Goal: Task Accomplishment & Management: Complete application form

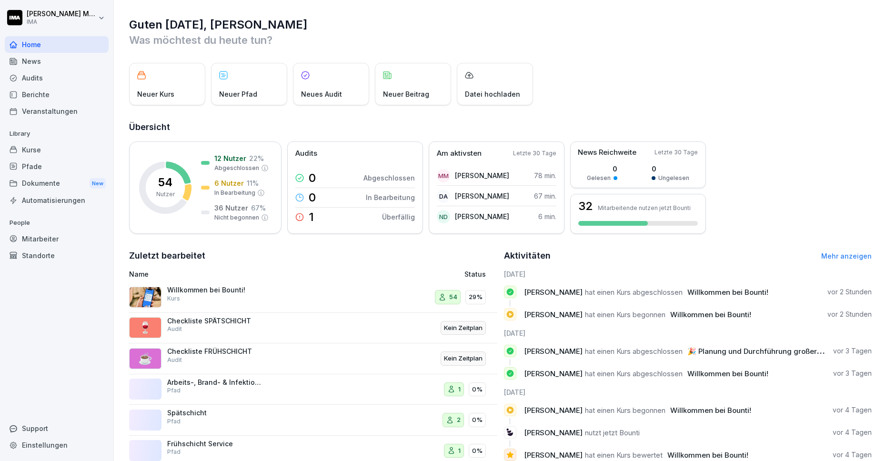
click at [55, 240] on div "Mitarbeiter" at bounding box center [57, 238] width 104 height 17
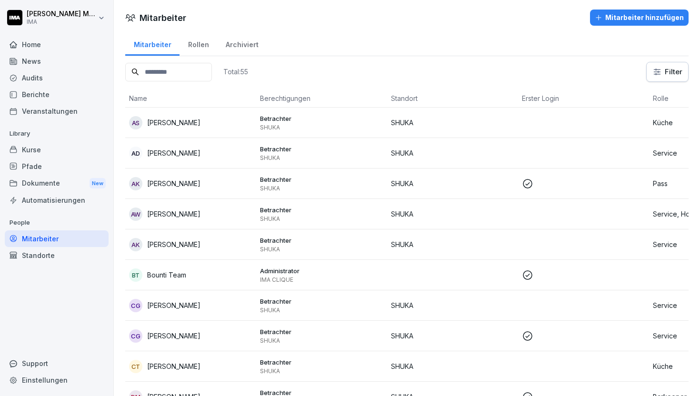
click at [465, 123] on p "SHUKA" at bounding box center [452, 123] width 123 height 10
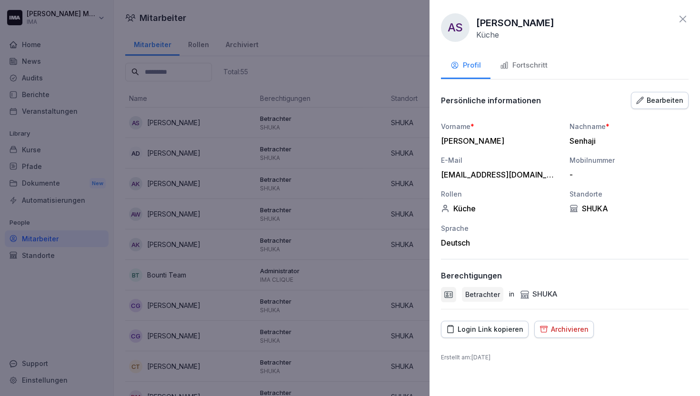
click at [659, 103] on div "Bearbeiten" at bounding box center [659, 100] width 47 height 10
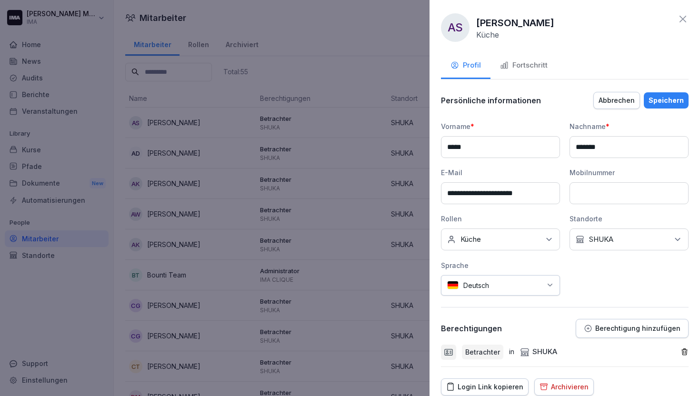
scroll to position [36, 0]
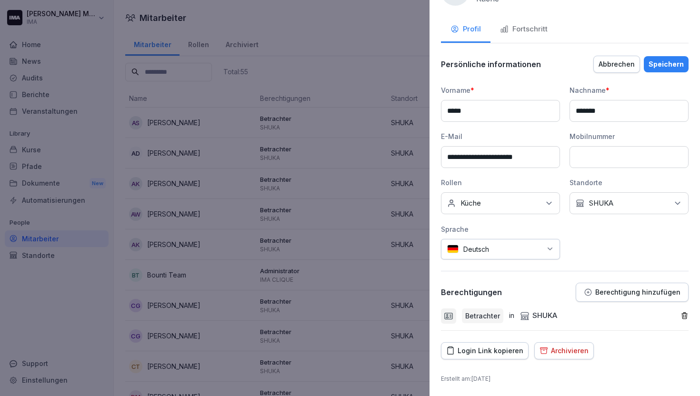
click at [682, 317] on icon "button" at bounding box center [684, 316] width 5 height 6
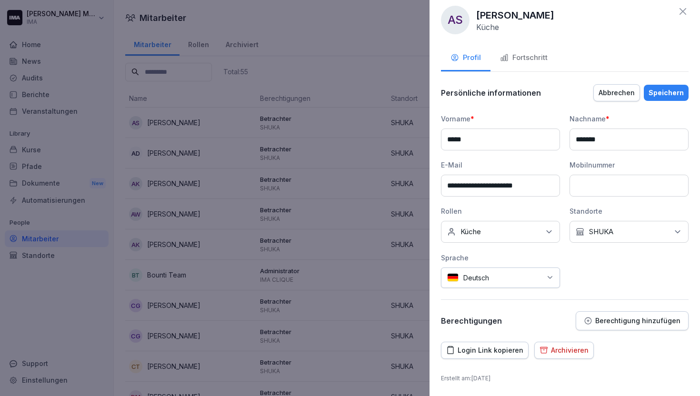
scroll to position [7, 0]
click at [641, 323] on p "Berechtigung hinzufügen" at bounding box center [637, 322] width 85 height 8
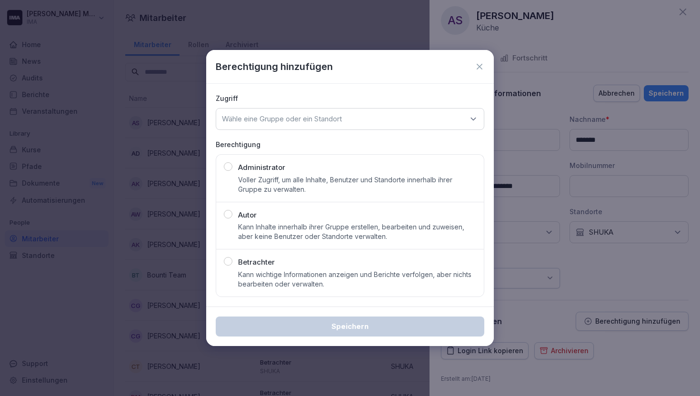
click at [330, 264] on div "Betrachter Kann wichtige Informationen anzeigen und Berichte verfolgen, aber ni…" at bounding box center [357, 273] width 238 height 32
click at [342, 117] on p "Wähle eine Gruppe oder ein Standort" at bounding box center [282, 119] width 120 height 10
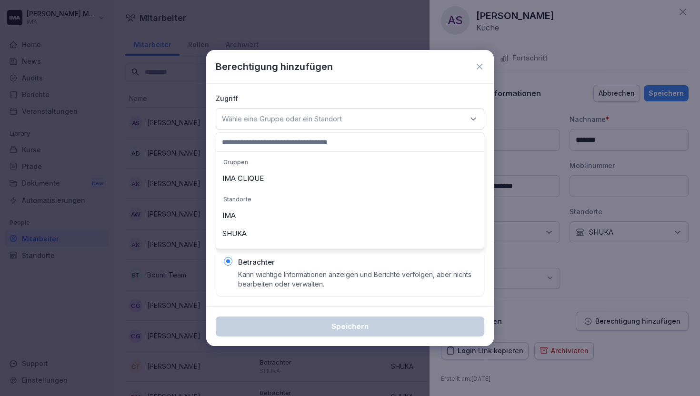
click at [313, 232] on div "SHUKA" at bounding box center [350, 234] width 263 height 18
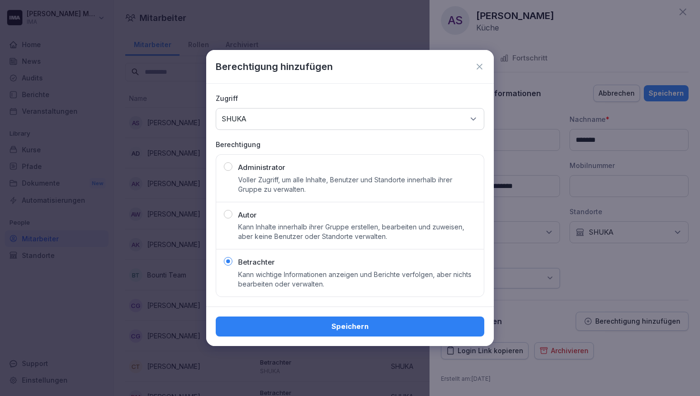
click at [317, 329] on div "Speichern" at bounding box center [349, 326] width 253 height 10
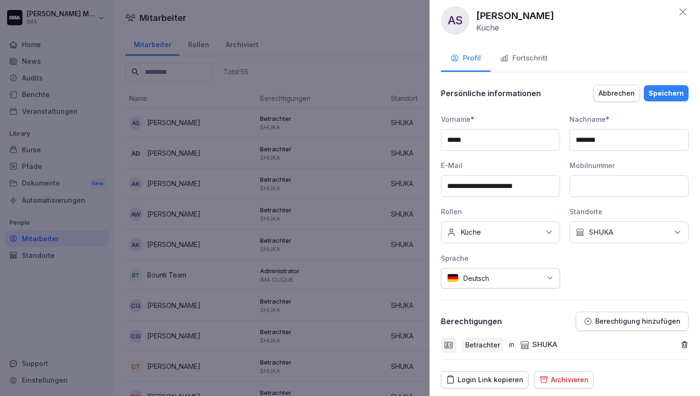
scroll to position [36, 0]
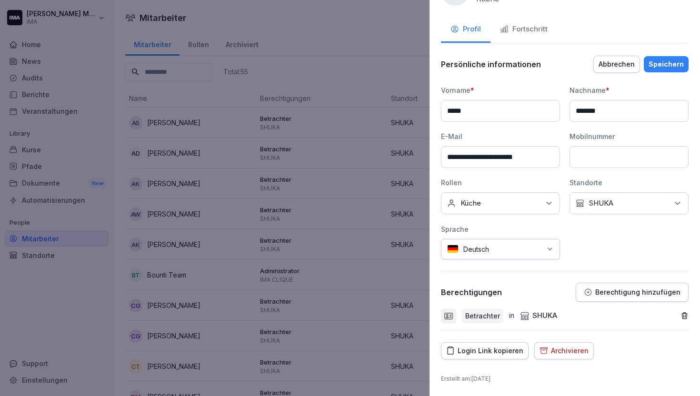
click at [650, 70] on button "Speichern" at bounding box center [666, 64] width 45 height 16
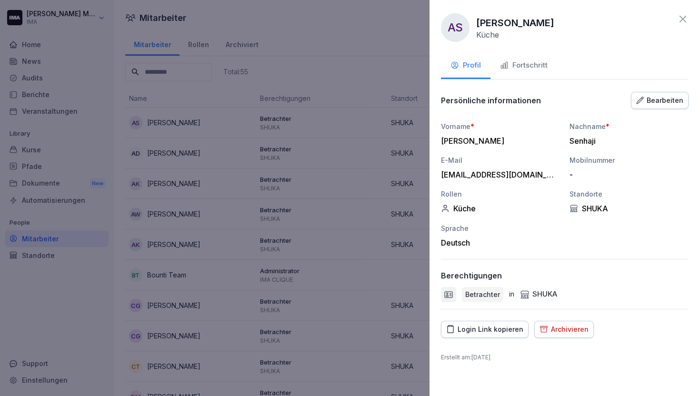
click at [686, 16] on icon at bounding box center [682, 18] width 11 height 11
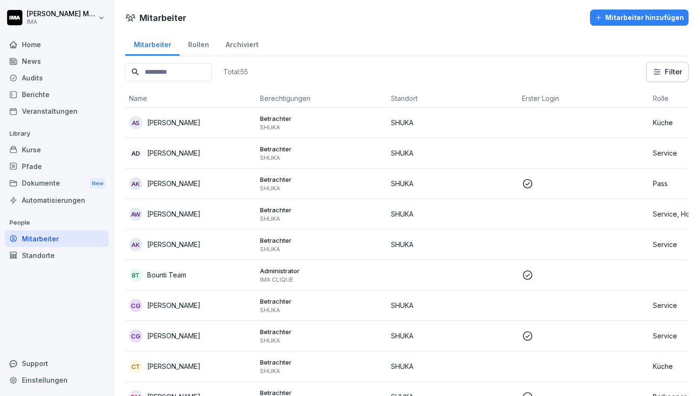
click at [520, 148] on td at bounding box center [583, 153] width 131 height 30
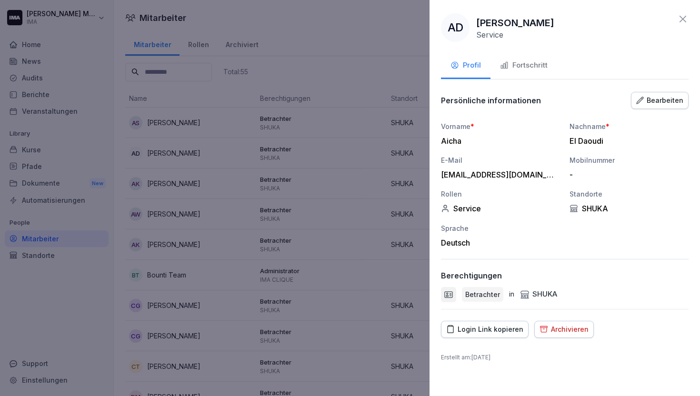
click at [644, 99] on icon "button" at bounding box center [640, 101] width 8 height 8
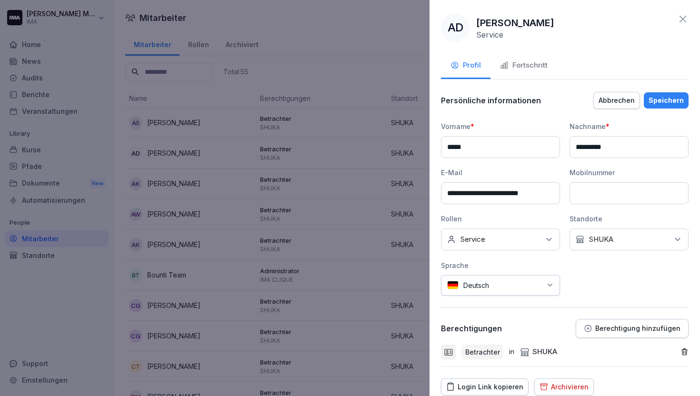
click at [680, 350] on icon "button" at bounding box center [684, 352] width 8 height 8
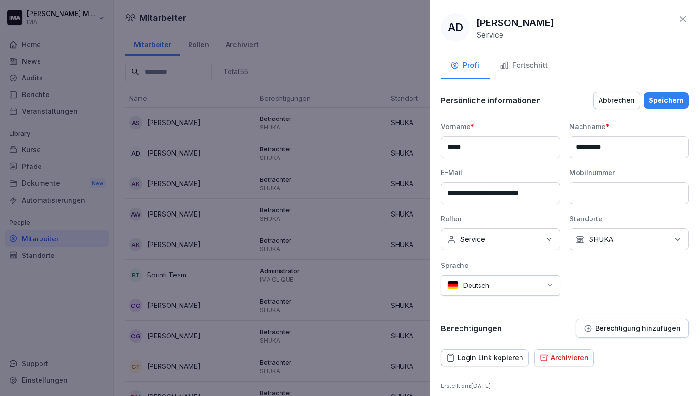
click at [612, 329] on p "Berechtigung hinzufügen" at bounding box center [637, 329] width 85 height 8
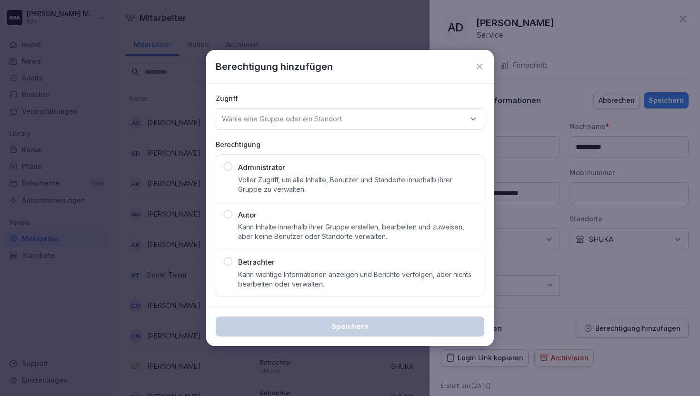
click at [296, 272] on p "Kann wichtige Informationen anzeigen und Berichte verfolgen, aber nichts bearbe…" at bounding box center [357, 279] width 238 height 19
click at [375, 123] on div "Wähle eine Gruppe oder ein Standort" at bounding box center [350, 119] width 269 height 22
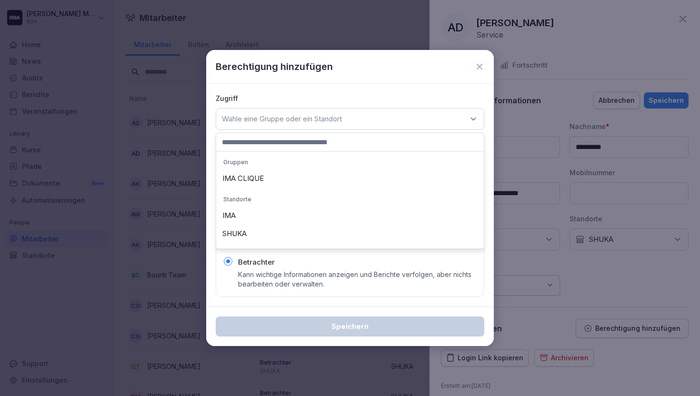
click at [338, 230] on div "SHUKA" at bounding box center [350, 234] width 263 height 18
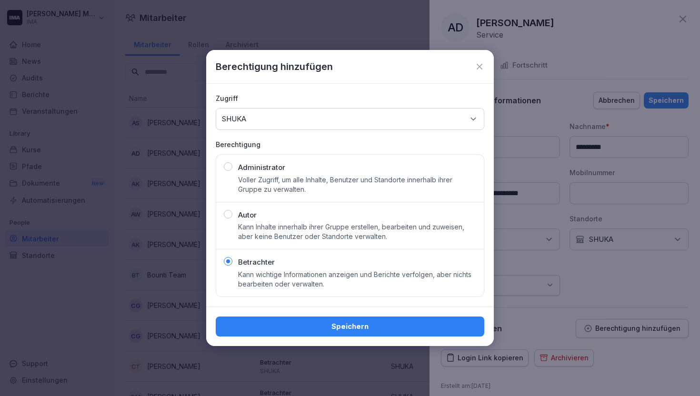
click at [339, 322] on div "Speichern" at bounding box center [349, 326] width 253 height 10
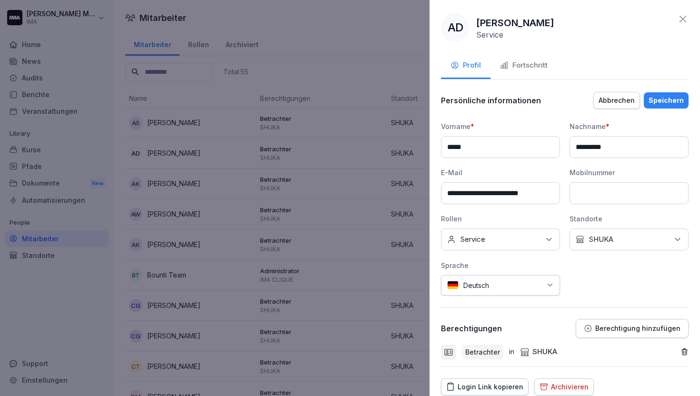
click at [652, 97] on div "Speichern" at bounding box center [666, 100] width 35 height 10
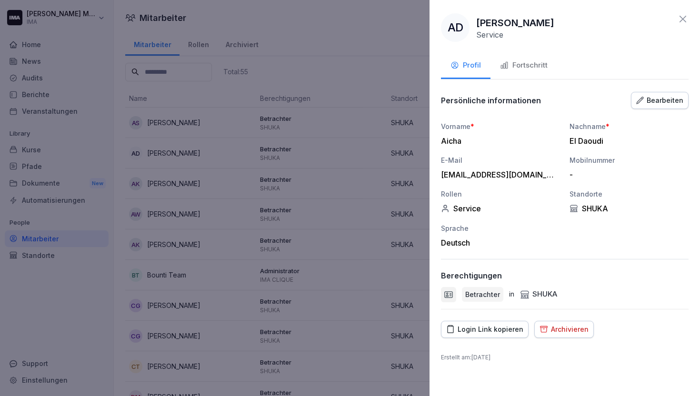
click at [680, 19] on icon at bounding box center [682, 18] width 11 height 11
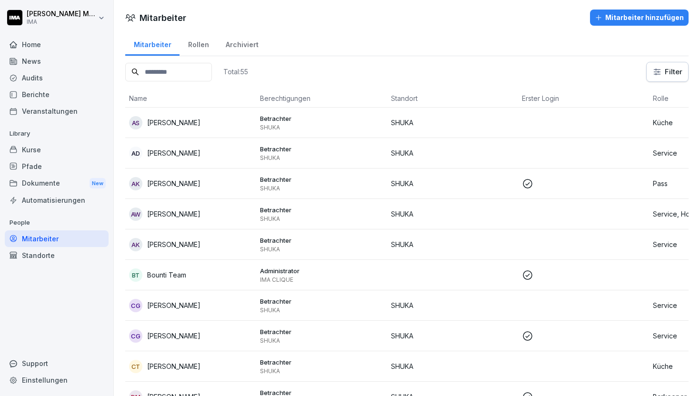
click at [487, 218] on p "SHUKA" at bounding box center [452, 214] width 123 height 10
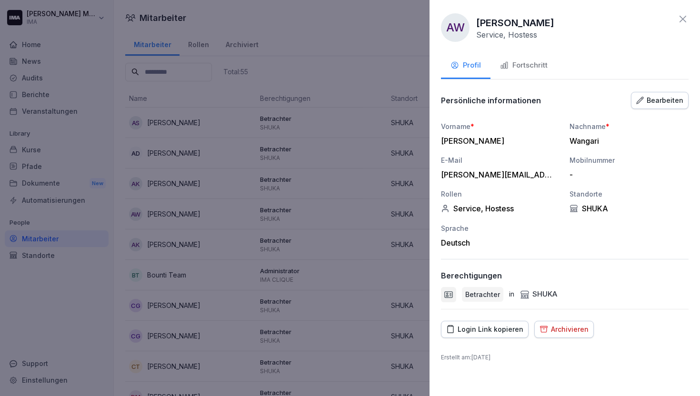
click at [659, 113] on div "Persönliche informationen Bearbeiten Vorname * [PERSON_NAME] * [PERSON_NAME] E-…" at bounding box center [565, 200] width 248 height 219
click at [663, 100] on div "Bearbeiten" at bounding box center [659, 100] width 47 height 10
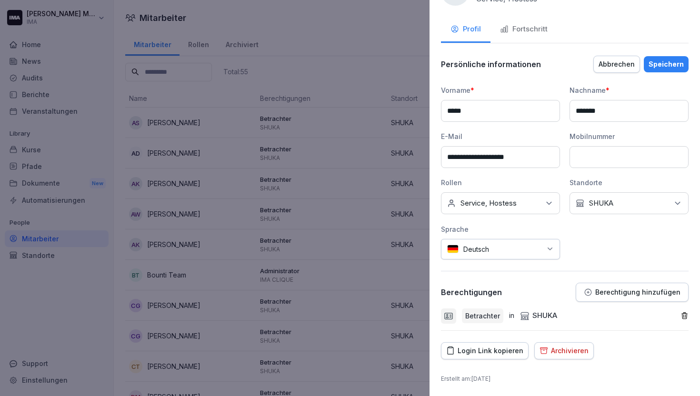
click at [682, 313] on icon "button" at bounding box center [684, 316] width 5 height 6
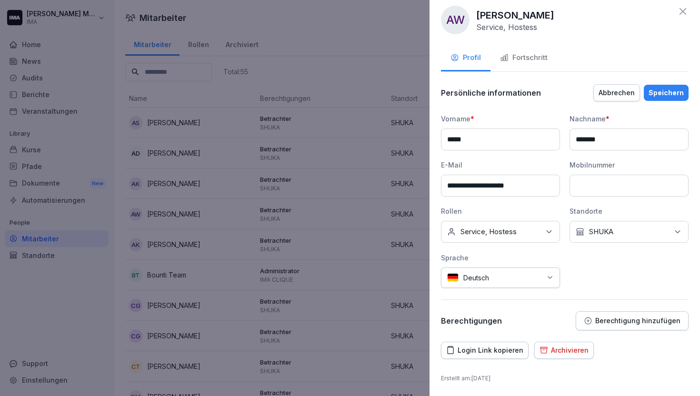
scroll to position [7, 0]
click at [603, 318] on p "Berechtigung hinzufügen" at bounding box center [637, 322] width 85 height 8
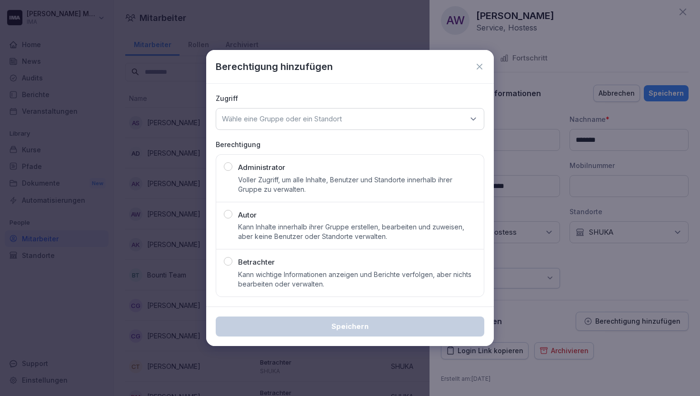
click at [331, 125] on div "Wähle eine Gruppe oder ein Standort" at bounding box center [350, 119] width 269 height 22
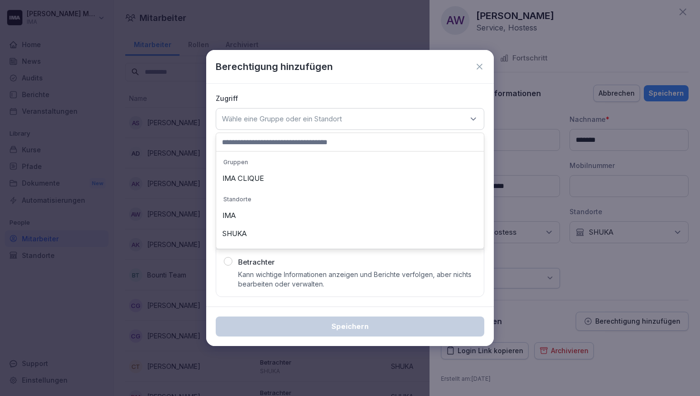
click at [305, 232] on div "SHUKA" at bounding box center [350, 234] width 263 height 18
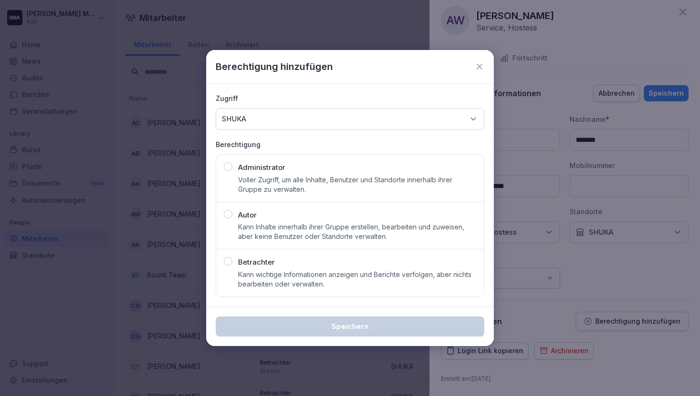
click at [300, 279] on p "Kann wichtige Informationen anzeigen und Berichte verfolgen, aber nichts bearbe…" at bounding box center [357, 279] width 238 height 19
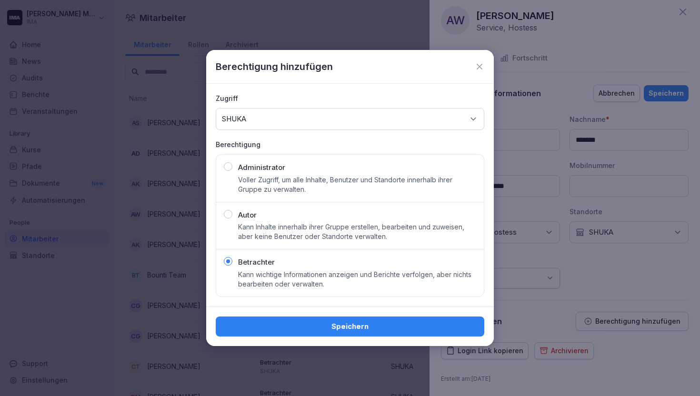
click at [309, 326] on div "Speichern" at bounding box center [349, 326] width 253 height 10
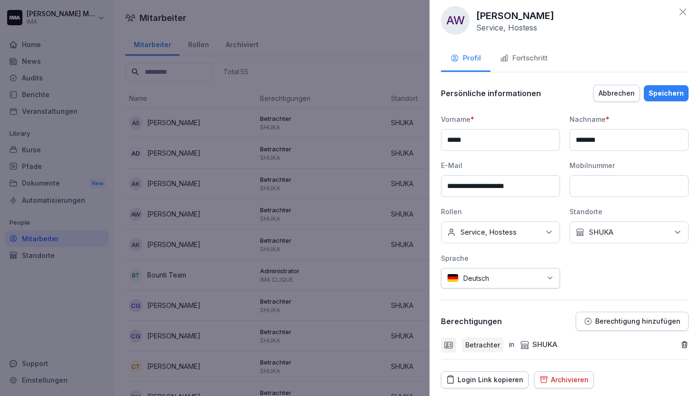
click at [661, 87] on button "Speichern" at bounding box center [666, 93] width 45 height 16
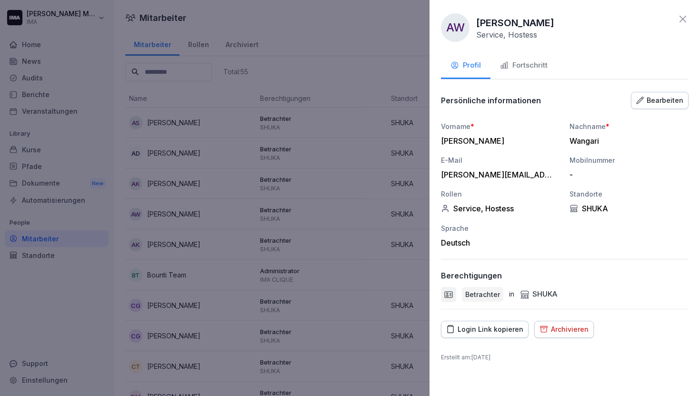
click at [680, 16] on icon at bounding box center [683, 19] width 7 height 7
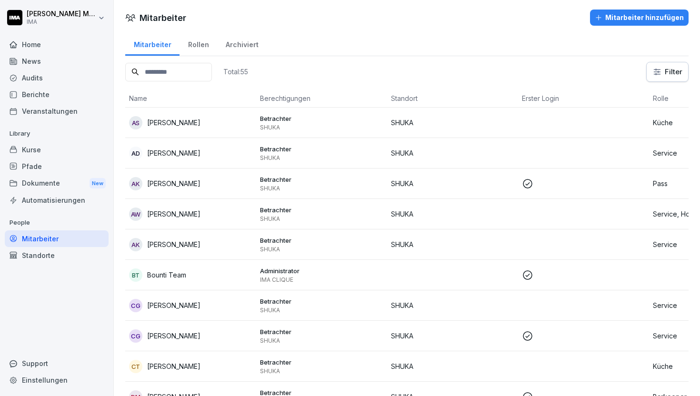
click at [533, 244] on td at bounding box center [583, 245] width 131 height 30
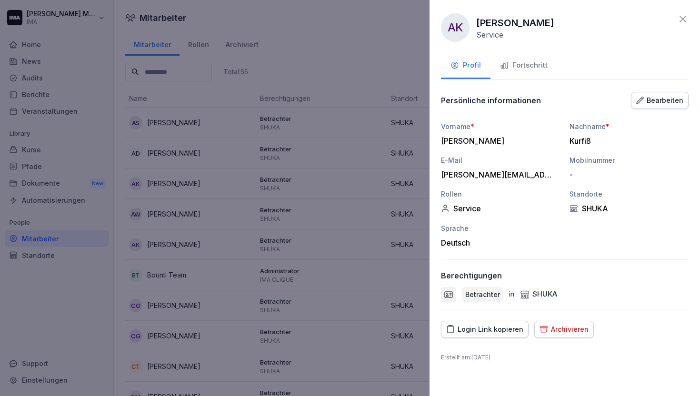
click at [656, 100] on div "Bearbeiten" at bounding box center [659, 100] width 47 height 10
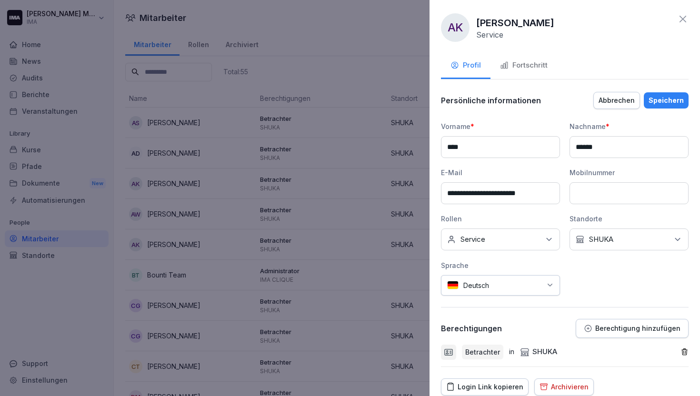
scroll to position [36, 0]
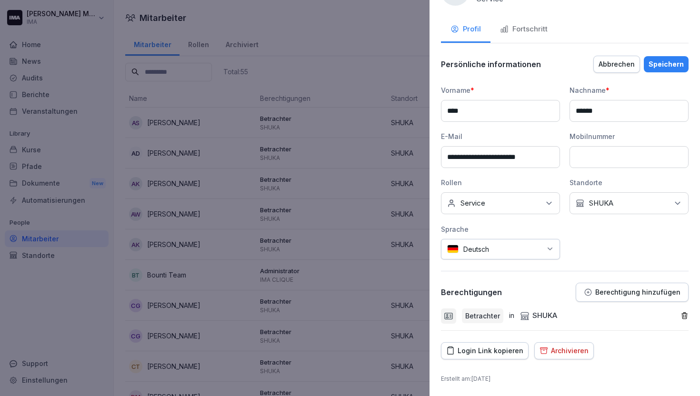
click at [680, 318] on icon "button" at bounding box center [684, 316] width 8 height 8
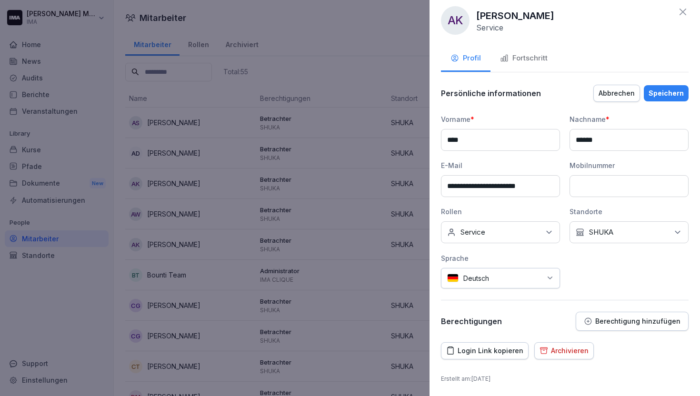
click at [580, 321] on button "Berechtigung hinzufügen" at bounding box center [632, 321] width 113 height 19
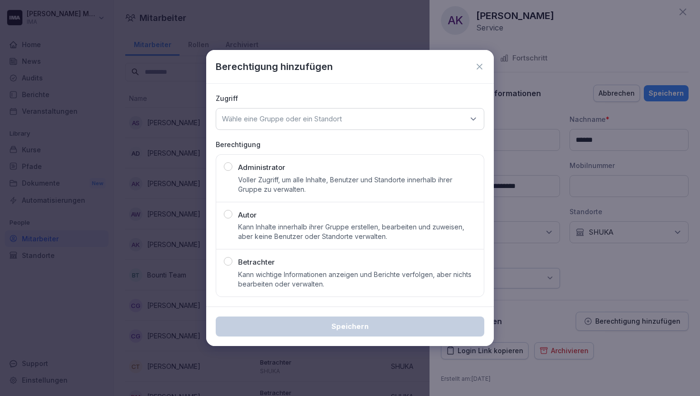
click at [338, 127] on div "Wähle eine Gruppe oder ein Standort" at bounding box center [350, 119] width 269 height 22
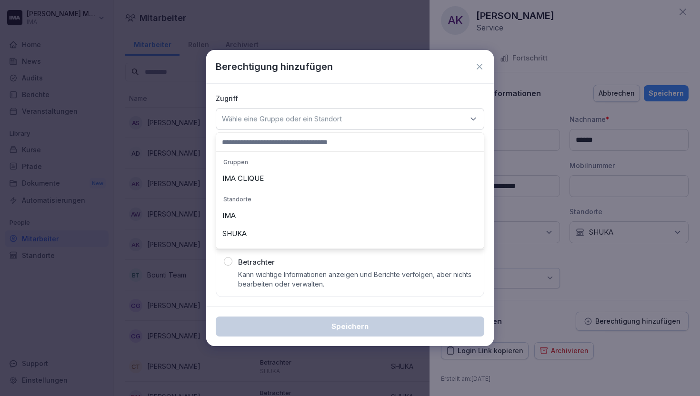
click at [311, 235] on div "SHUKA" at bounding box center [350, 234] width 263 height 18
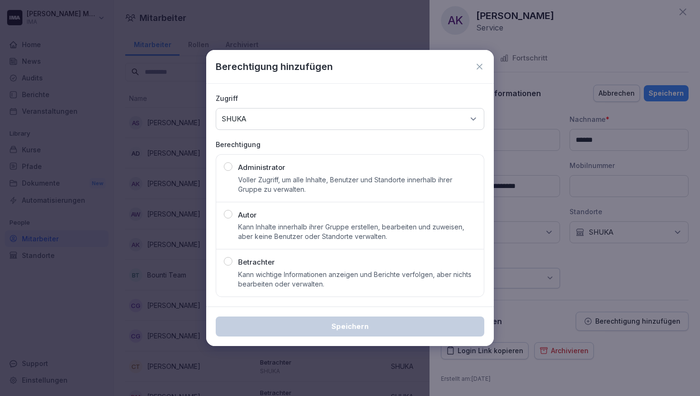
click at [307, 279] on p "Kann wichtige Informationen anzeigen und Berichte verfolgen, aber nichts bearbe…" at bounding box center [357, 279] width 238 height 19
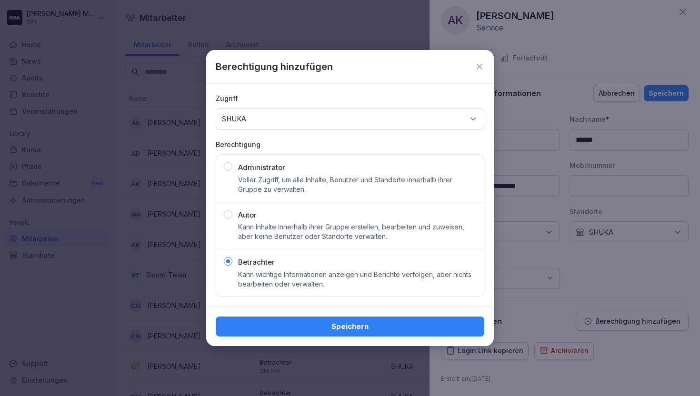
click at [321, 330] on div "Speichern" at bounding box center [349, 326] width 253 height 10
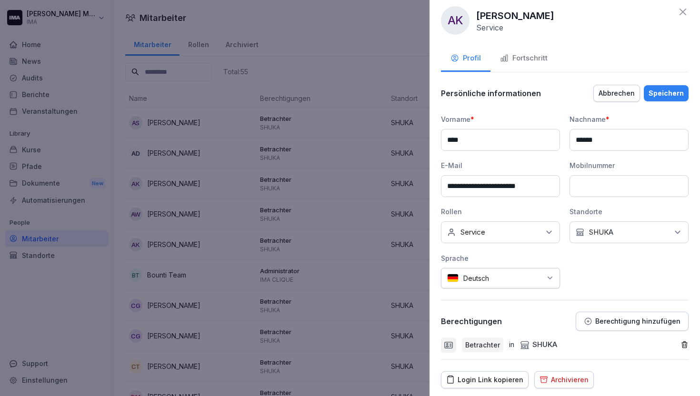
click at [657, 93] on div "Speichern" at bounding box center [666, 93] width 35 height 10
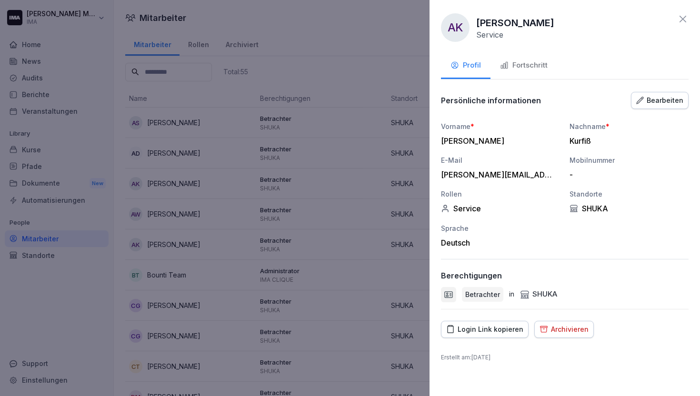
click at [680, 15] on icon at bounding box center [682, 18] width 11 height 11
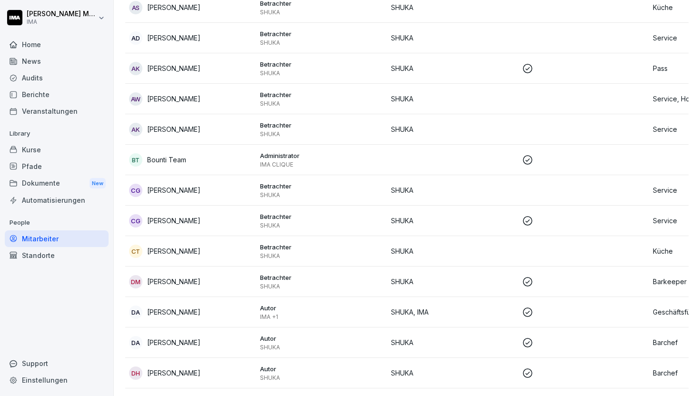
scroll to position [177, 0]
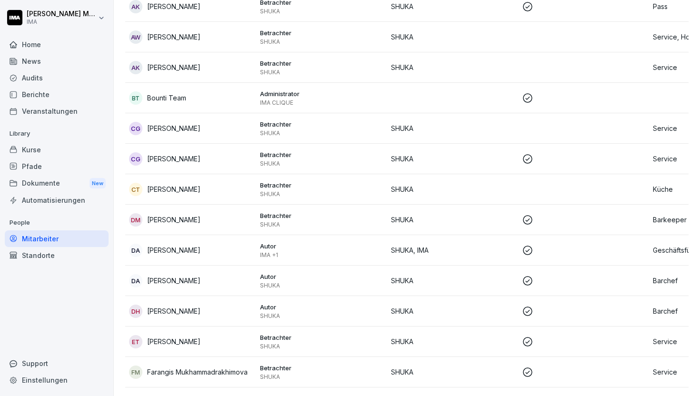
click at [490, 131] on p "SHUKA" at bounding box center [452, 128] width 123 height 10
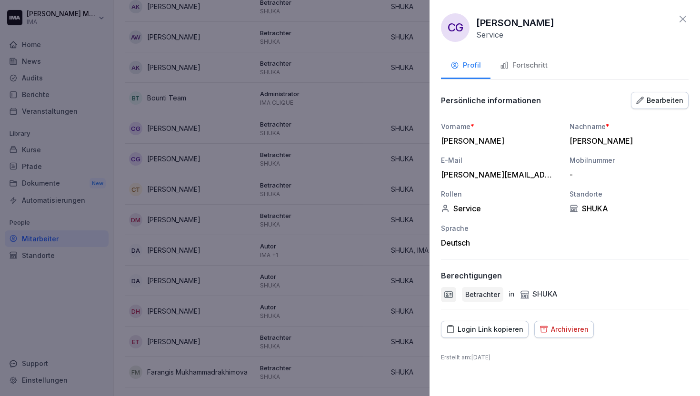
click at [661, 100] on div "Bearbeiten" at bounding box center [659, 100] width 47 height 10
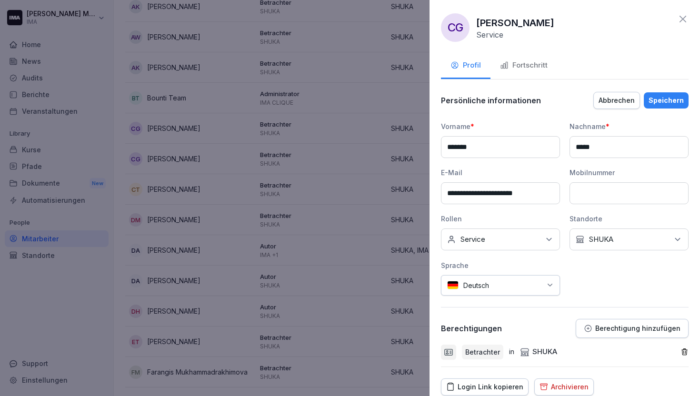
scroll to position [36, 0]
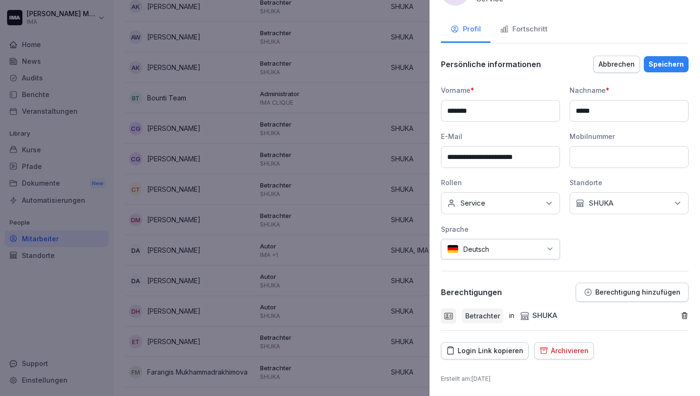
click at [682, 314] on icon "button" at bounding box center [684, 316] width 5 height 6
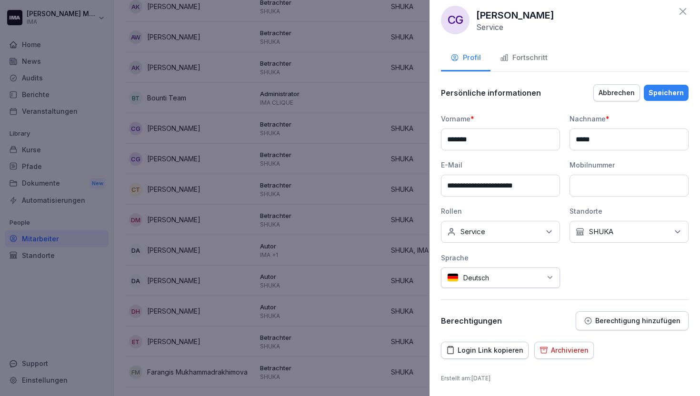
scroll to position [7, 0]
click at [656, 320] on p "Berechtigung hinzufügen" at bounding box center [637, 322] width 85 height 8
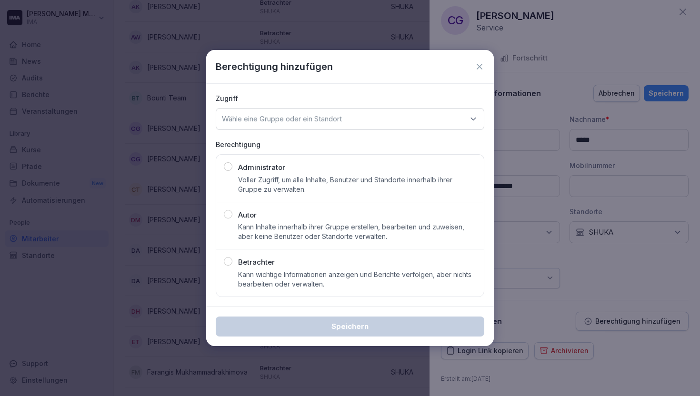
click at [422, 123] on div "Wähle eine Gruppe oder ein Standort" at bounding box center [350, 119] width 269 height 22
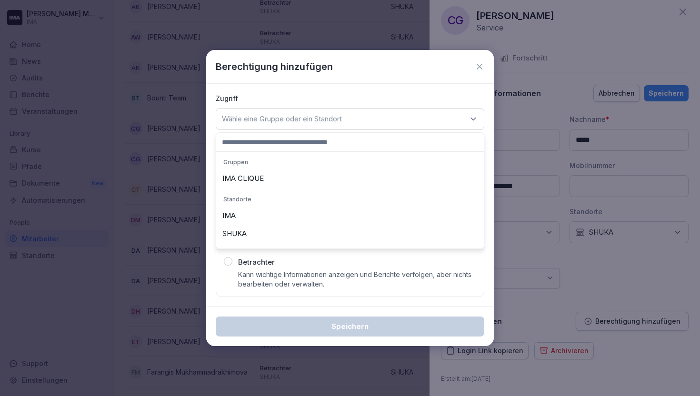
click at [371, 229] on div "SHUKA" at bounding box center [350, 234] width 263 height 18
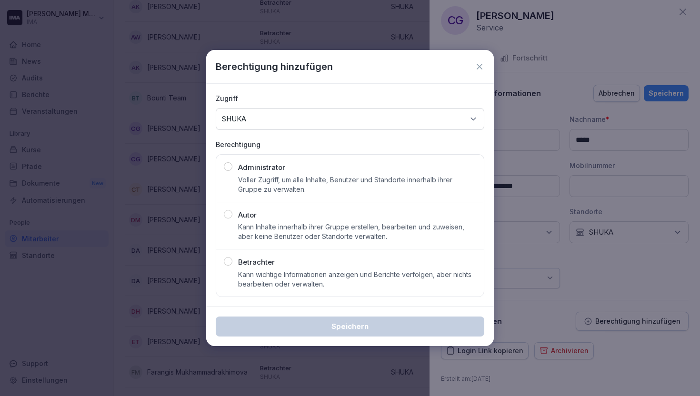
click at [349, 272] on p "Kann wichtige Informationen anzeigen und Berichte verfolgen, aber nichts bearbe…" at bounding box center [357, 279] width 238 height 19
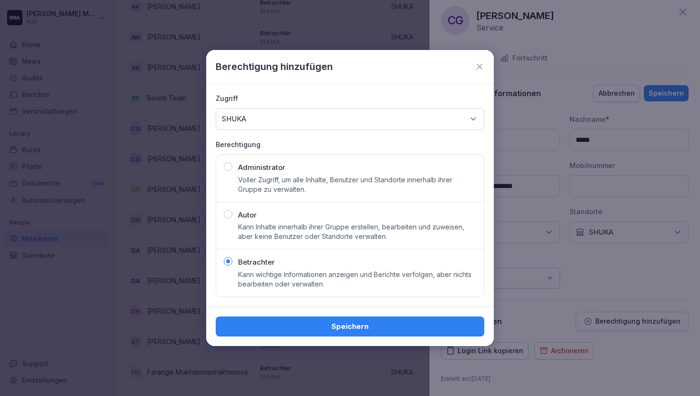
click at [348, 323] on div "Speichern" at bounding box center [349, 326] width 253 height 10
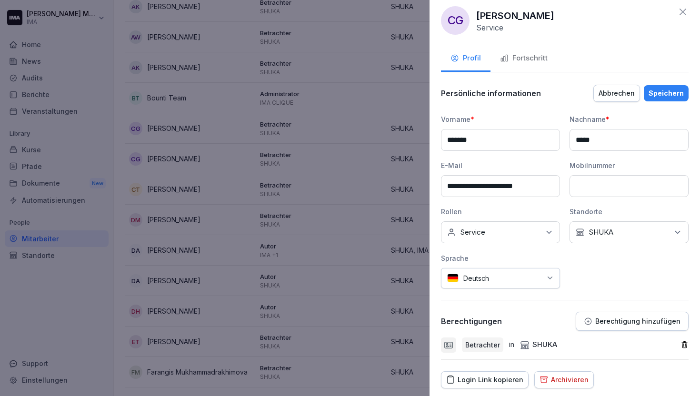
click at [672, 93] on div "Speichern" at bounding box center [666, 93] width 35 height 10
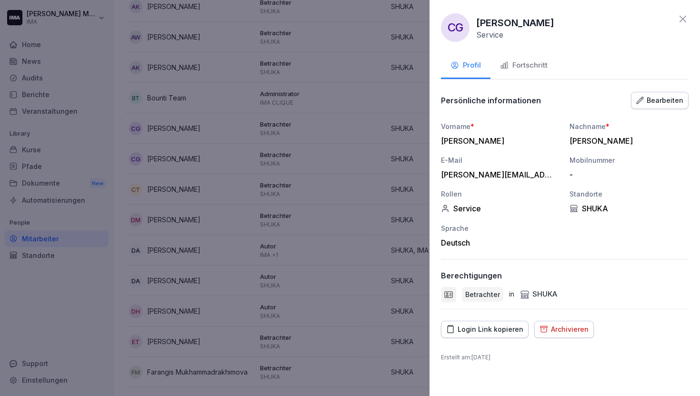
click at [683, 20] on icon at bounding box center [683, 19] width 7 height 7
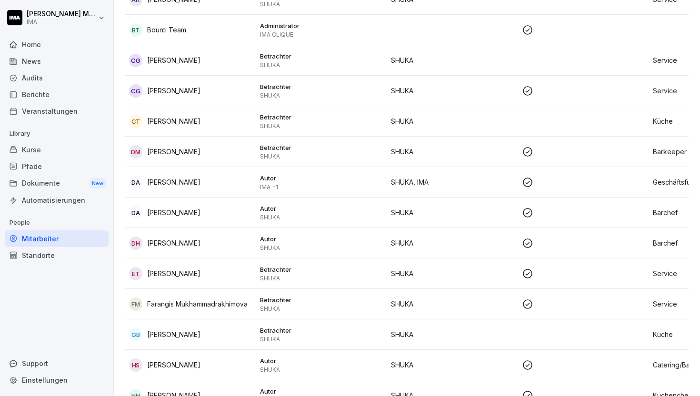
scroll to position [257, 0]
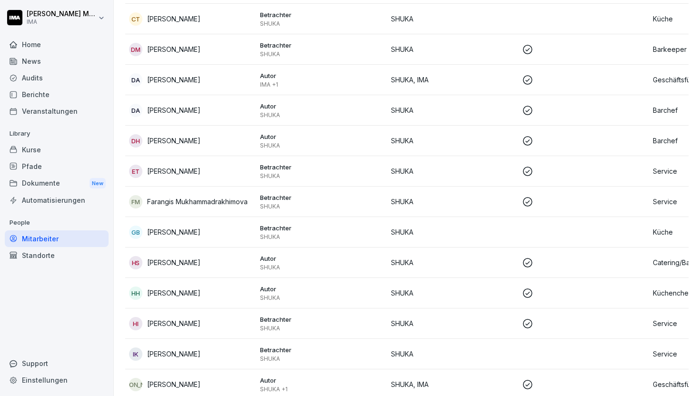
scroll to position [350, 0]
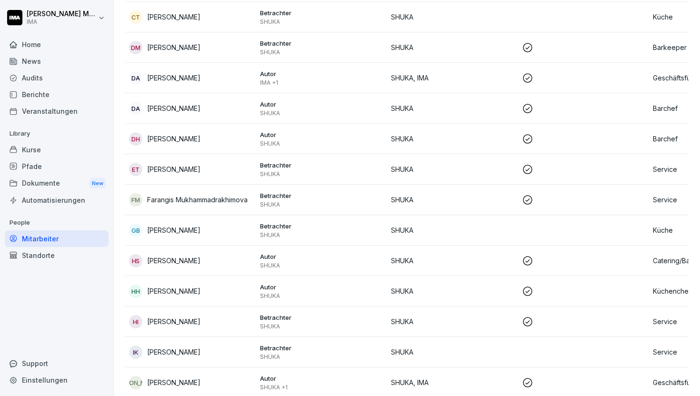
click at [477, 232] on p "SHUKA" at bounding box center [452, 230] width 123 height 10
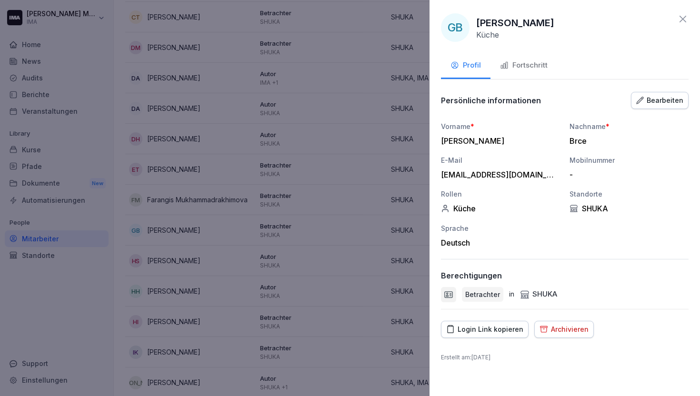
click at [648, 100] on div "Bearbeiten" at bounding box center [659, 100] width 47 height 10
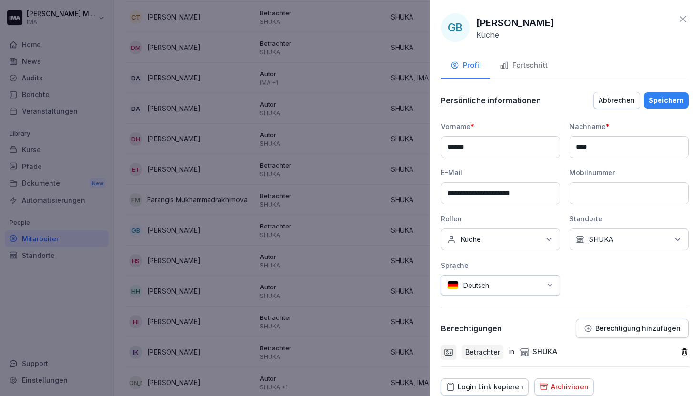
scroll to position [36, 0]
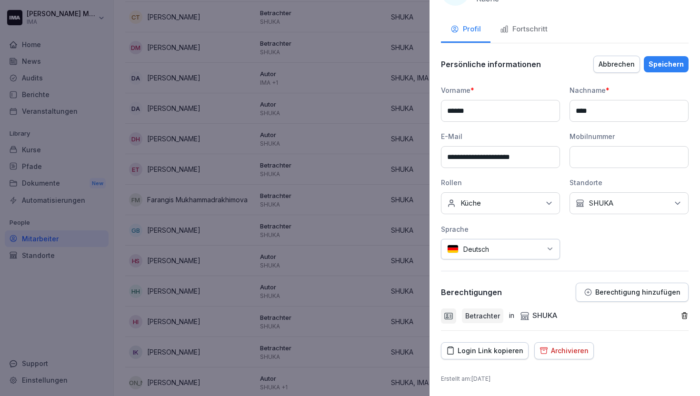
click at [682, 316] on icon "button" at bounding box center [684, 316] width 5 height 6
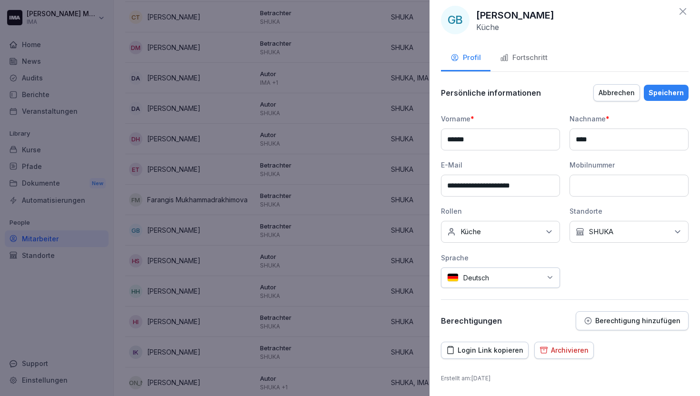
scroll to position [7, 0]
click at [625, 324] on p "Berechtigung hinzufügen" at bounding box center [637, 322] width 85 height 8
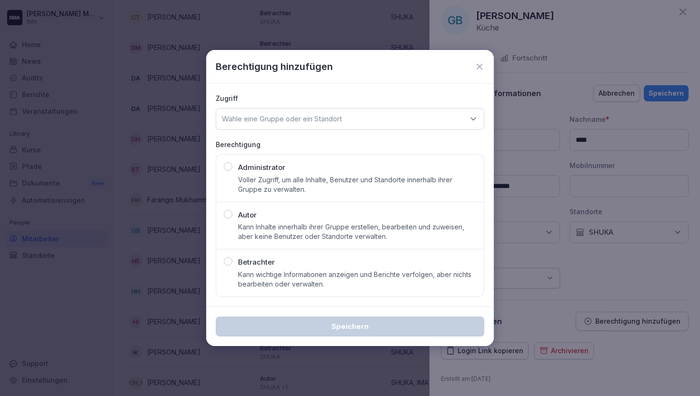
click at [351, 113] on div "Wähle eine Gruppe oder ein Standort" at bounding box center [350, 119] width 269 height 22
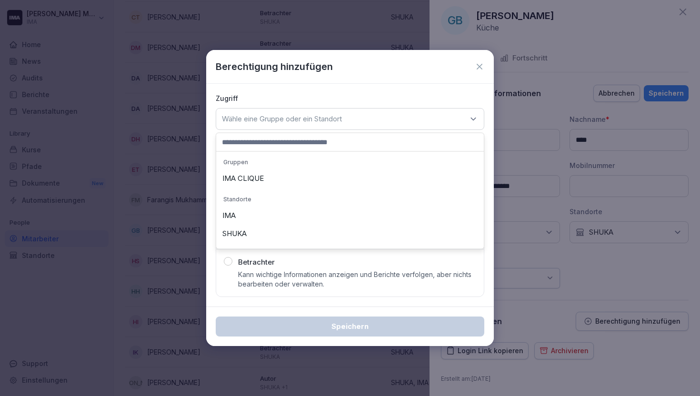
click at [317, 230] on div "SHUKA" at bounding box center [350, 234] width 263 height 18
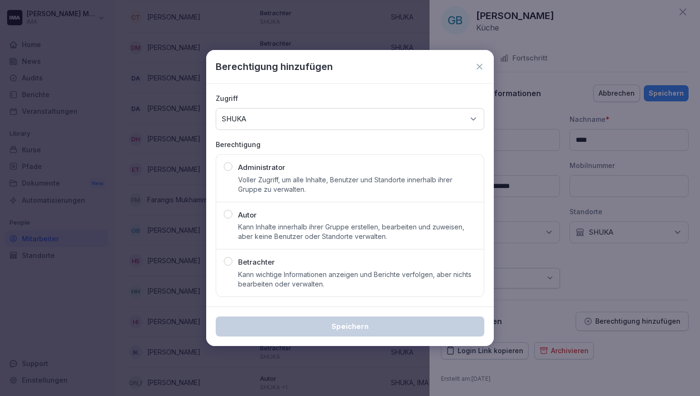
click at [309, 271] on p "Kann wichtige Informationen anzeigen und Berichte verfolgen, aber nichts bearbe…" at bounding box center [357, 279] width 238 height 19
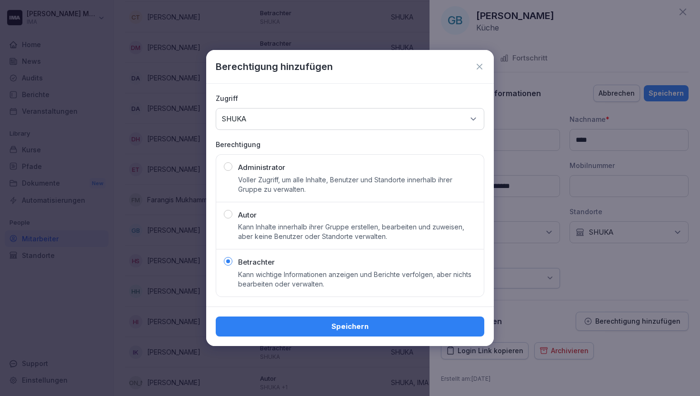
click at [318, 322] on div "Speichern" at bounding box center [349, 326] width 253 height 10
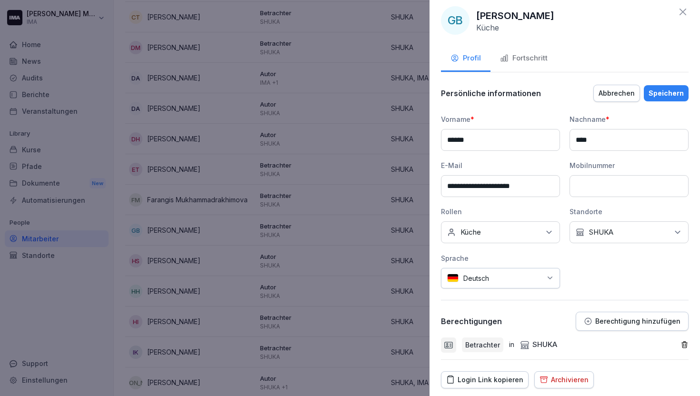
click at [667, 88] on div "Speichern" at bounding box center [666, 93] width 35 height 10
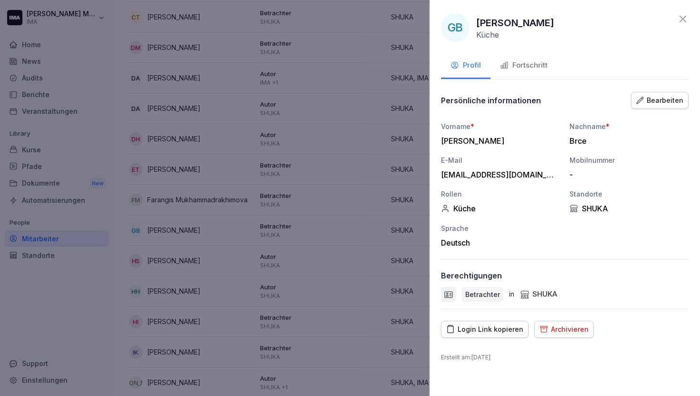
click at [683, 19] on icon at bounding box center [683, 19] width 7 height 7
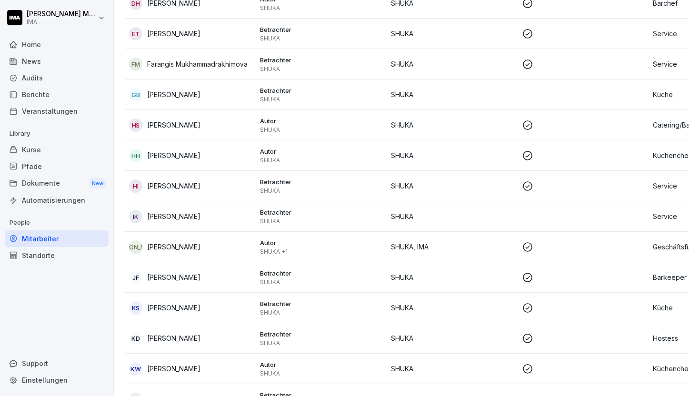
scroll to position [522, 0]
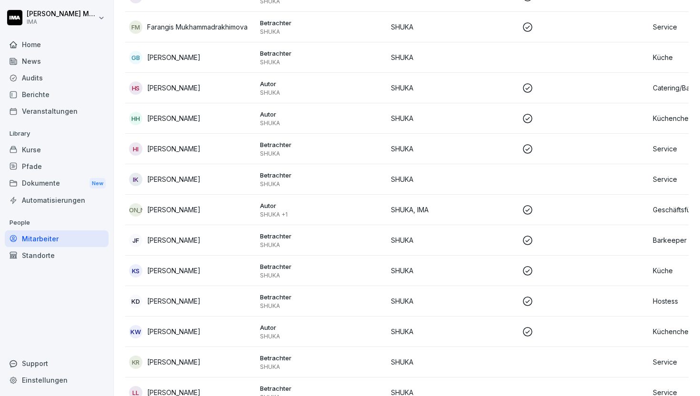
click at [483, 174] on p "SHUKA" at bounding box center [452, 179] width 123 height 10
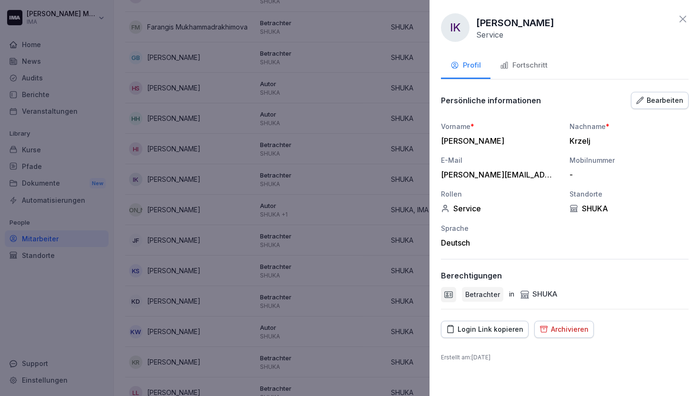
click at [686, 14] on icon at bounding box center [682, 18] width 11 height 11
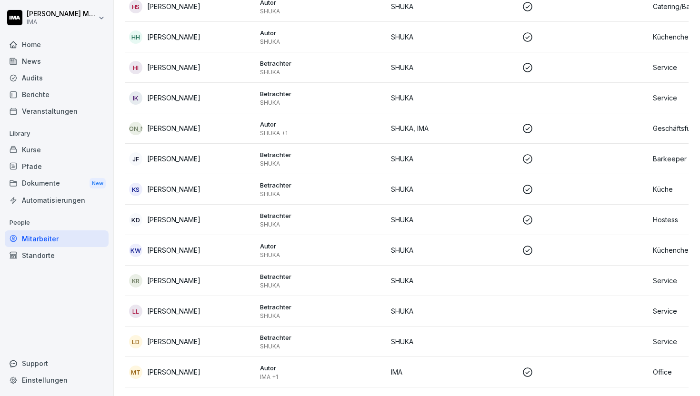
scroll to position [713, 0]
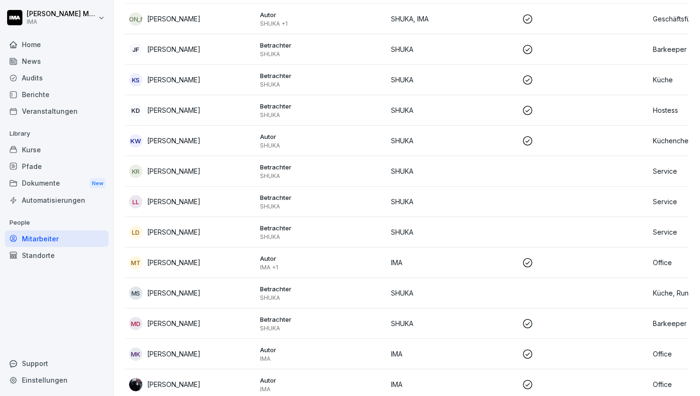
click at [462, 169] on p "SHUKA" at bounding box center [452, 171] width 123 height 10
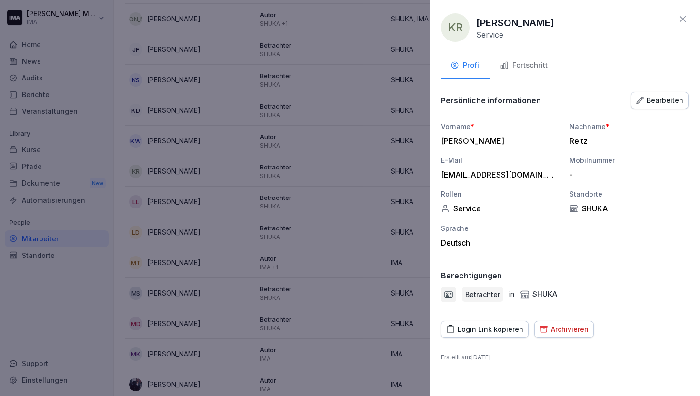
click at [662, 99] on div "Bearbeiten" at bounding box center [659, 100] width 47 height 10
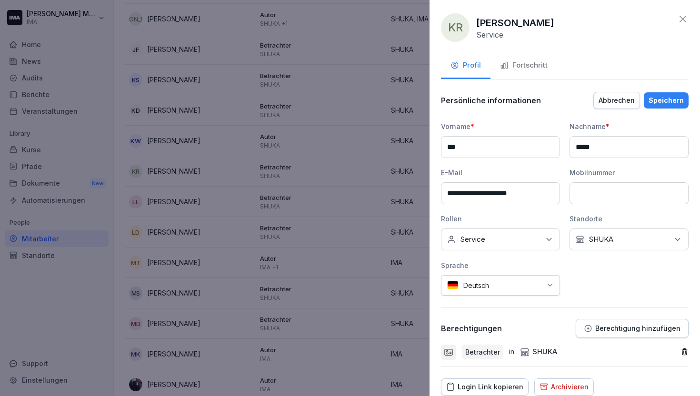
scroll to position [36, 0]
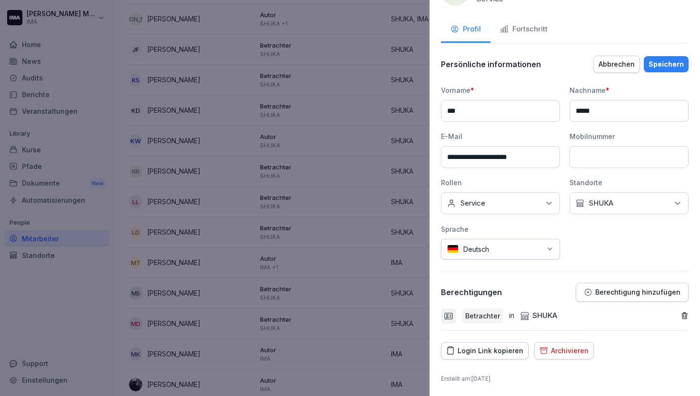
click at [680, 315] on icon "button" at bounding box center [684, 316] width 8 height 8
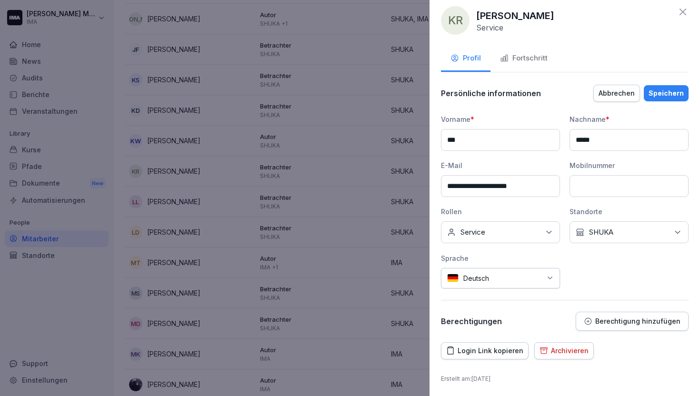
click at [623, 320] on p "Berechtigung hinzufügen" at bounding box center [637, 322] width 85 height 8
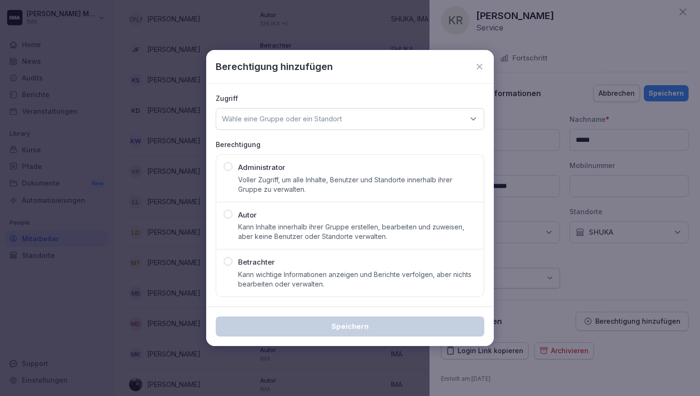
click at [300, 124] on div "Wähle eine Gruppe oder ein Standort" at bounding box center [350, 119] width 269 height 22
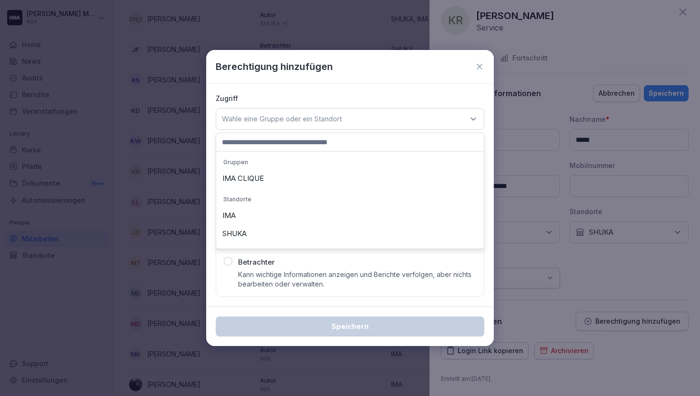
click at [278, 237] on div "SHUKA" at bounding box center [350, 234] width 263 height 18
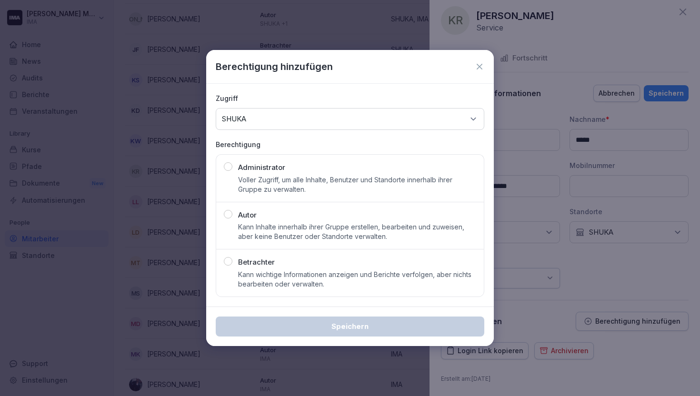
click at [278, 271] on p "Kann wichtige Informationen anzeigen und Berichte verfolgen, aber nichts bearbe…" at bounding box center [357, 279] width 238 height 19
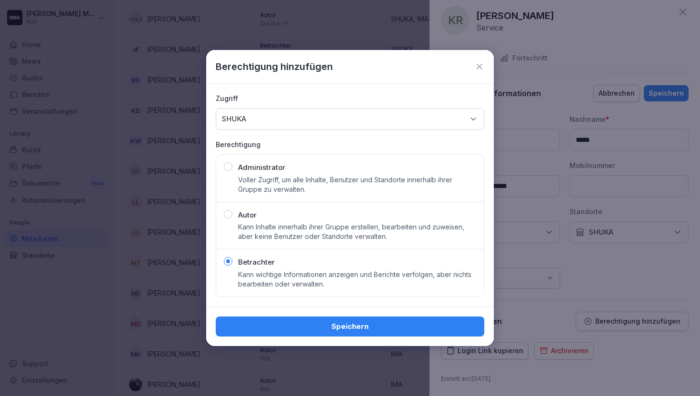
click at [294, 322] on div "Speichern" at bounding box center [349, 326] width 253 height 10
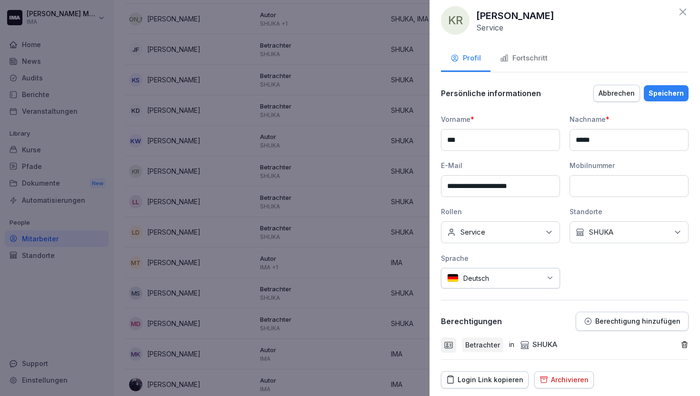
click at [662, 88] on div "Speichern" at bounding box center [666, 93] width 35 height 10
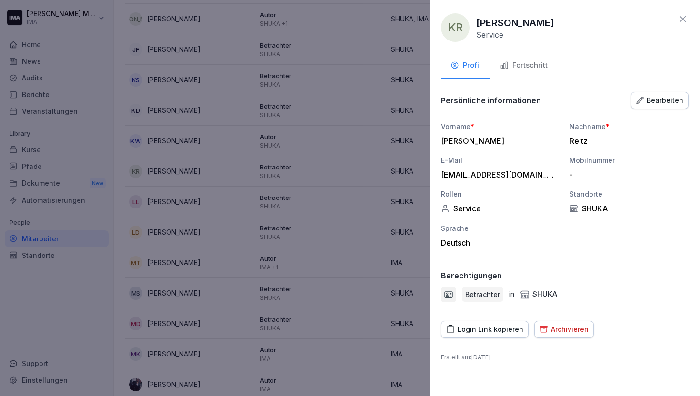
scroll to position [0, 0]
click at [683, 16] on icon at bounding box center [682, 18] width 11 height 11
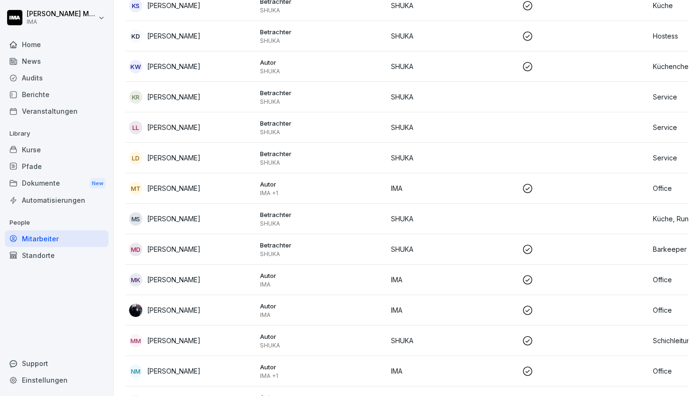
scroll to position [834, 0]
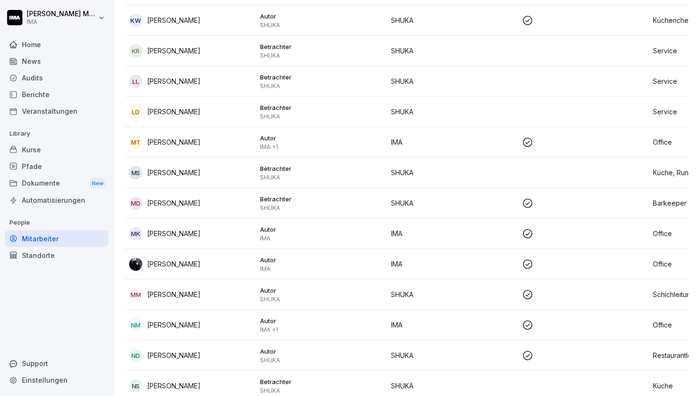
click at [500, 85] on p "SHUKA" at bounding box center [452, 81] width 123 height 10
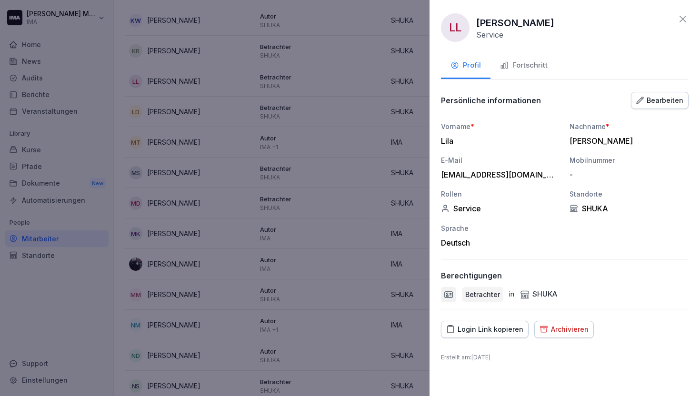
click at [644, 100] on icon "button" at bounding box center [640, 101] width 8 height 8
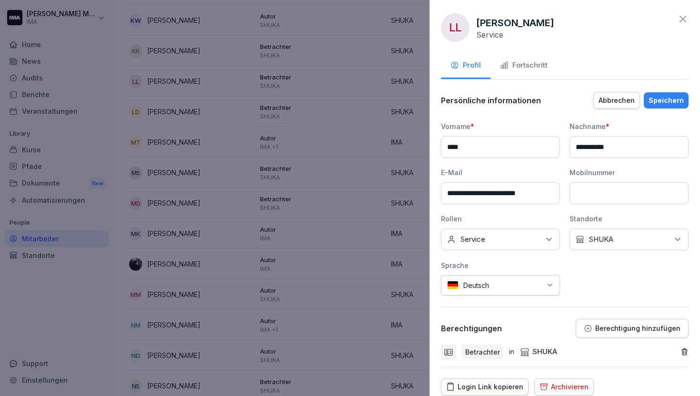
click at [671, 348] on div "Betrachter in SHUKA" at bounding box center [561, 352] width 240 height 15
click at [682, 351] on icon "button" at bounding box center [684, 352] width 5 height 6
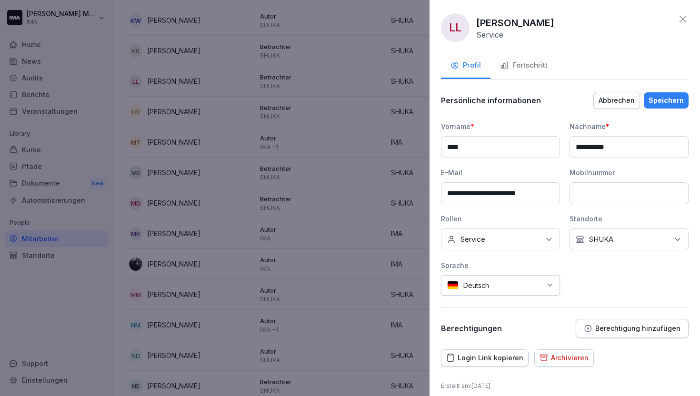
click at [601, 331] on p "Berechtigung hinzufügen" at bounding box center [637, 329] width 85 height 8
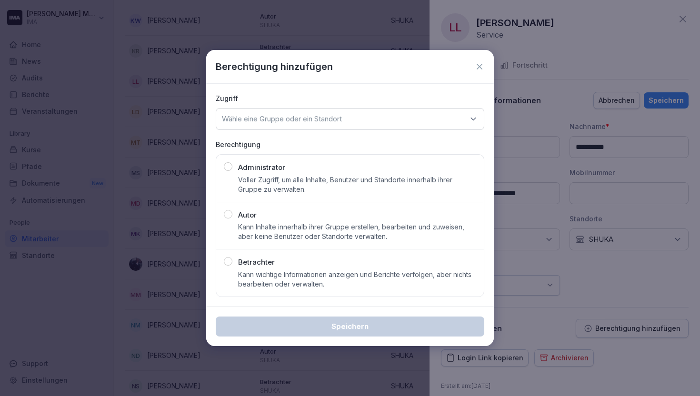
click at [353, 113] on div "Wähle eine Gruppe oder ein Standort" at bounding box center [350, 119] width 269 height 22
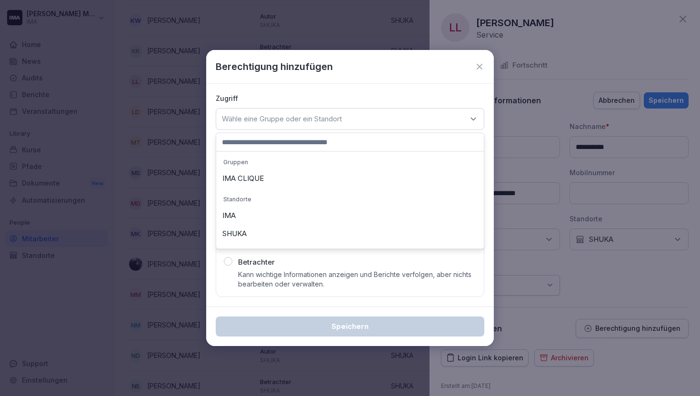
click at [305, 230] on div "SHUKA" at bounding box center [350, 234] width 263 height 18
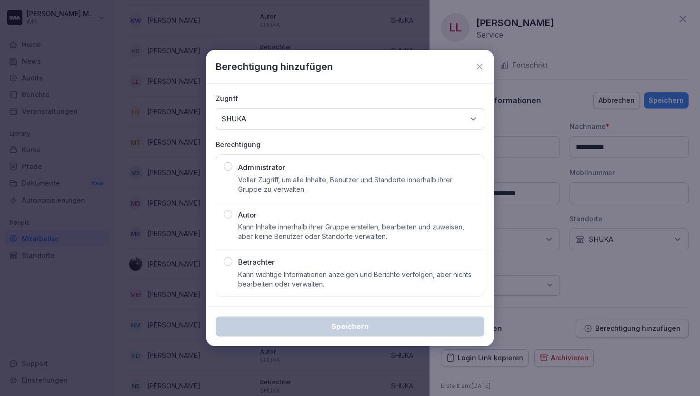
click at [297, 271] on p "Kann wichtige Informationen anzeigen und Berichte verfolgen, aber nichts bearbe…" at bounding box center [357, 279] width 238 height 19
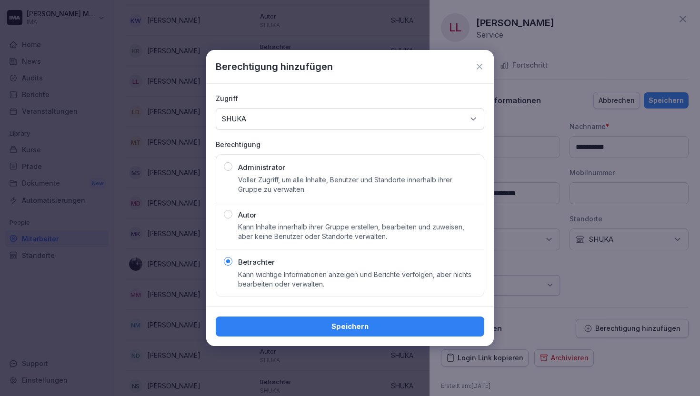
click at [306, 326] on div "Speichern" at bounding box center [349, 326] width 253 height 10
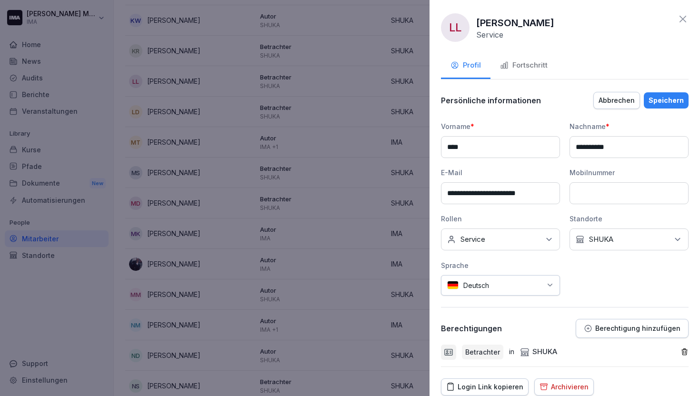
click at [667, 101] on div "Speichern" at bounding box center [666, 100] width 35 height 10
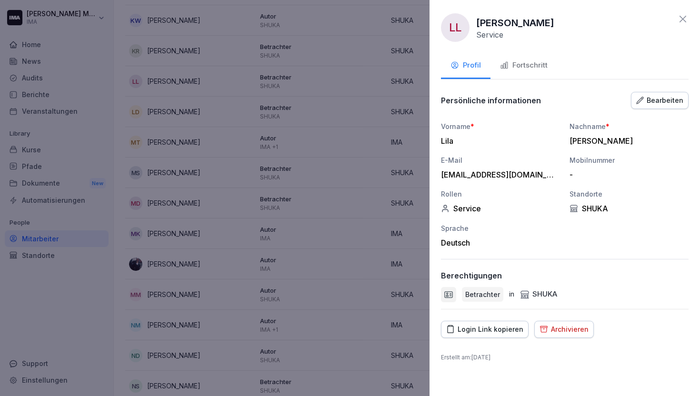
click at [684, 19] on icon at bounding box center [683, 19] width 7 height 7
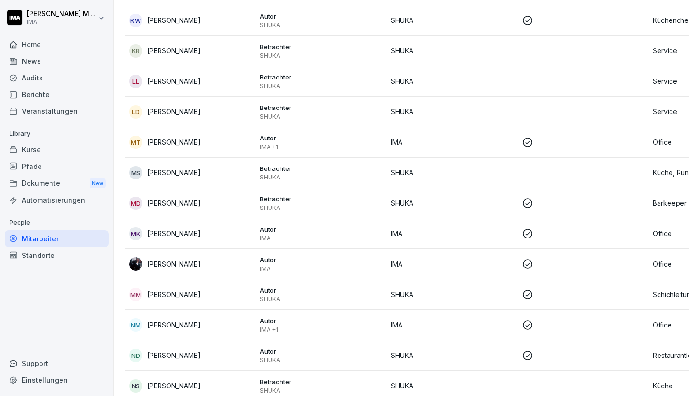
click at [517, 101] on td "SHUKA" at bounding box center [452, 112] width 131 height 30
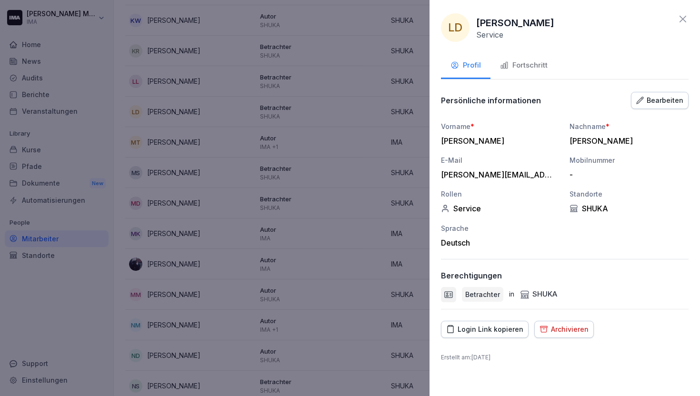
click at [664, 96] on div "Bearbeiten" at bounding box center [659, 100] width 47 height 10
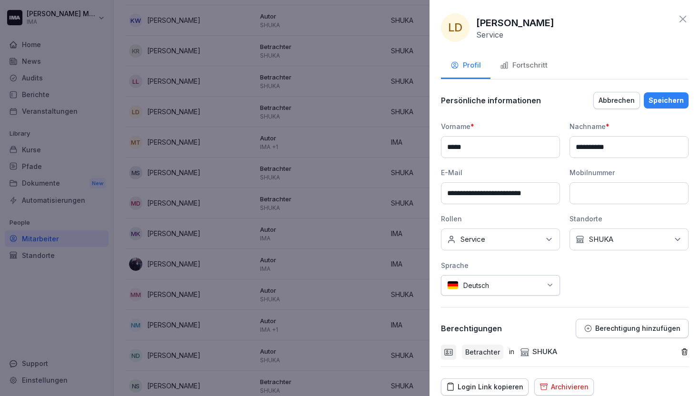
scroll to position [36, 0]
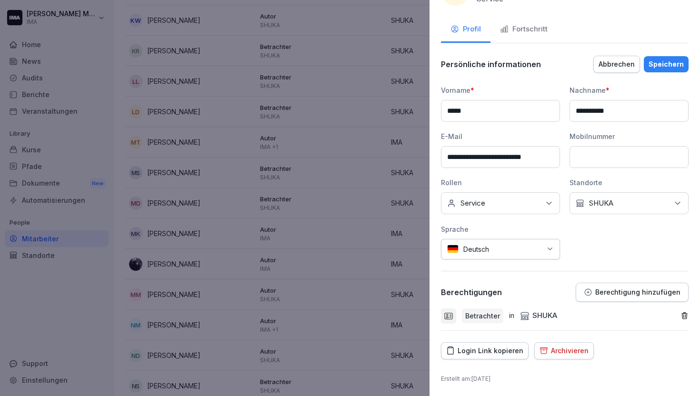
click at [680, 315] on icon "button" at bounding box center [684, 316] width 8 height 8
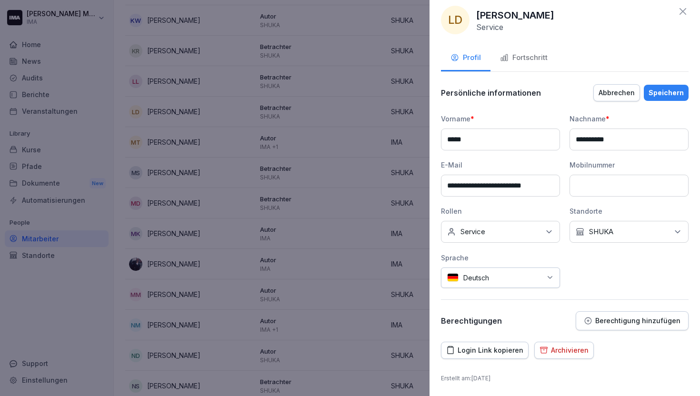
scroll to position [7, 0]
click at [640, 320] on p "Berechtigung hinzufügen" at bounding box center [637, 322] width 85 height 8
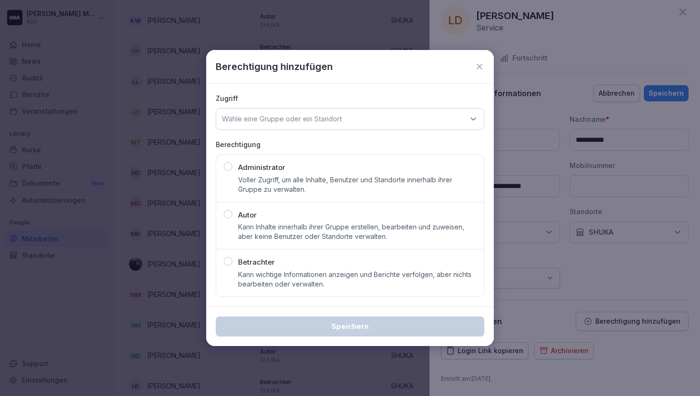
click at [377, 120] on div "Wähle eine Gruppe oder ein Standort" at bounding box center [350, 119] width 269 height 22
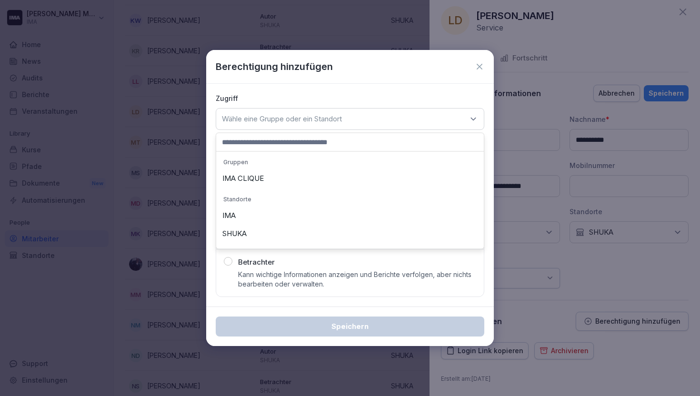
click at [336, 229] on div "SHUKA" at bounding box center [350, 234] width 263 height 18
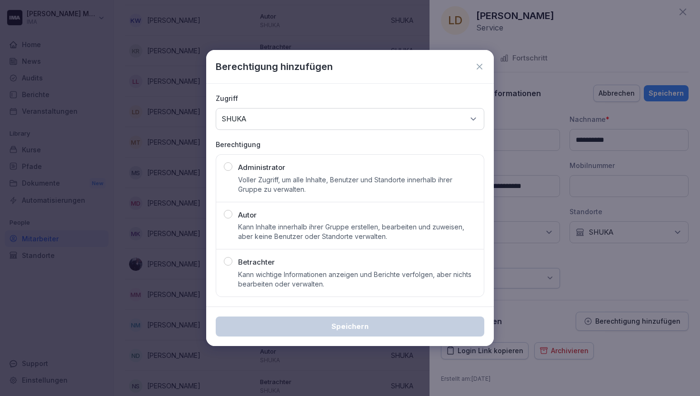
click at [324, 274] on p "Kann wichtige Informationen anzeigen und Berichte verfolgen, aber nichts bearbe…" at bounding box center [357, 279] width 238 height 19
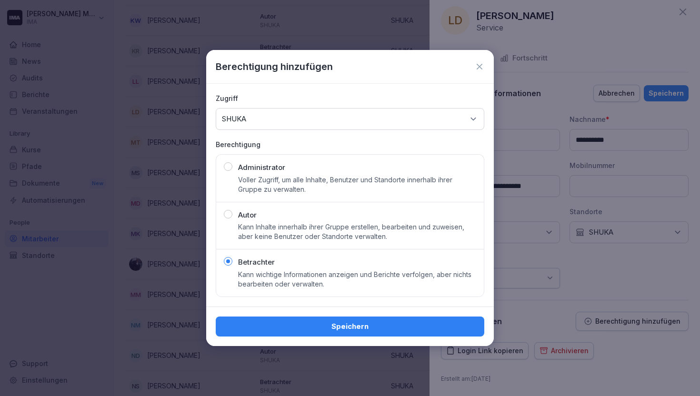
click at [324, 332] on button "Speichern" at bounding box center [350, 327] width 269 height 20
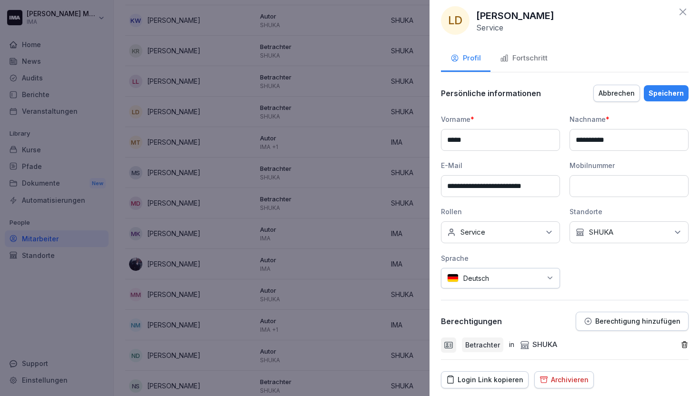
click at [654, 92] on div "Speichern" at bounding box center [666, 93] width 35 height 10
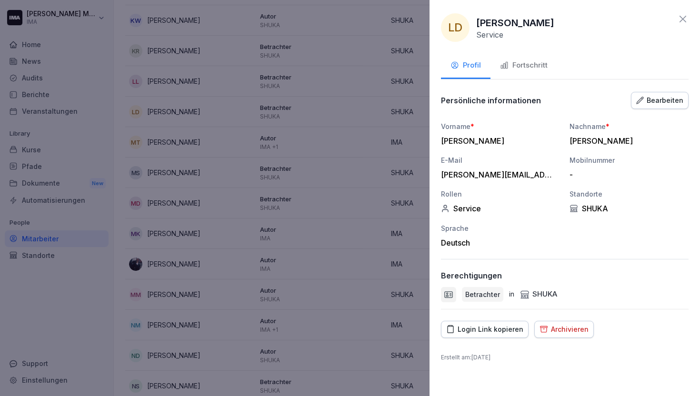
click at [683, 17] on icon at bounding box center [682, 18] width 11 height 11
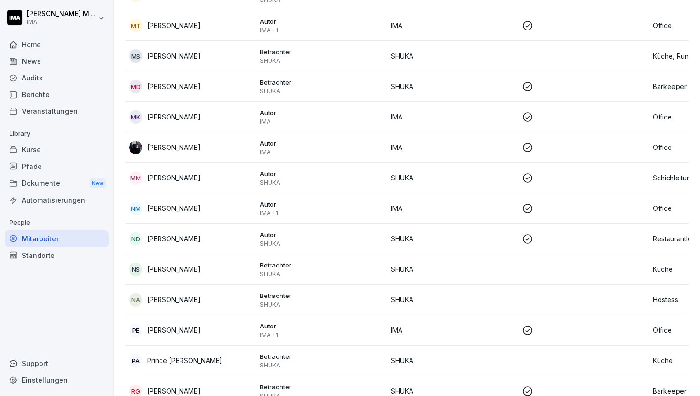
scroll to position [951, 0]
click at [467, 61] on td "SHUKA" at bounding box center [452, 55] width 131 height 30
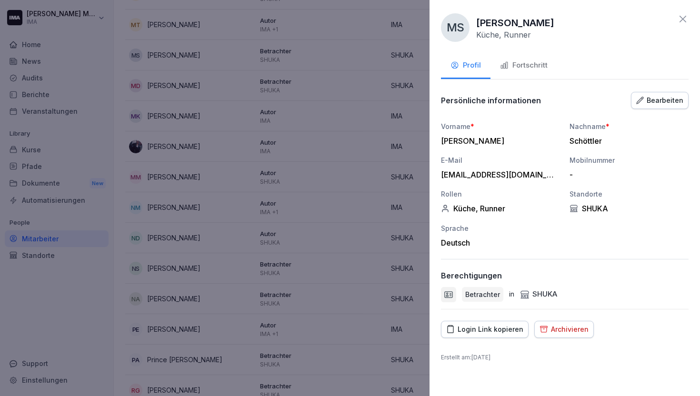
click at [650, 98] on div "Bearbeiten" at bounding box center [659, 100] width 47 height 10
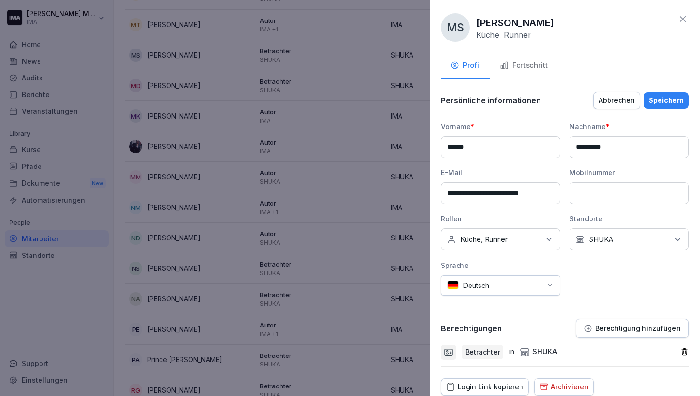
scroll to position [36, 0]
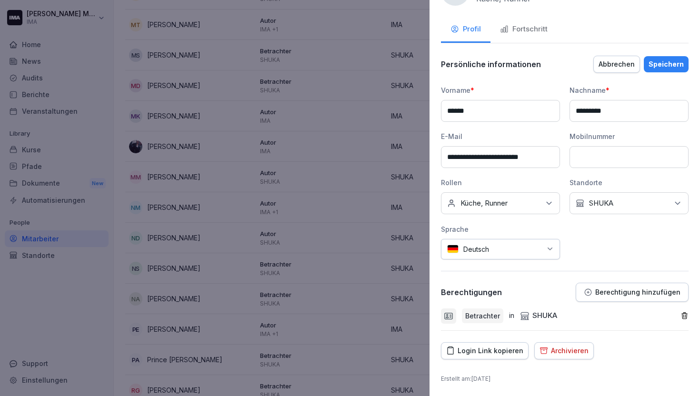
click at [680, 310] on div "Betrachter in SHUKA" at bounding box center [565, 316] width 248 height 29
click at [680, 314] on icon "button" at bounding box center [684, 316] width 8 height 8
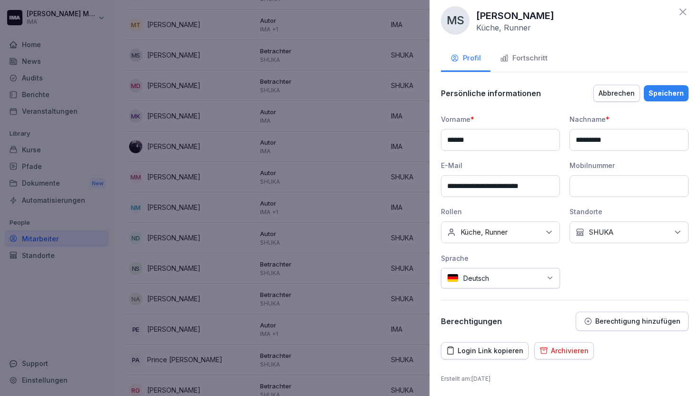
click at [645, 321] on p "Berechtigung hinzufügen" at bounding box center [637, 322] width 85 height 8
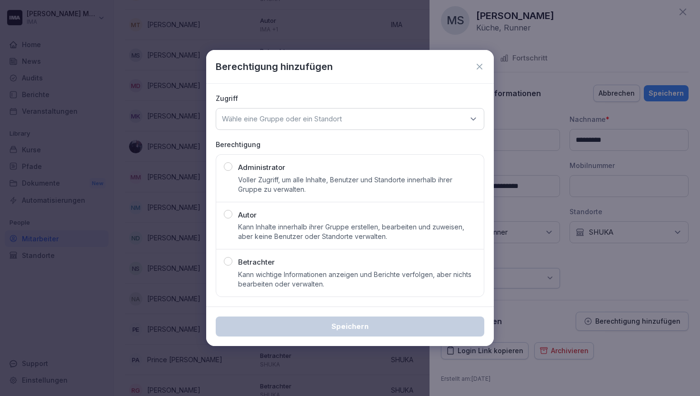
click at [348, 116] on div "Wähle eine Gruppe oder ein Standort" at bounding box center [350, 119] width 269 height 22
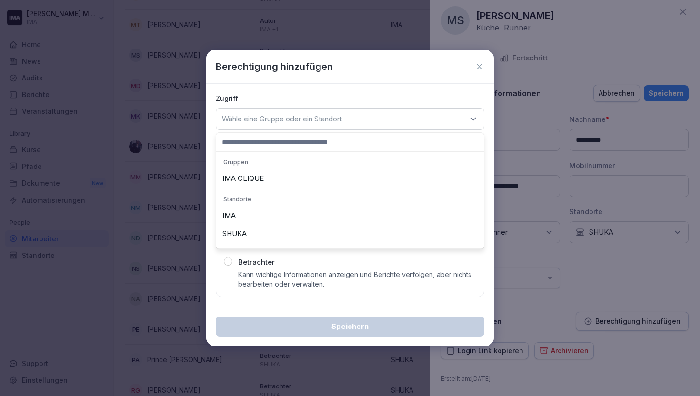
click at [309, 226] on div "SHUKA" at bounding box center [350, 234] width 263 height 18
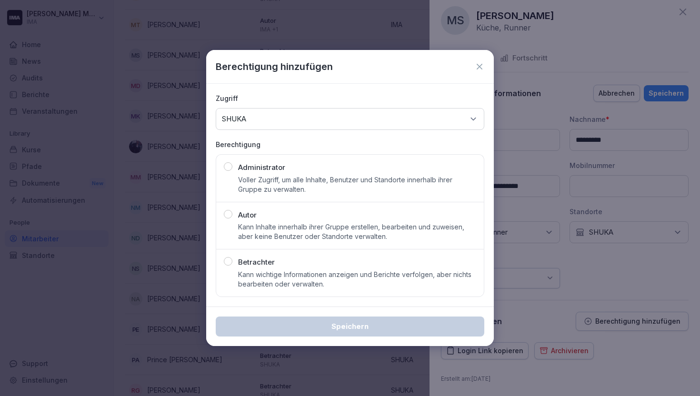
click at [297, 278] on p "Kann wichtige Informationen anzeigen und Berichte verfolgen, aber nichts bearbe…" at bounding box center [357, 279] width 238 height 19
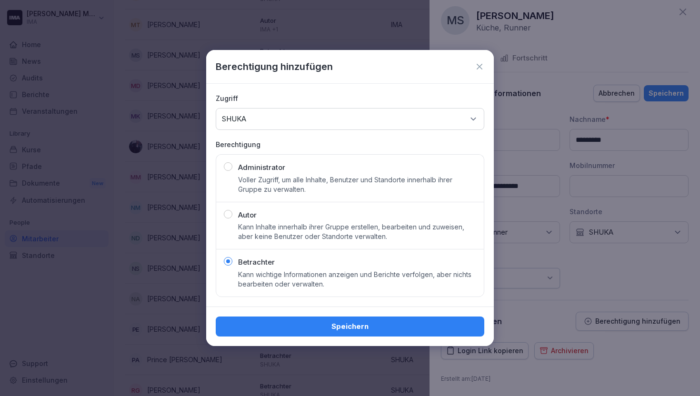
click at [296, 324] on div "Speichern" at bounding box center [349, 326] width 253 height 10
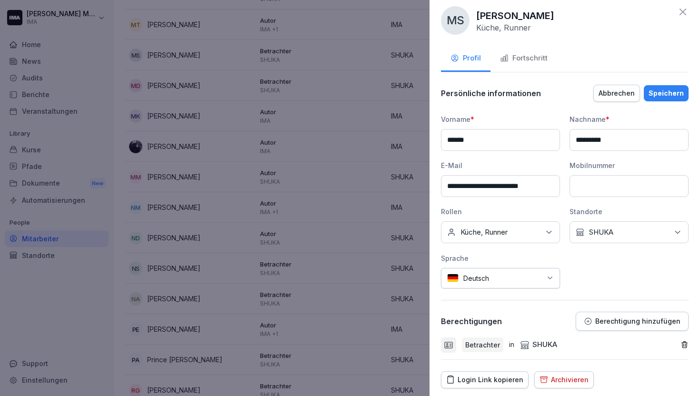
click at [653, 90] on div "Speichern" at bounding box center [666, 93] width 35 height 10
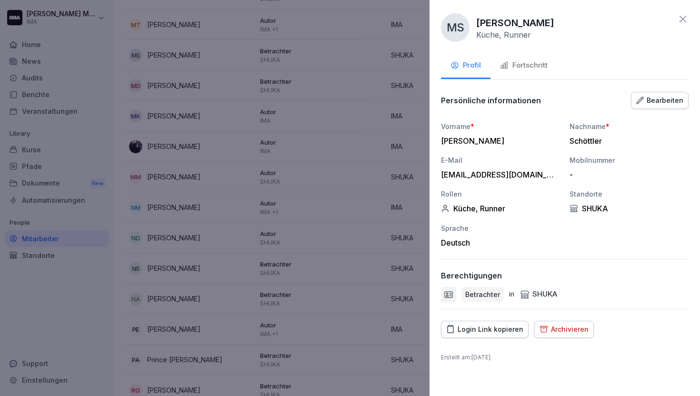
scroll to position [0, 0]
click at [389, 132] on div at bounding box center [350, 198] width 700 height 396
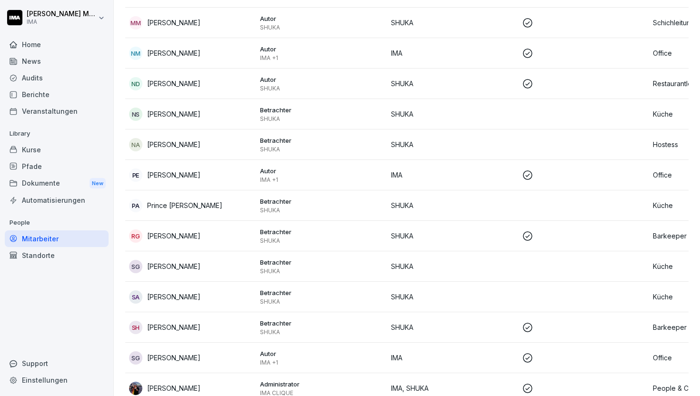
scroll to position [1111, 0]
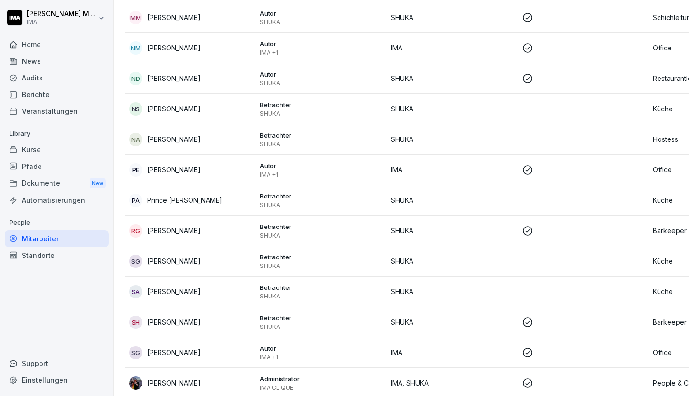
click at [450, 115] on td "SHUKA" at bounding box center [452, 109] width 131 height 30
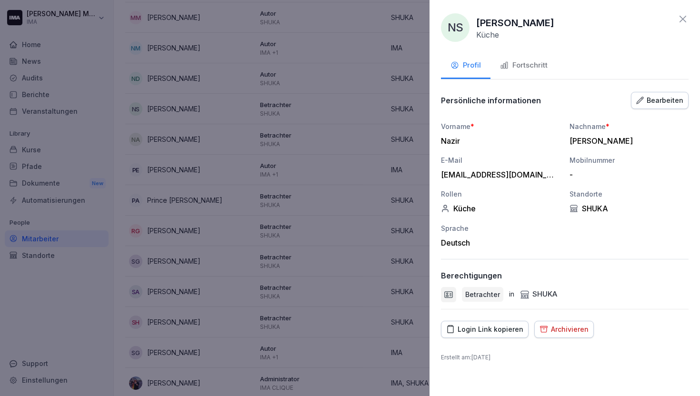
click at [669, 99] on div "Bearbeiten" at bounding box center [659, 100] width 47 height 10
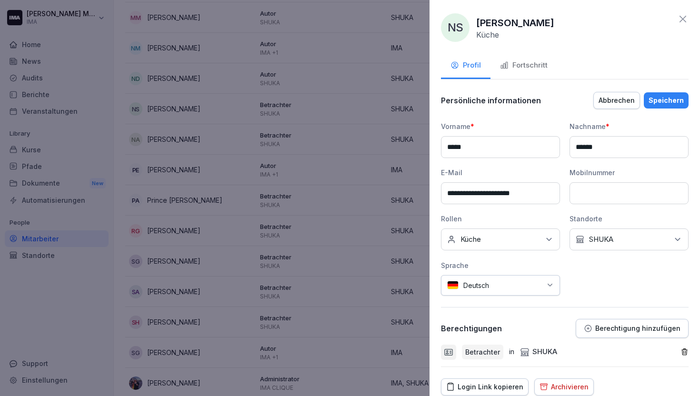
scroll to position [36, 0]
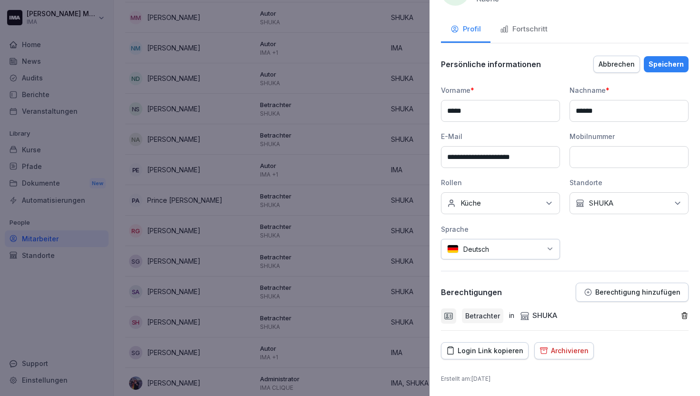
click at [682, 315] on icon "button" at bounding box center [684, 316] width 5 height 6
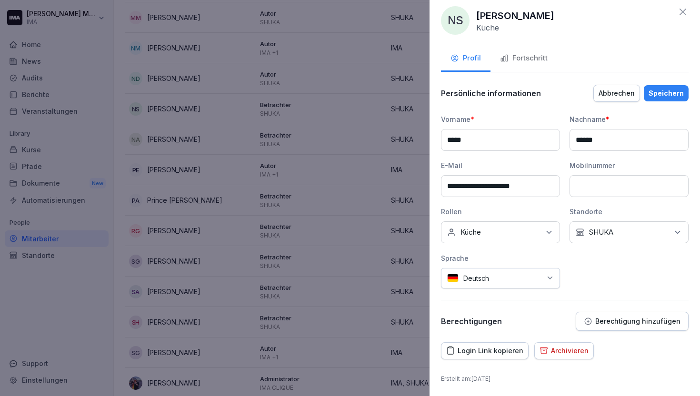
click at [633, 314] on button "Berechtigung hinzufügen" at bounding box center [632, 321] width 113 height 19
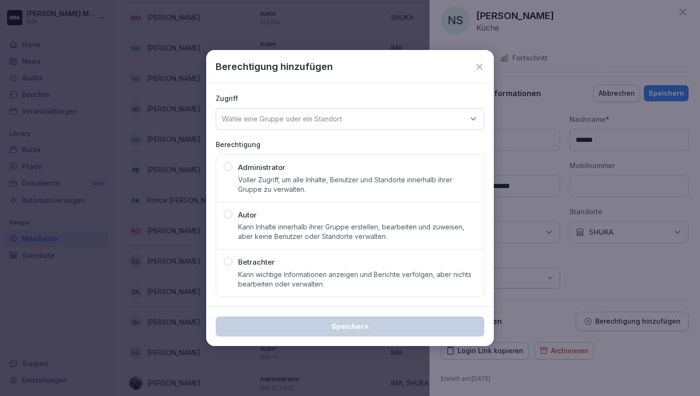
click at [390, 117] on div "Wähle eine Gruppe oder ein Standort" at bounding box center [350, 119] width 269 height 22
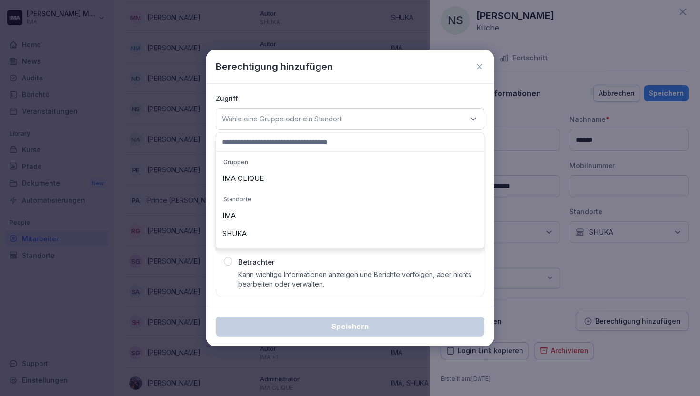
click at [334, 233] on div "SHUKA" at bounding box center [350, 234] width 263 height 18
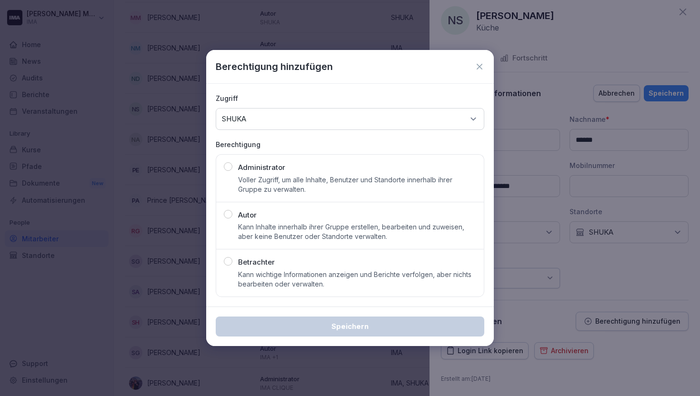
click at [321, 281] on p "Kann wichtige Informationen anzeigen und Berichte verfolgen, aber nichts bearbe…" at bounding box center [357, 279] width 238 height 19
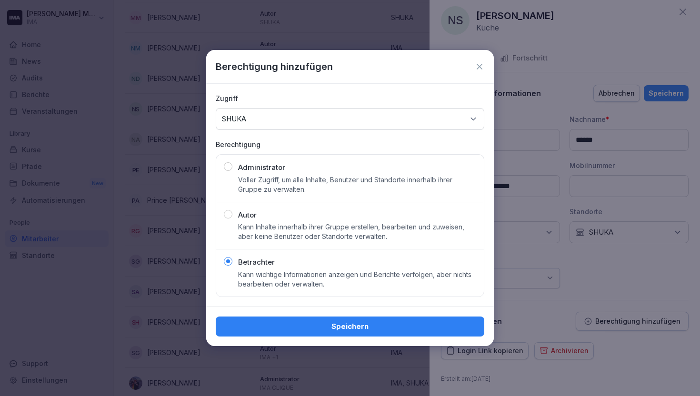
click at [324, 326] on div "Speichern" at bounding box center [349, 326] width 253 height 10
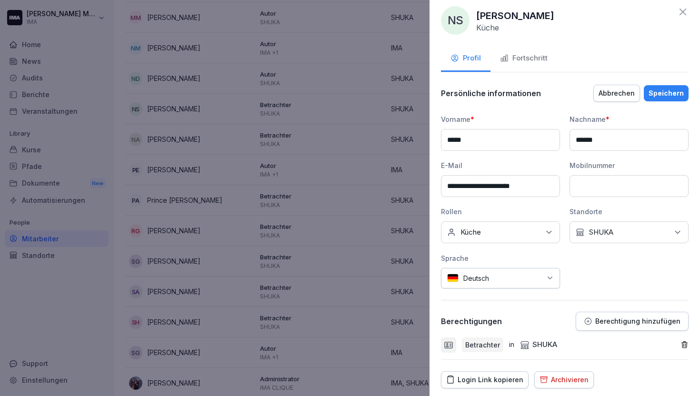
click at [662, 90] on div "Speichern" at bounding box center [666, 93] width 35 height 10
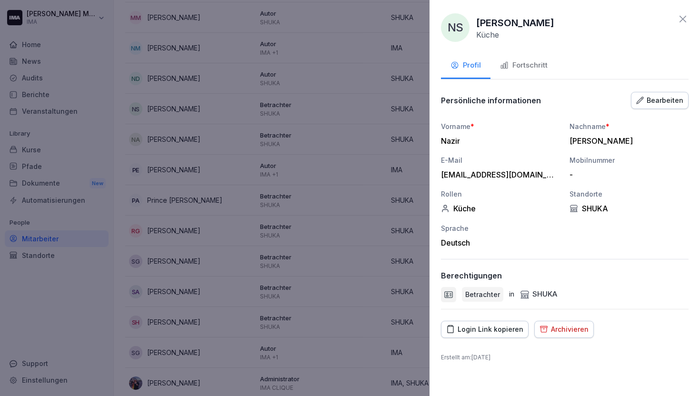
scroll to position [0, 0]
click at [684, 15] on icon at bounding box center [682, 18] width 11 height 11
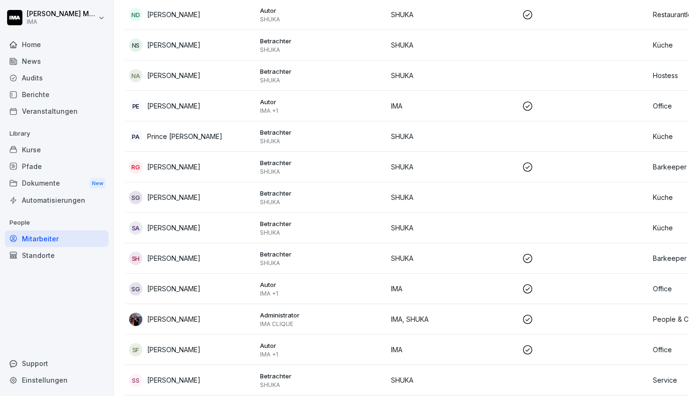
scroll to position [1209, 0]
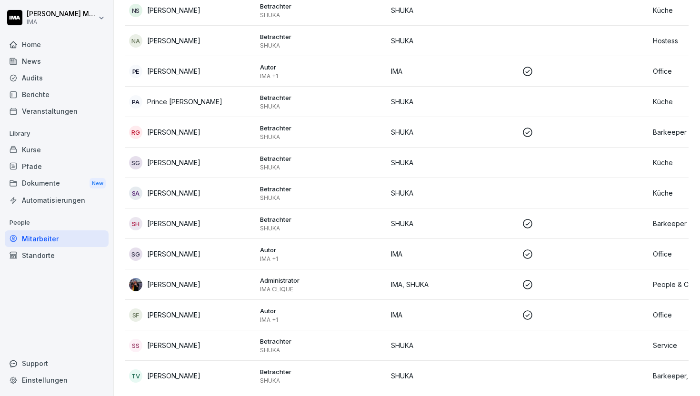
click at [389, 50] on td "SHUKA" at bounding box center [452, 41] width 131 height 30
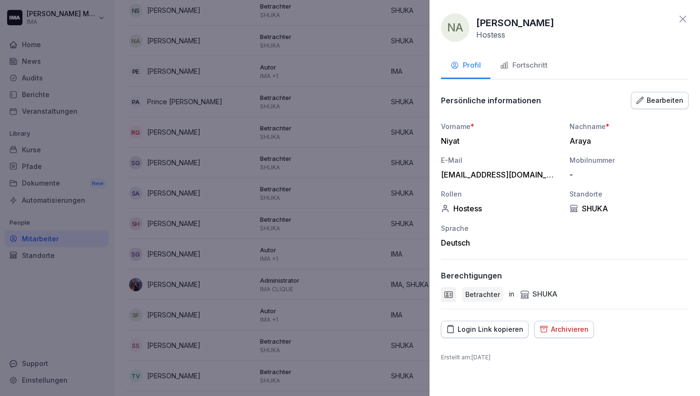
click at [657, 98] on div "Bearbeiten" at bounding box center [659, 100] width 47 height 10
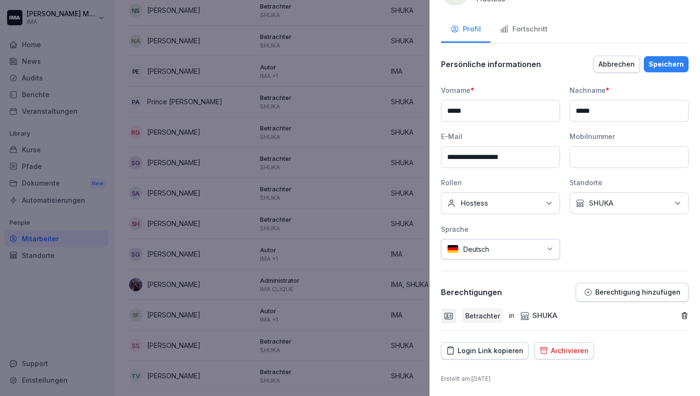
click at [680, 315] on icon "button" at bounding box center [684, 316] width 8 height 8
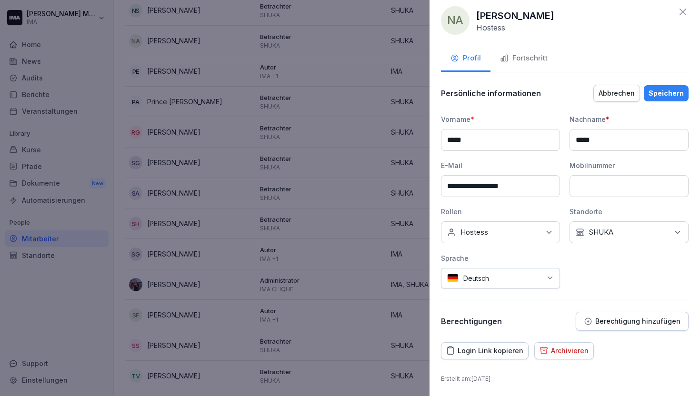
click at [643, 326] on button "Berechtigung hinzufügen" at bounding box center [632, 321] width 113 height 19
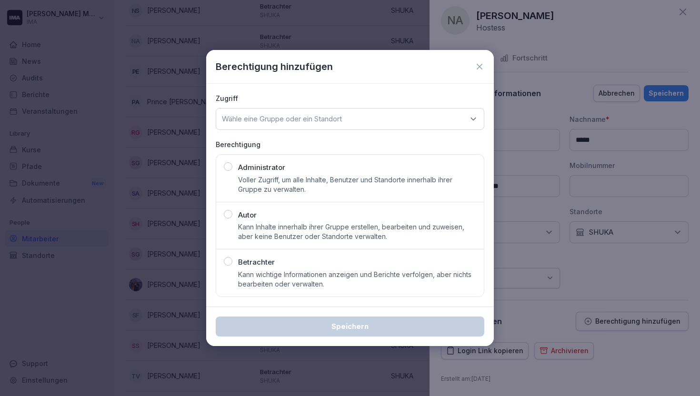
click at [352, 106] on div "Zugriff Wähle eine Gruppe oder ein Standort" at bounding box center [350, 111] width 269 height 37
click at [342, 115] on p "Wähle eine Gruppe oder ein Standort" at bounding box center [282, 119] width 120 height 10
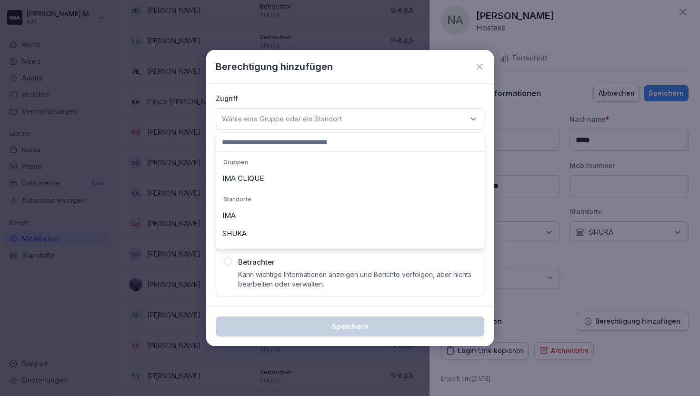
click at [306, 228] on div "SHUKA" at bounding box center [350, 234] width 263 height 18
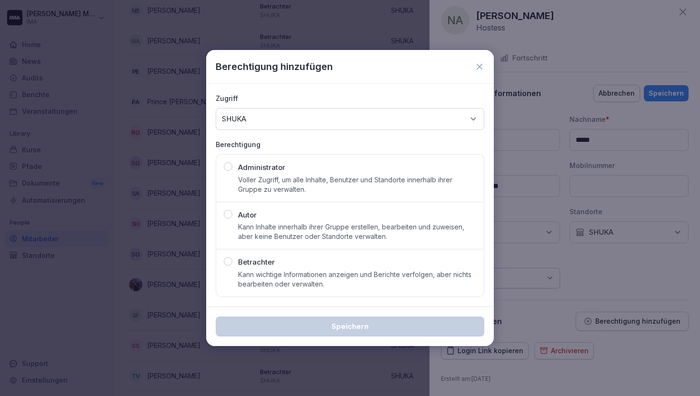
click at [293, 278] on p "Kann wichtige Informationen anzeigen und Berichte verfolgen, aber nichts bearbe…" at bounding box center [357, 279] width 238 height 19
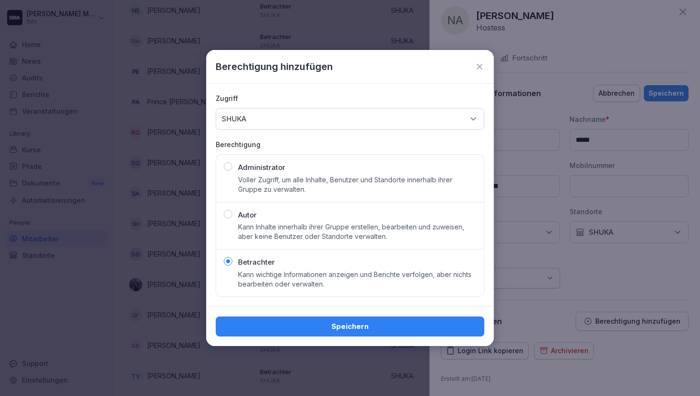
click at [300, 331] on div "Speichern" at bounding box center [349, 326] width 253 height 10
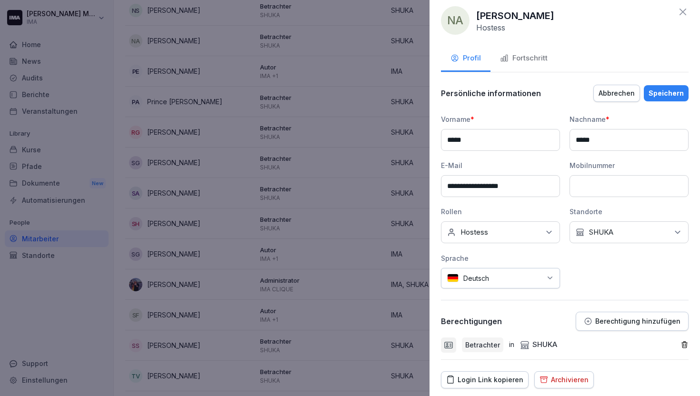
click at [670, 90] on div "Speichern" at bounding box center [666, 93] width 35 height 10
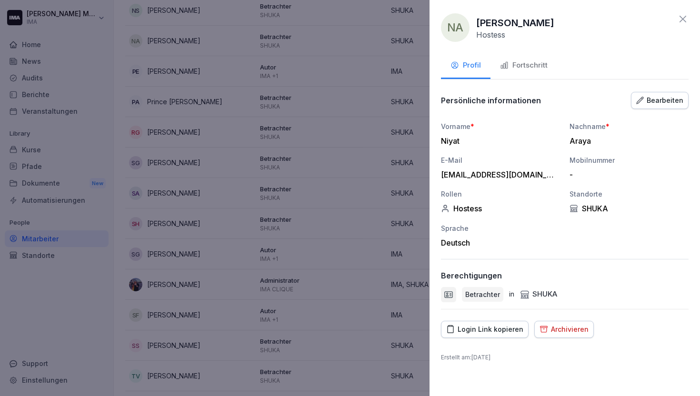
click at [682, 16] on icon at bounding box center [682, 18] width 11 height 11
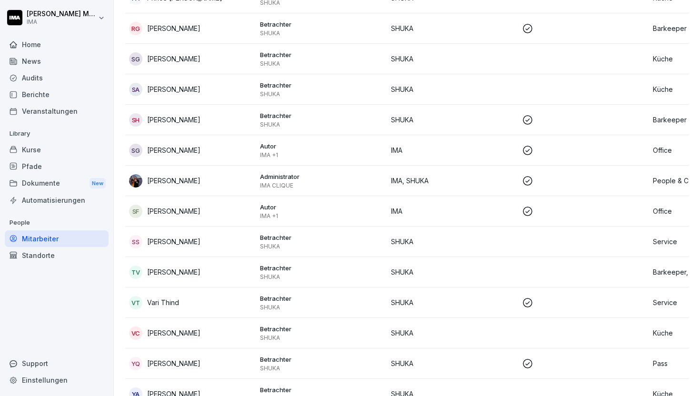
scroll to position [1314, 0]
click at [478, 60] on p "SHUKA" at bounding box center [452, 58] width 123 height 10
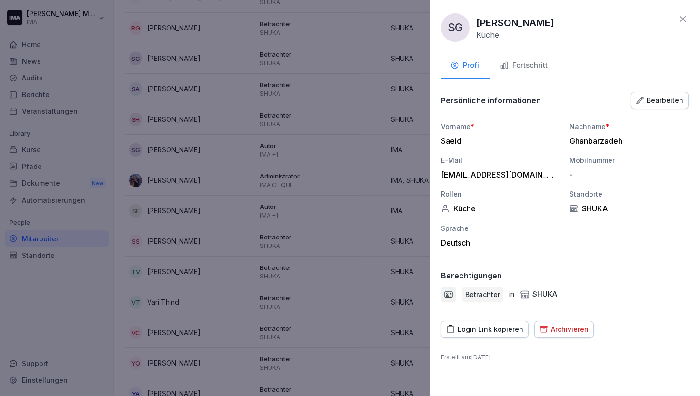
click at [649, 105] on div "Bearbeiten" at bounding box center [659, 100] width 47 height 10
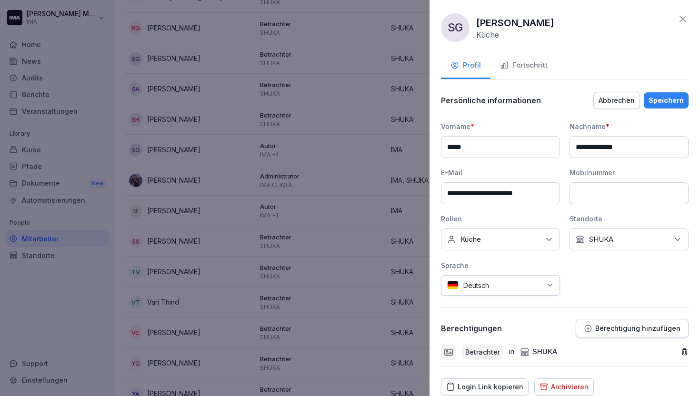
scroll to position [36, 0]
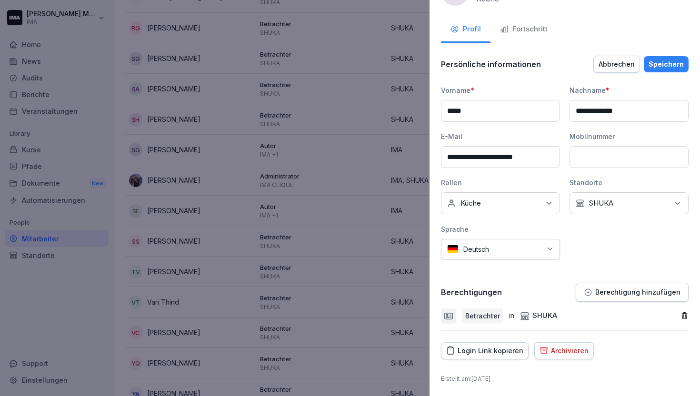
click at [680, 315] on icon "button" at bounding box center [684, 316] width 8 height 8
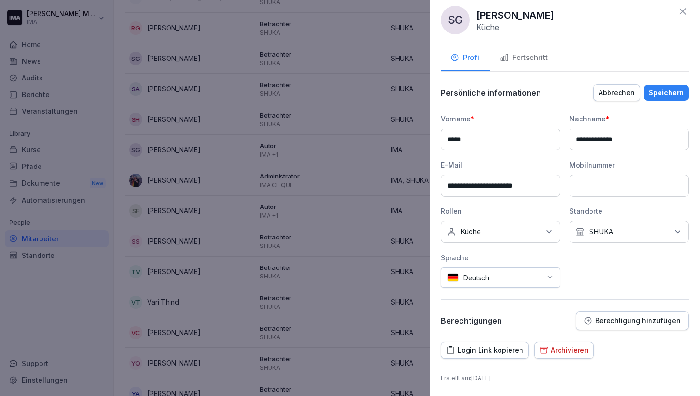
scroll to position [7, 0]
click at [622, 326] on button "Berechtigung hinzufügen" at bounding box center [632, 321] width 113 height 19
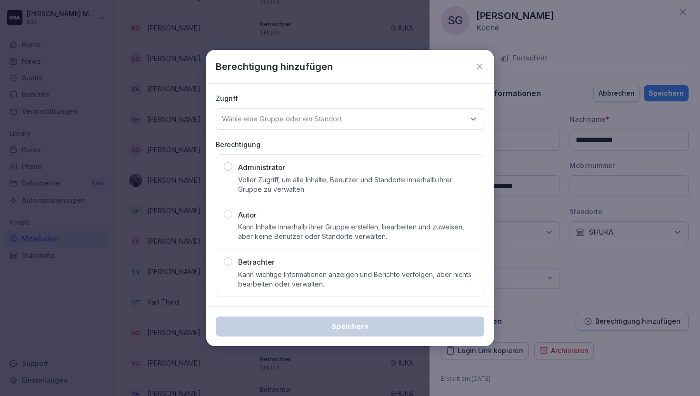
click at [370, 116] on div "Wähle eine Gruppe oder ein Standort" at bounding box center [350, 119] width 269 height 22
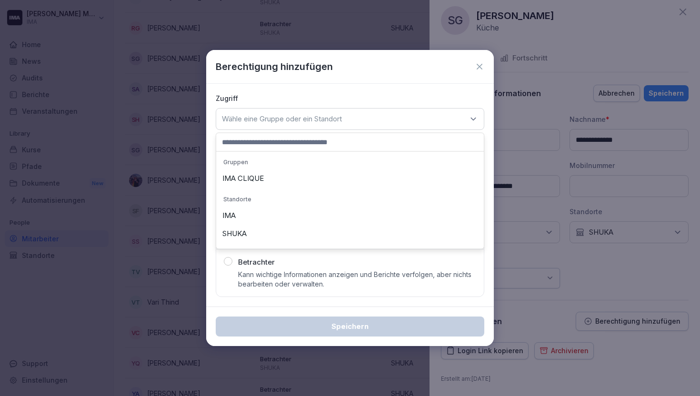
click at [340, 239] on div "SHUKA" at bounding box center [350, 234] width 263 height 18
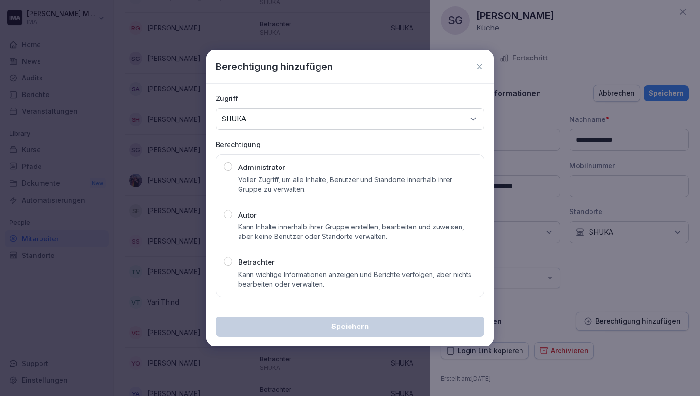
click at [334, 271] on p "Kann wichtige Informationen anzeigen und Berichte verfolgen, aber nichts bearbe…" at bounding box center [357, 279] width 238 height 19
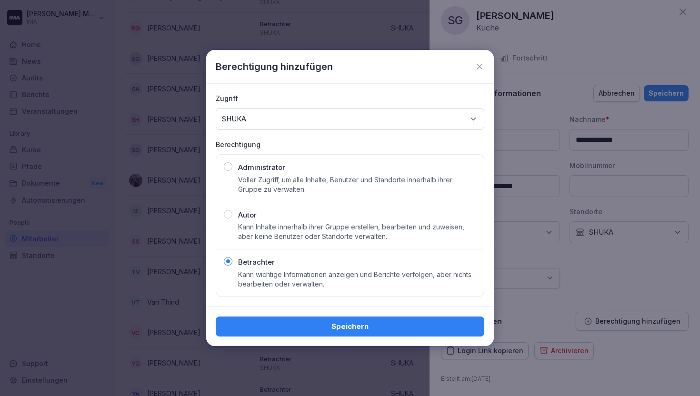
click at [335, 326] on div "Speichern" at bounding box center [349, 326] width 253 height 10
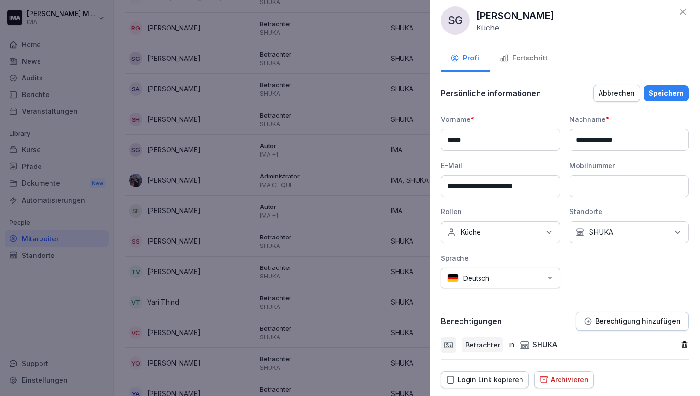
click at [655, 98] on div "Speichern" at bounding box center [666, 93] width 35 height 10
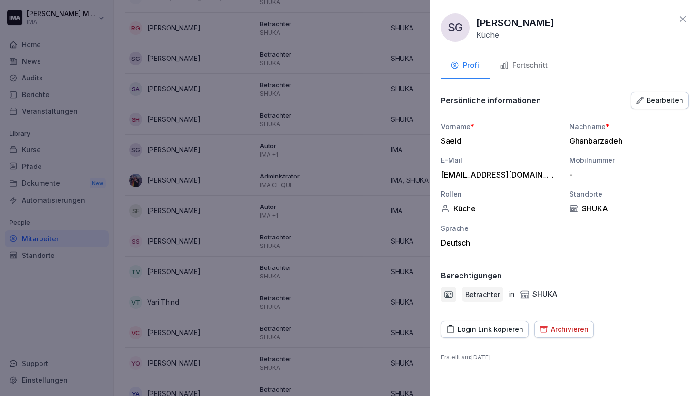
click at [682, 17] on icon at bounding box center [682, 18] width 11 height 11
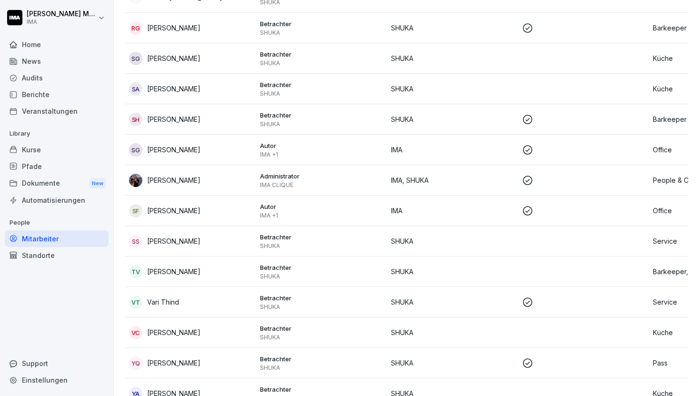
click at [452, 80] on td "SHUKA" at bounding box center [452, 89] width 131 height 30
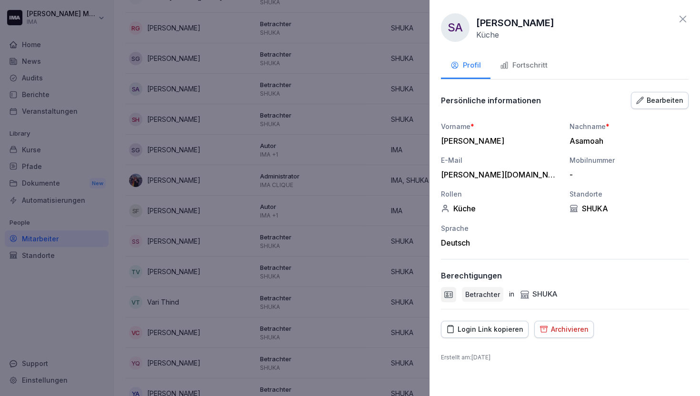
click at [662, 98] on div "Bearbeiten" at bounding box center [659, 100] width 47 height 10
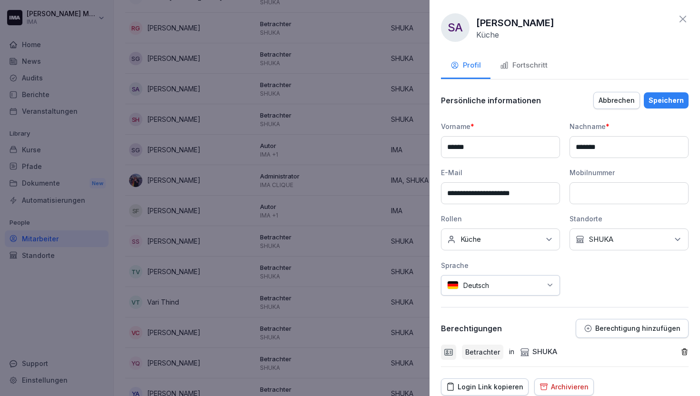
scroll to position [36, 0]
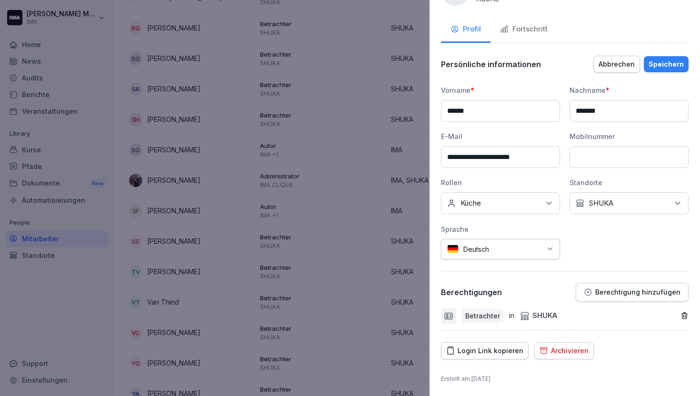
click at [682, 315] on icon "button" at bounding box center [684, 316] width 5 height 6
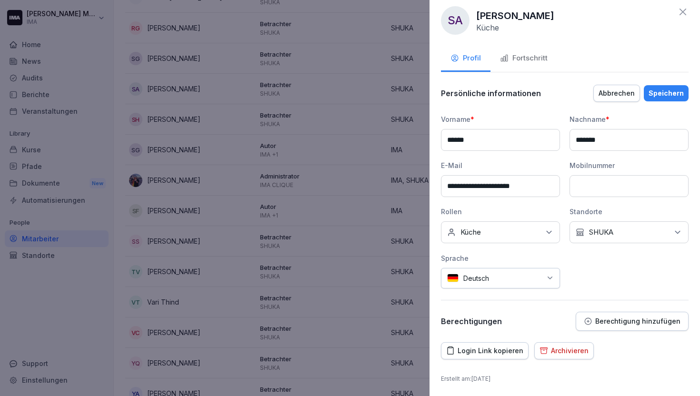
click at [655, 323] on p "Berechtigung hinzufügen" at bounding box center [637, 322] width 85 height 8
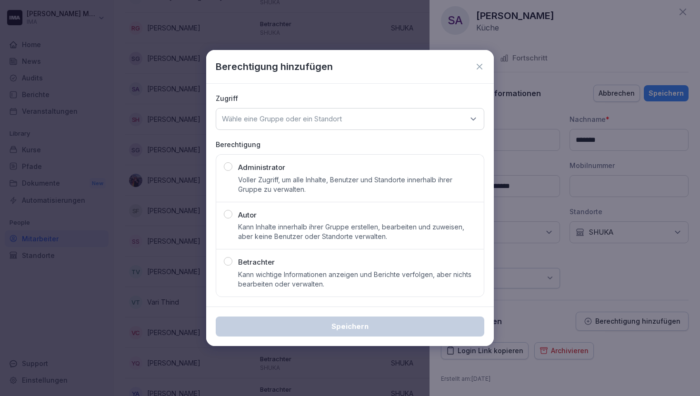
click at [351, 110] on div "Wähle eine Gruppe oder ein Standort" at bounding box center [350, 119] width 269 height 22
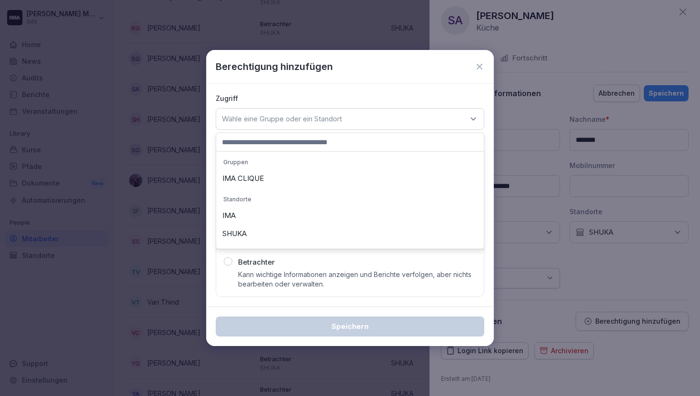
click at [310, 233] on div "SHUKA" at bounding box center [350, 234] width 263 height 18
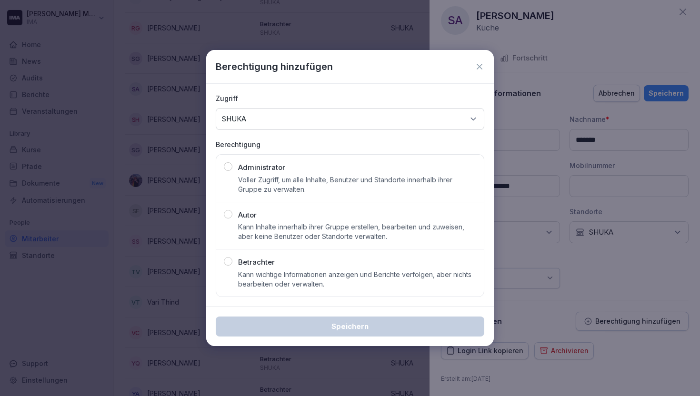
click at [301, 278] on p "Kann wichtige Informationen anzeigen und Berichte verfolgen, aber nichts bearbe…" at bounding box center [357, 279] width 238 height 19
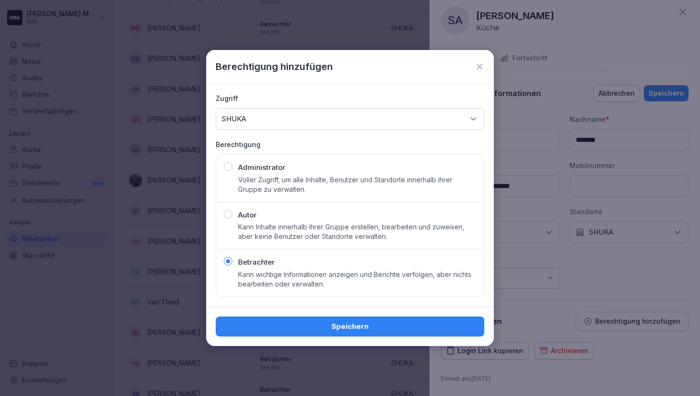
click at [309, 328] on div "Speichern" at bounding box center [349, 326] width 253 height 10
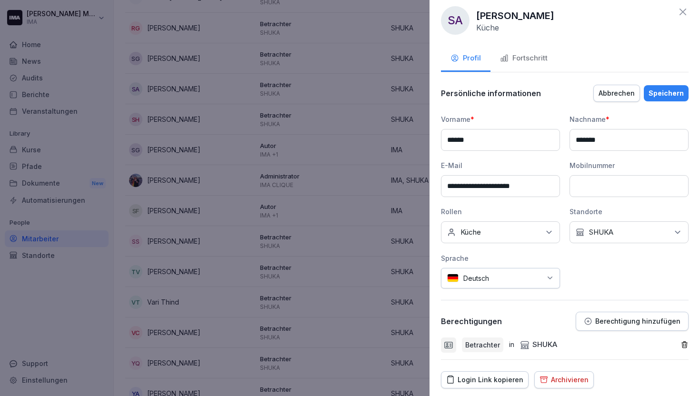
click at [666, 90] on div "Speichern" at bounding box center [666, 93] width 35 height 10
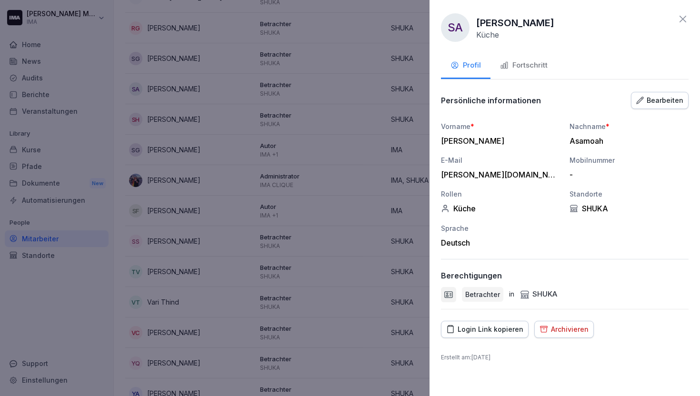
scroll to position [0, 0]
click at [681, 20] on icon at bounding box center [683, 19] width 7 height 7
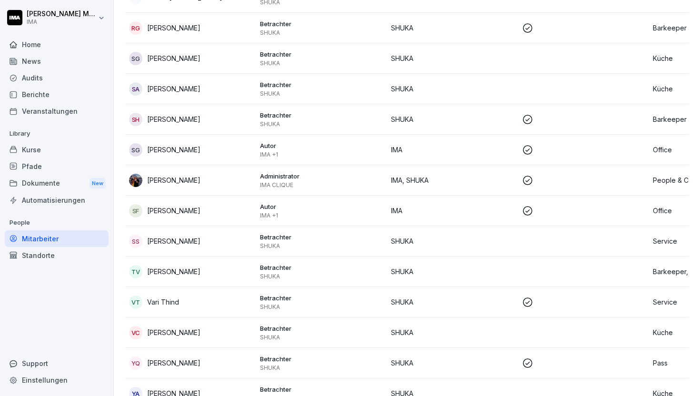
scroll to position [1409, 0]
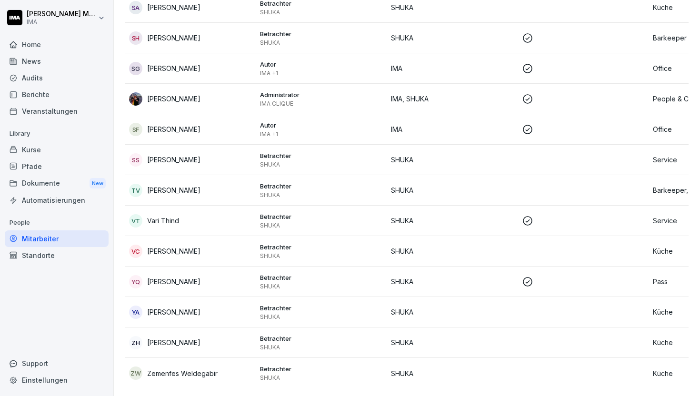
click at [476, 185] on p "SHUKA" at bounding box center [452, 190] width 123 height 10
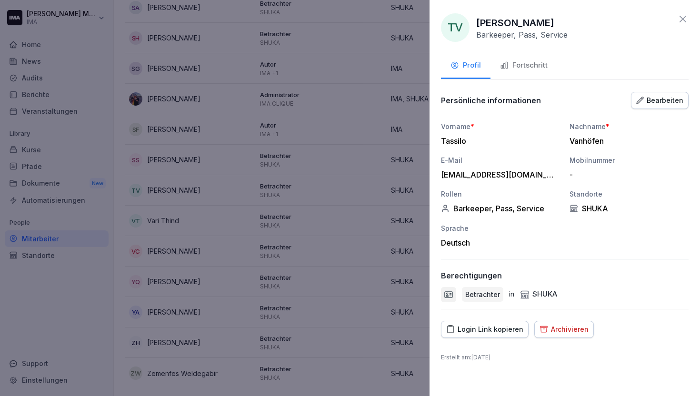
click at [672, 91] on div "Persönliche informationen Bearbeiten" at bounding box center [565, 100] width 248 height 19
click at [650, 104] on div "Bearbeiten" at bounding box center [659, 100] width 47 height 10
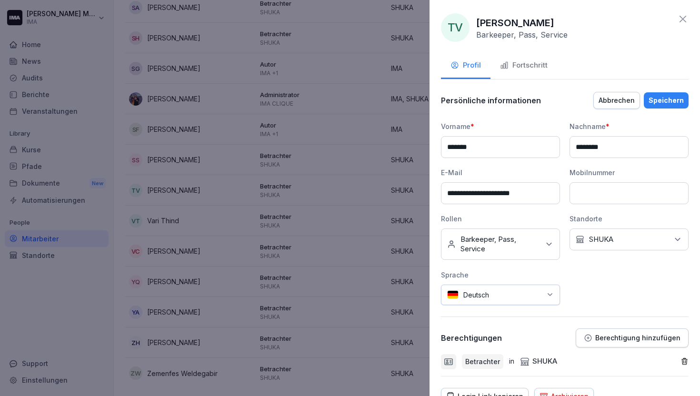
scroll to position [46, 0]
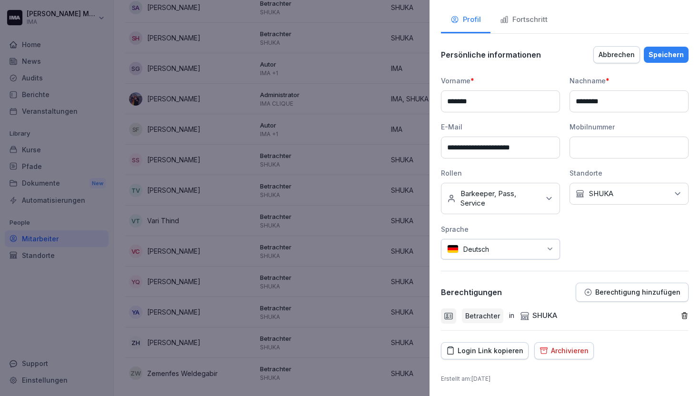
click at [682, 314] on icon "button" at bounding box center [684, 316] width 5 height 6
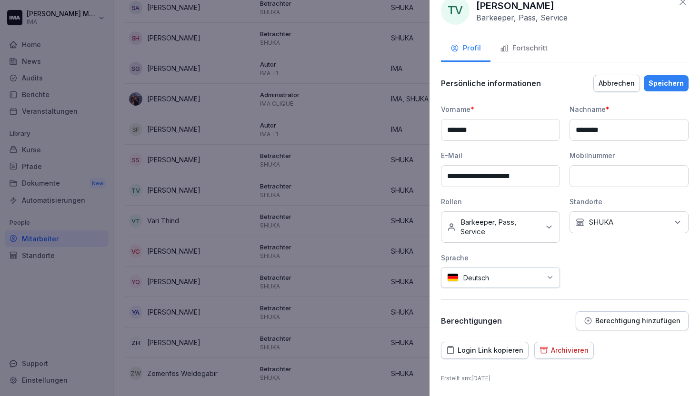
scroll to position [17, 0]
click at [627, 329] on button "Berechtigung hinzufügen" at bounding box center [632, 321] width 113 height 19
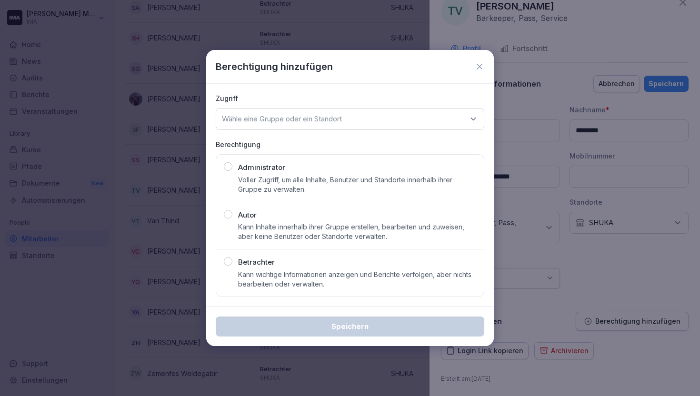
click at [357, 117] on div "Wähle eine Gruppe oder ein Standort" at bounding box center [350, 119] width 269 height 22
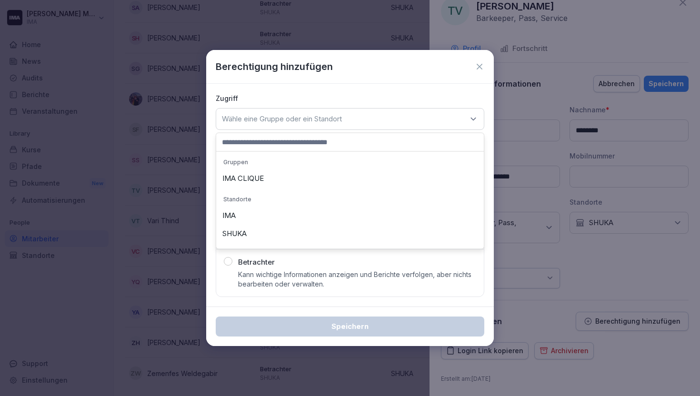
click at [314, 237] on div "SHUKA" at bounding box center [350, 234] width 263 height 18
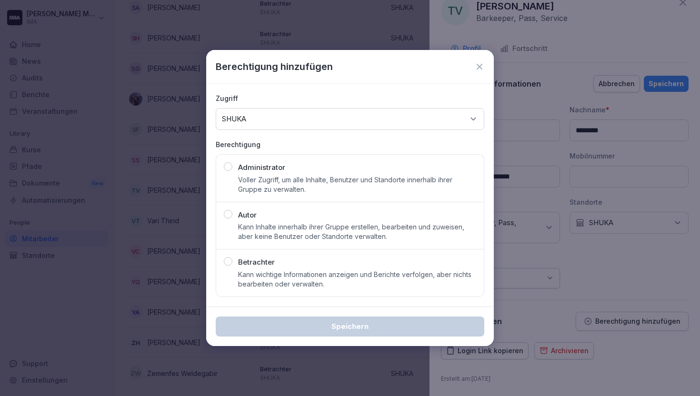
click at [332, 274] on p "Kann wichtige Informationen anzeigen und Berichte verfolgen, aber nichts bearbe…" at bounding box center [357, 279] width 238 height 19
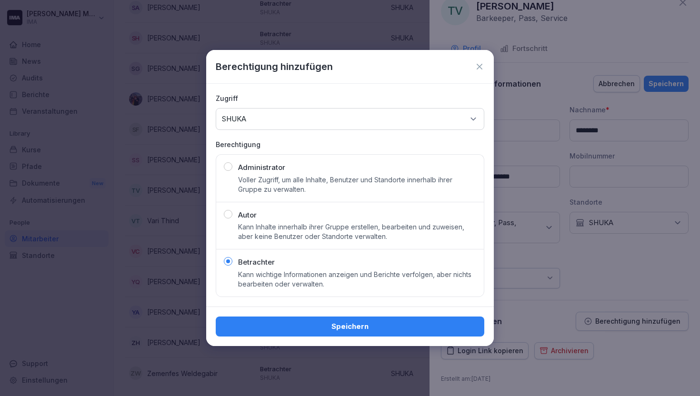
click at [340, 332] on button "Speichern" at bounding box center [350, 327] width 269 height 20
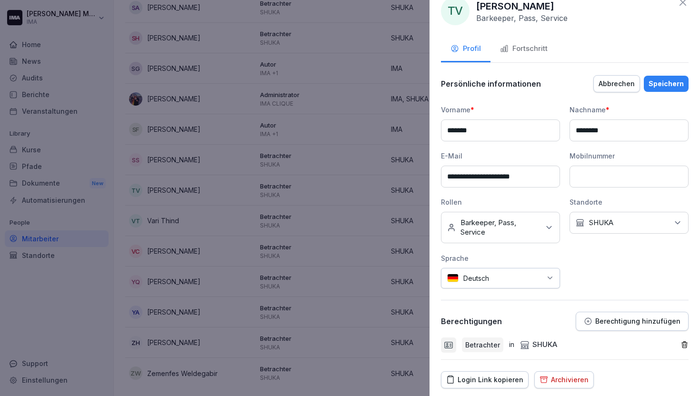
click at [660, 79] on div "Speichern" at bounding box center [666, 84] width 35 height 10
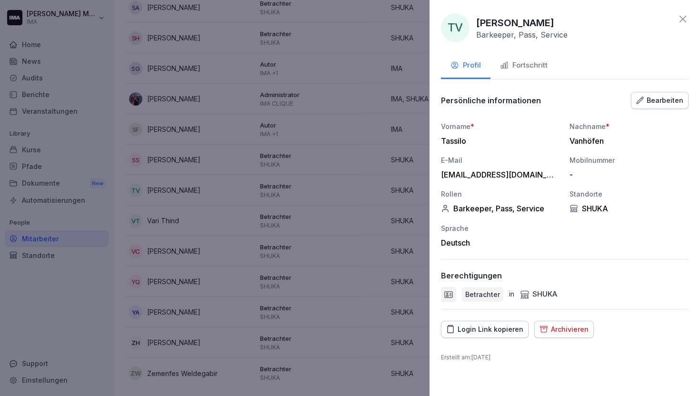
click at [685, 18] on icon at bounding box center [682, 18] width 11 height 11
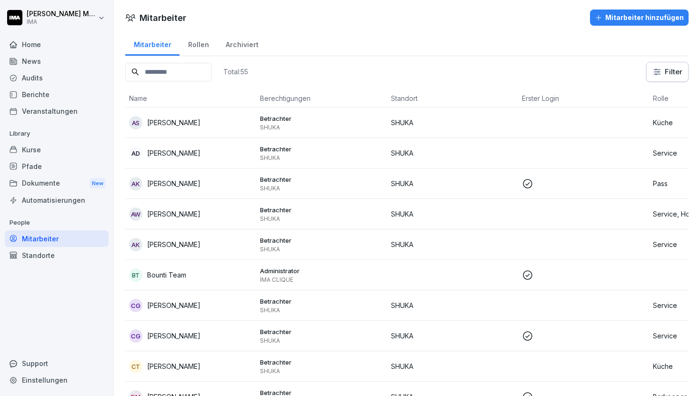
click at [57, 45] on div "Home" at bounding box center [57, 44] width 104 height 17
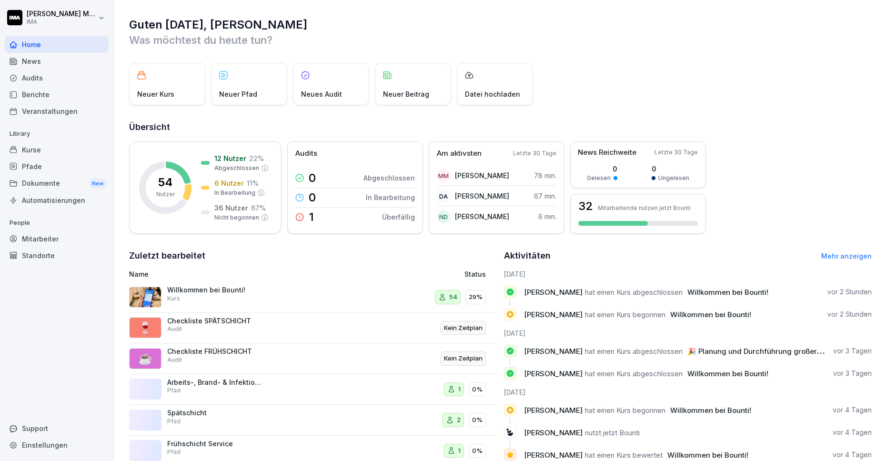
click at [71, 108] on div "Veranstaltungen" at bounding box center [57, 111] width 104 height 17
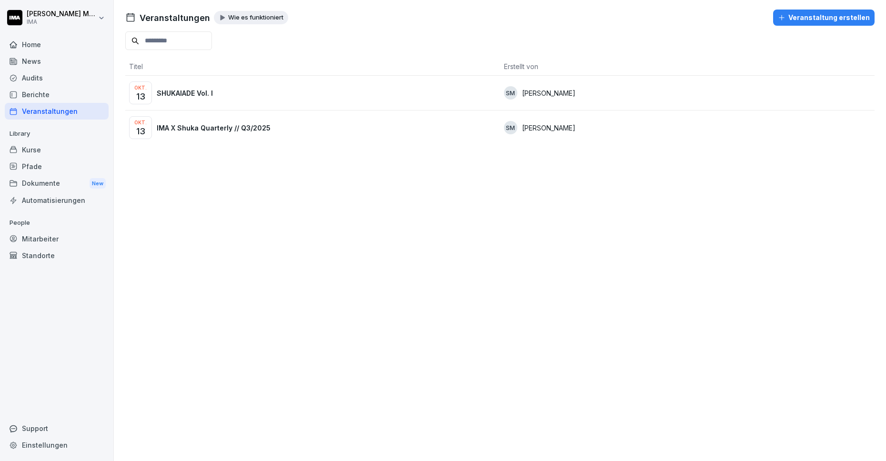
click at [816, 20] on div "Veranstaltung erstellen" at bounding box center [824, 17] width 92 height 10
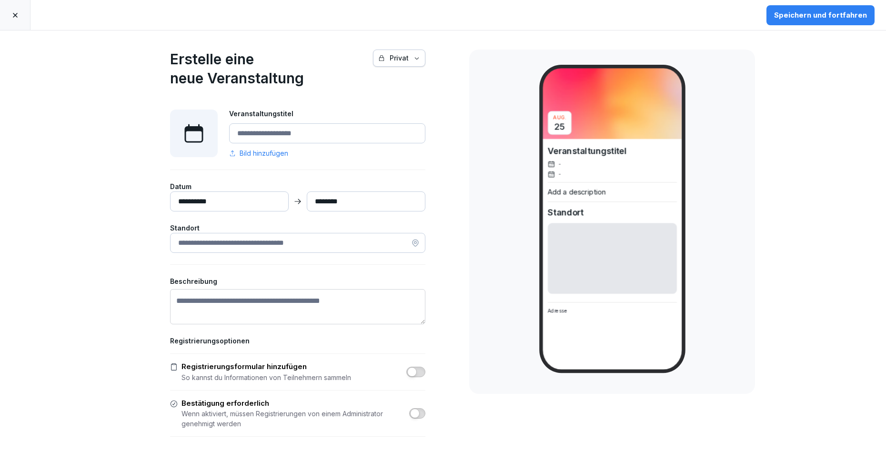
click at [314, 130] on input "Veranstaltungstitel" at bounding box center [327, 133] width 196 height 20
type input "**********"
click at [244, 155] on span "Bild hinzufügen" at bounding box center [264, 153] width 49 height 10
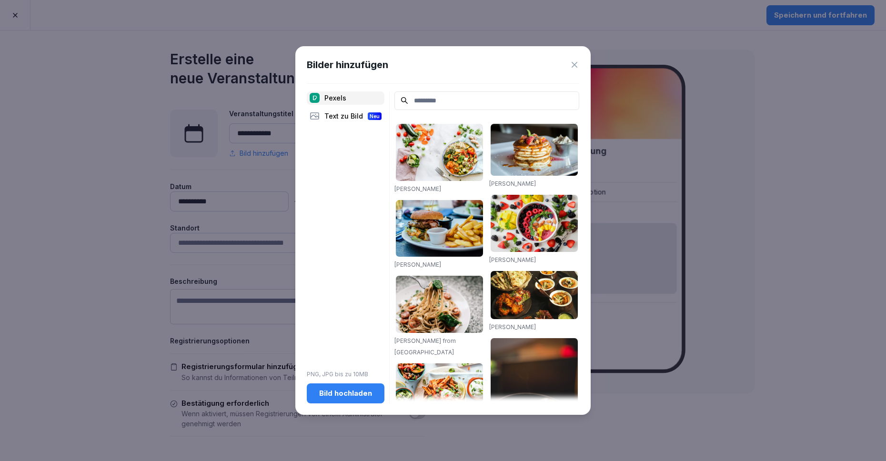
click at [440, 100] on input at bounding box center [486, 100] width 185 height 19
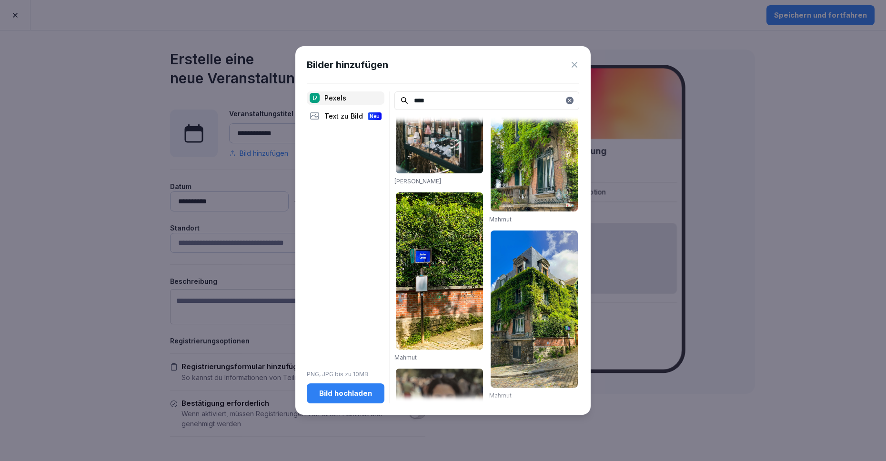
scroll to position [323, 0]
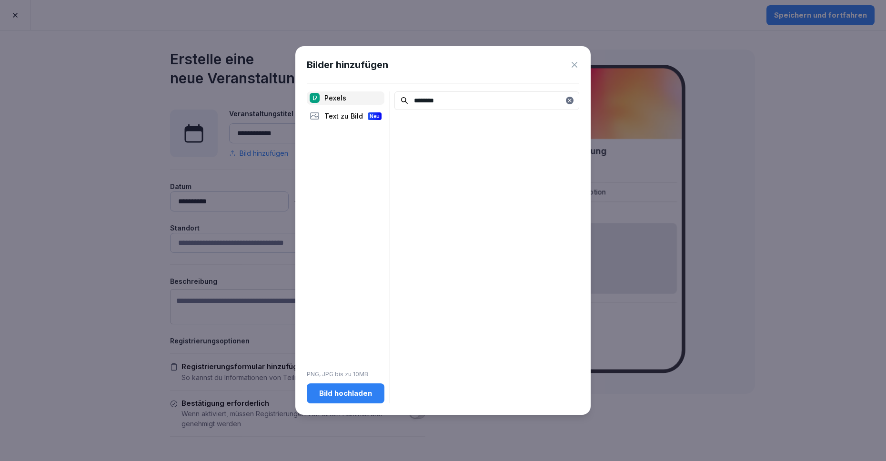
click at [455, 98] on input "********" at bounding box center [486, 100] width 185 height 19
type input "********"
click at [350, 112] on div "Text zu Bild Neu" at bounding box center [346, 116] width 78 height 13
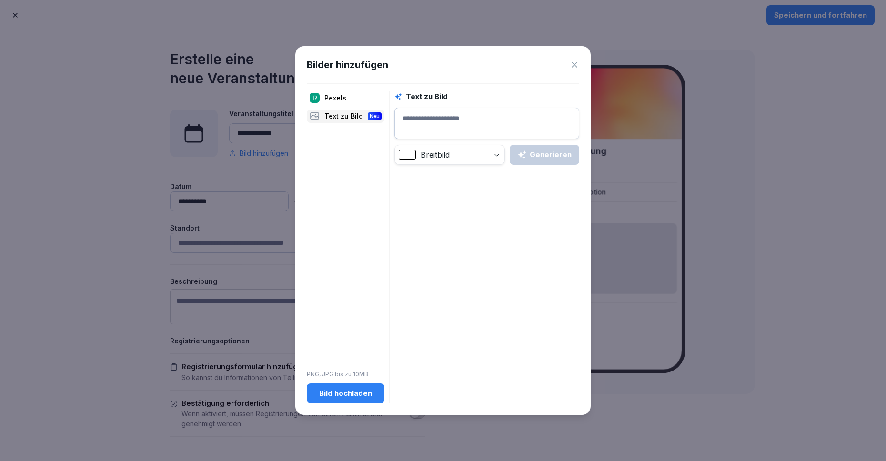
click at [462, 120] on textarea at bounding box center [486, 123] width 185 height 31
click at [563, 159] on div "Generieren" at bounding box center [544, 155] width 54 height 10
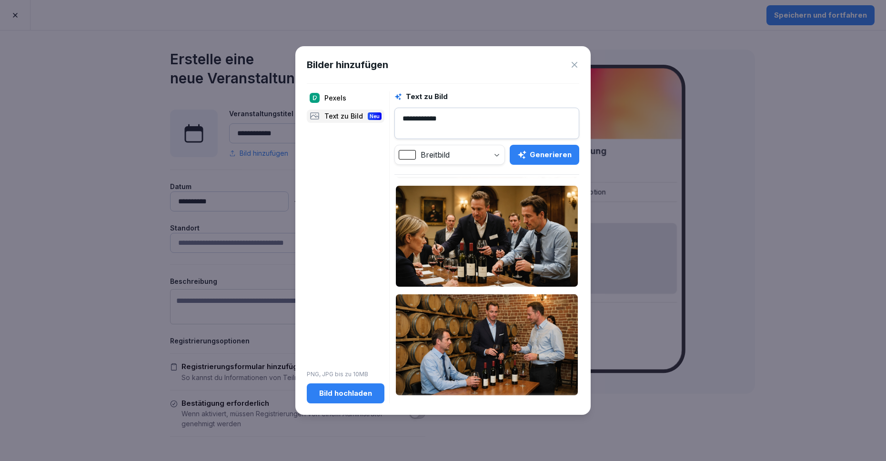
scroll to position [0, 0]
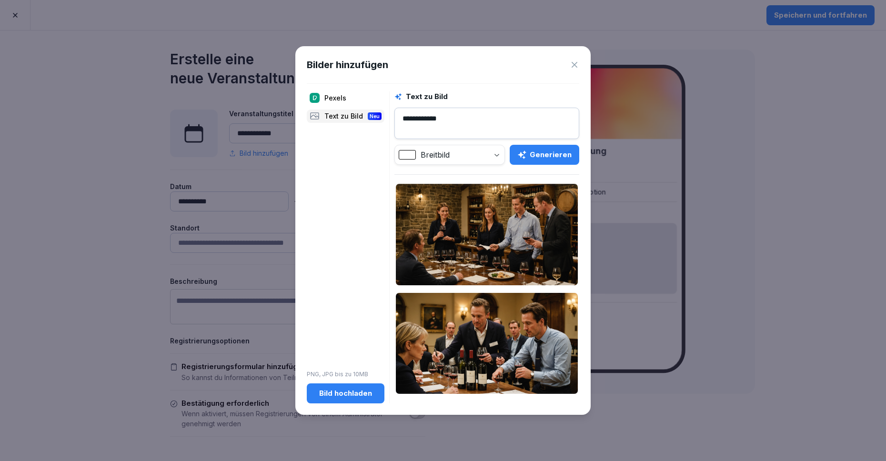
click at [480, 121] on textarea "**********" at bounding box center [486, 123] width 185 height 31
type textarea "********"
click at [552, 162] on button "Generieren" at bounding box center [545, 155] width 70 height 20
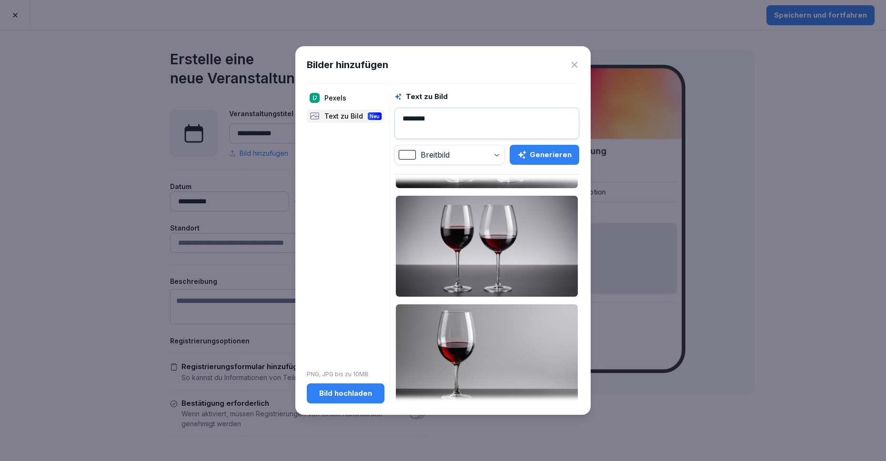
scroll to position [107, 0]
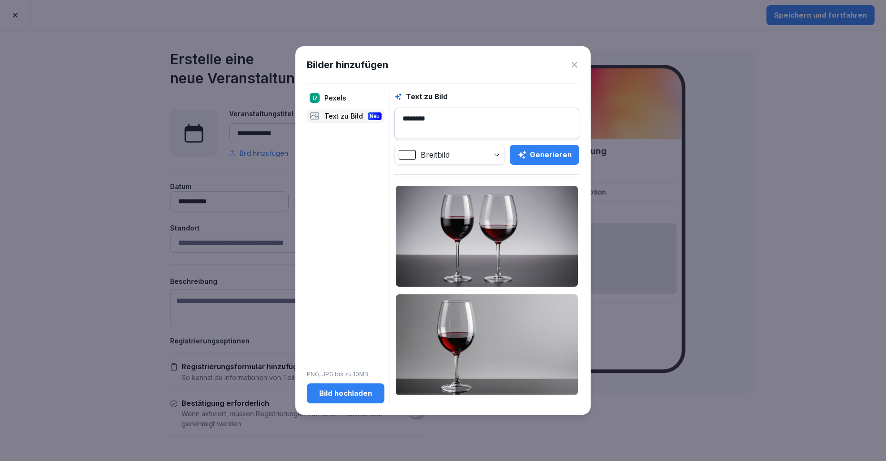
click at [463, 334] on img at bounding box center [487, 344] width 182 height 101
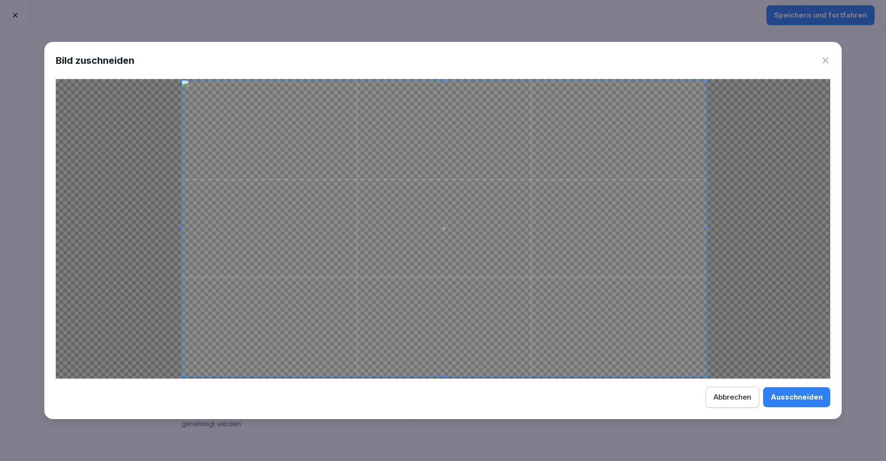
click at [548, 325] on span at bounding box center [444, 228] width 524 height 295
click at [776, 400] on div "Ausschneiden" at bounding box center [796, 397] width 52 height 10
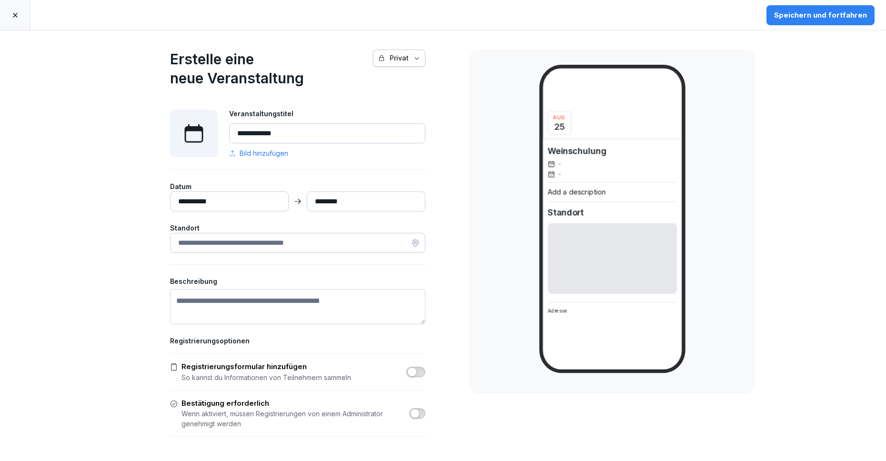
click at [222, 197] on input "**********" at bounding box center [229, 201] width 119 height 20
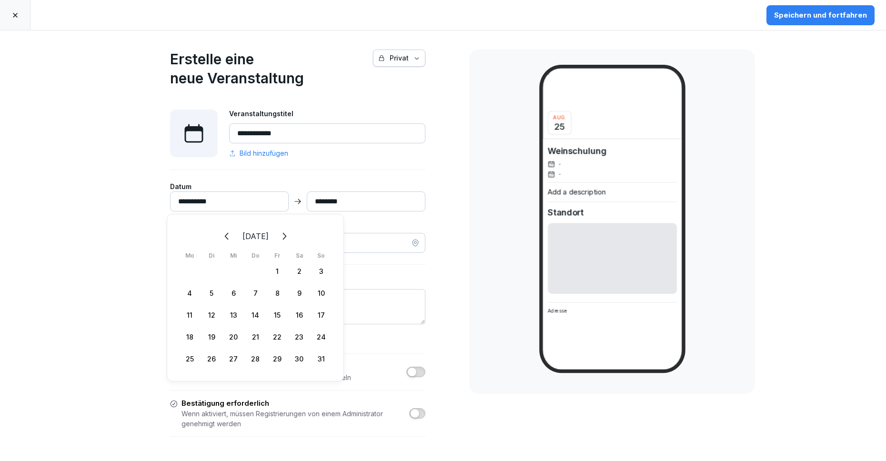
click at [290, 238] on icon "Weiter" at bounding box center [283, 235] width 11 height 11
click at [187, 317] on div "15" at bounding box center [190, 315] width 22 height 22
type input "**********"
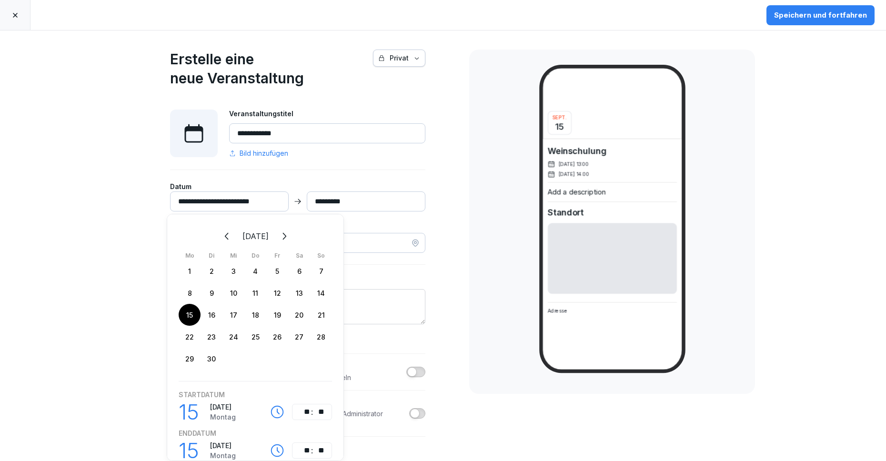
click at [314, 203] on input "*********" at bounding box center [366, 201] width 119 height 20
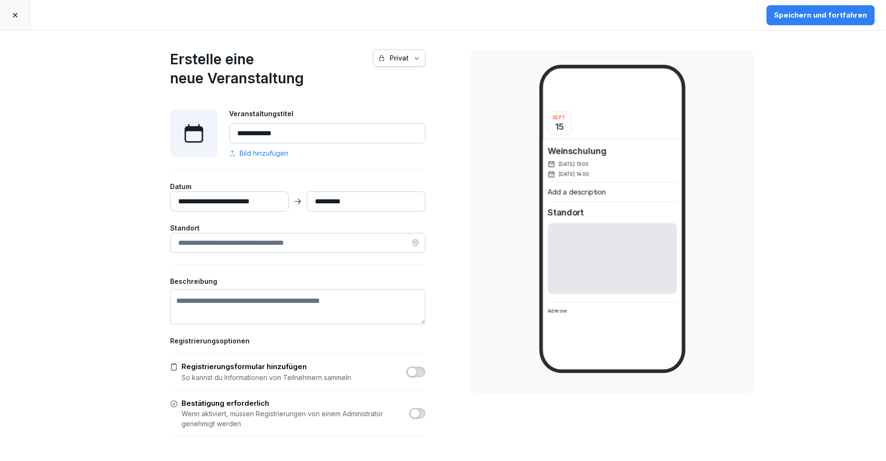
click at [318, 202] on input "*********" at bounding box center [366, 201] width 119 height 20
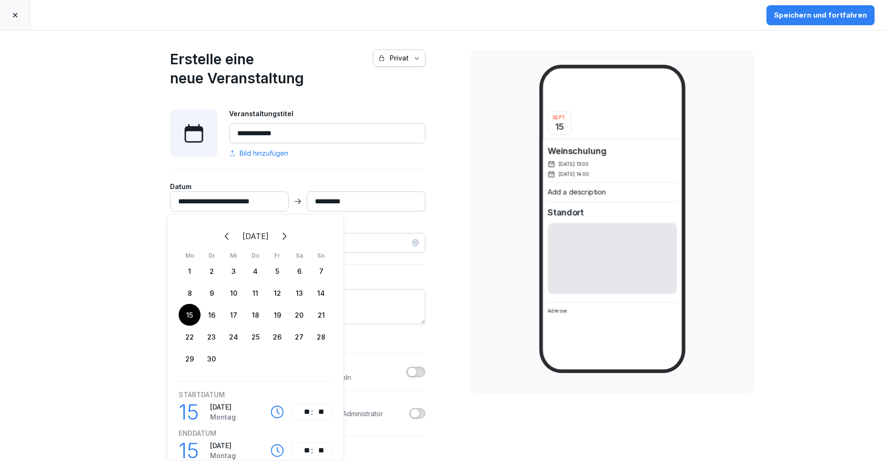
scroll to position [24, 0]
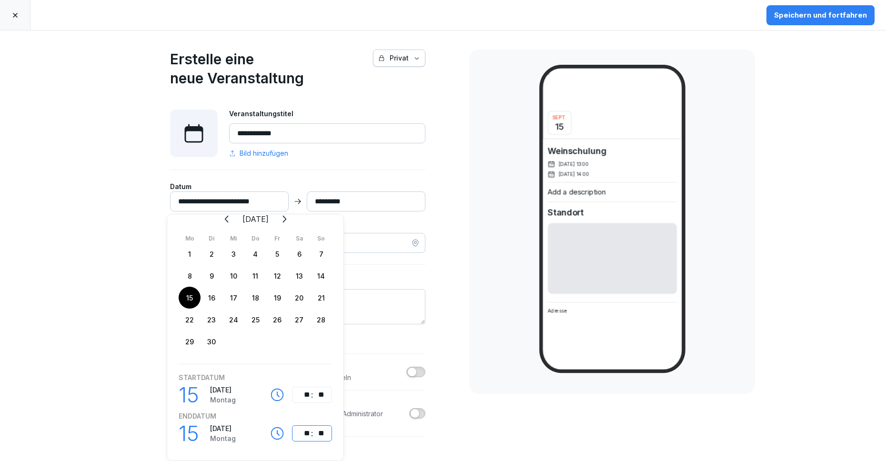
click at [306, 429] on div "**" at bounding box center [304, 433] width 11 height 11
type input "*********"
click at [468, 407] on div "**********" at bounding box center [443, 245] width 886 height 430
click at [451, 348] on div "**********" at bounding box center [297, 280] width 333 height 501
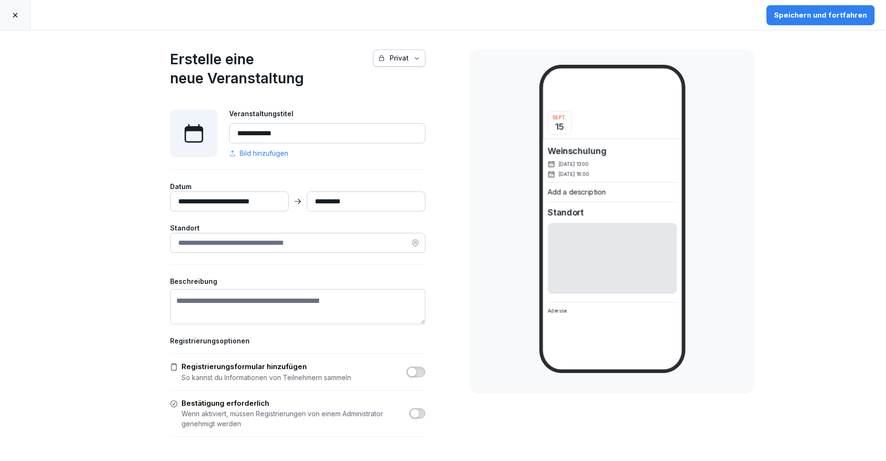
click at [238, 243] on input at bounding box center [297, 243] width 255 height 20
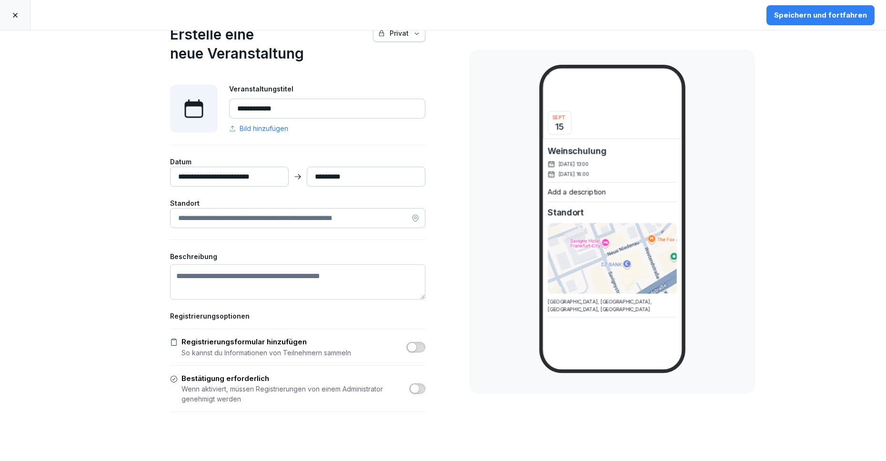
type input "**********"
click at [220, 281] on textarea "Beschreibung" at bounding box center [297, 281] width 255 height 35
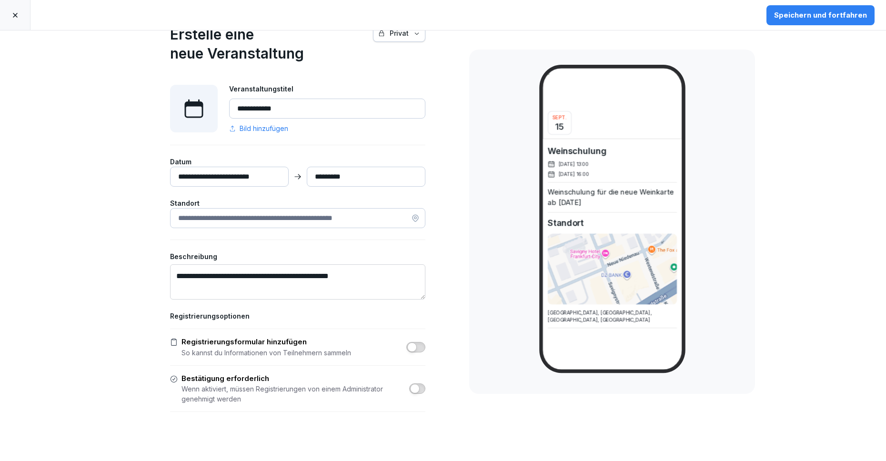
type textarea "**********"
click at [420, 387] on button "button" at bounding box center [417, 388] width 16 height 10
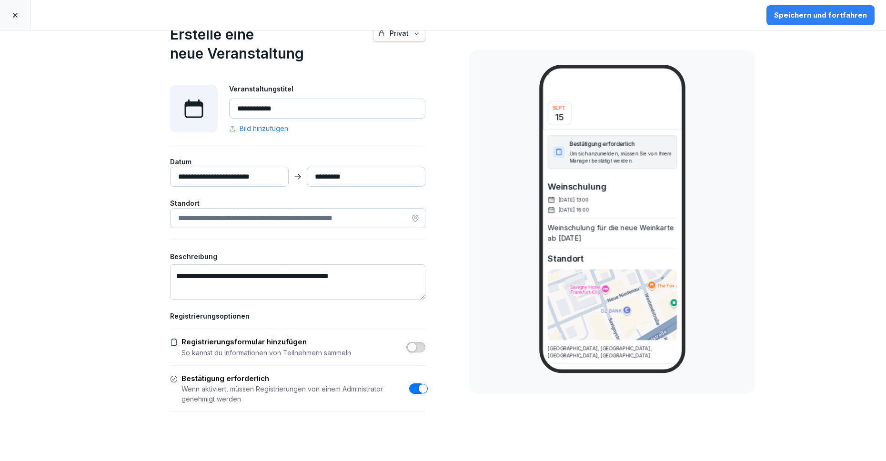
click at [816, 19] on div "Speichern und fortfahren" at bounding box center [820, 15] width 93 height 10
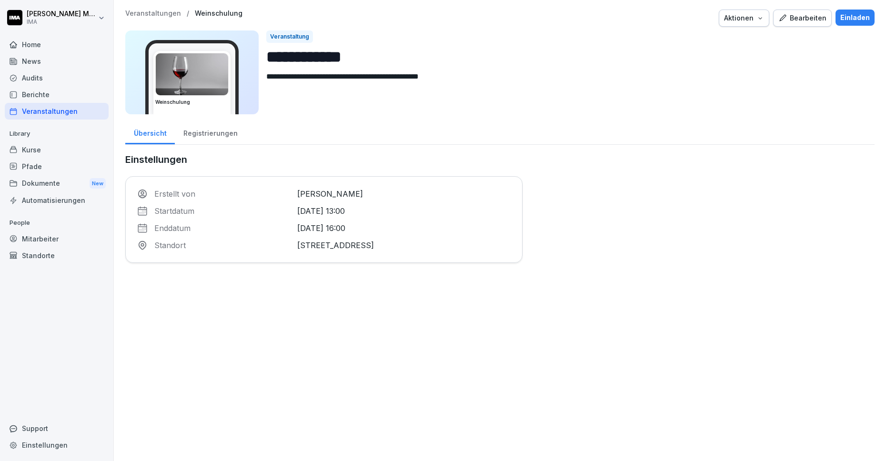
click at [219, 134] on div "Registrierungen" at bounding box center [210, 132] width 71 height 24
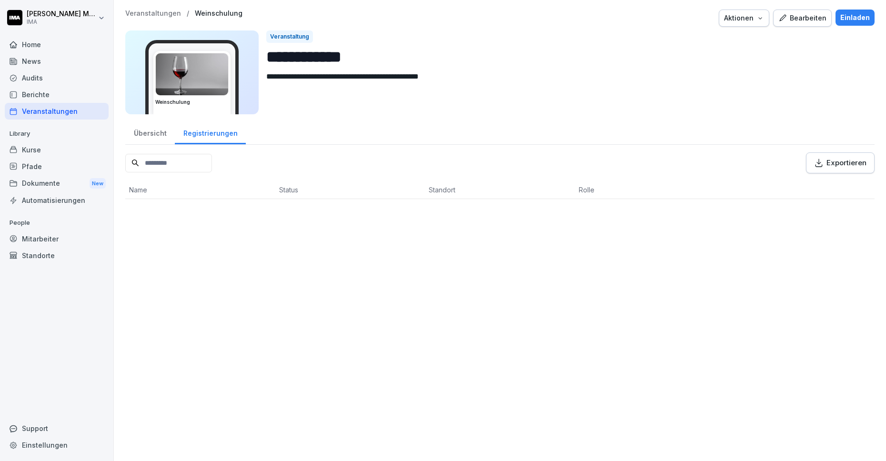
click at [153, 134] on div "Übersicht" at bounding box center [150, 132] width 50 height 24
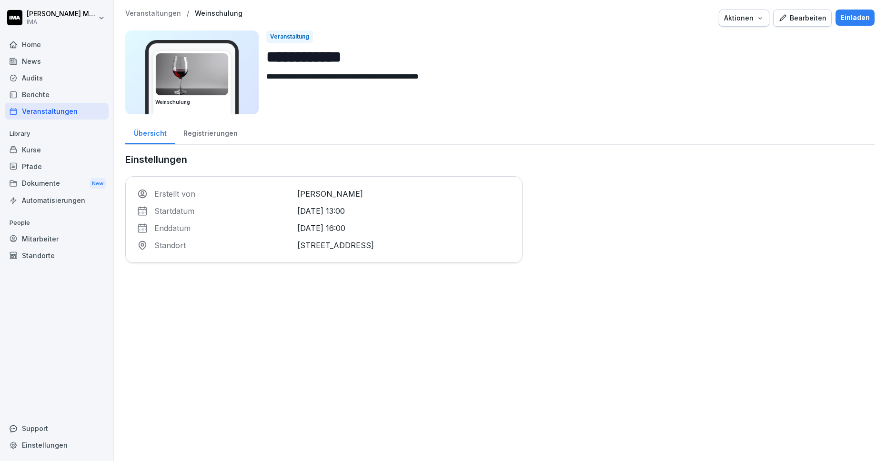
click at [849, 13] on div "Einladen" at bounding box center [855, 17] width 30 height 10
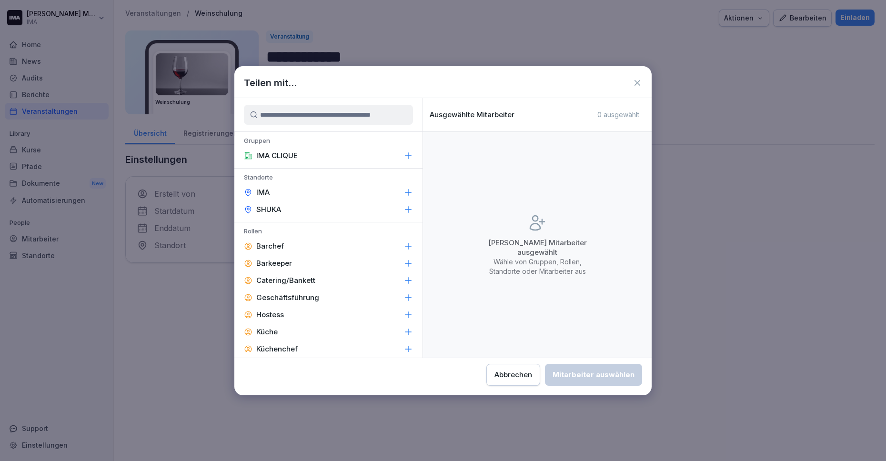
click at [320, 116] on input at bounding box center [328, 115] width 169 height 20
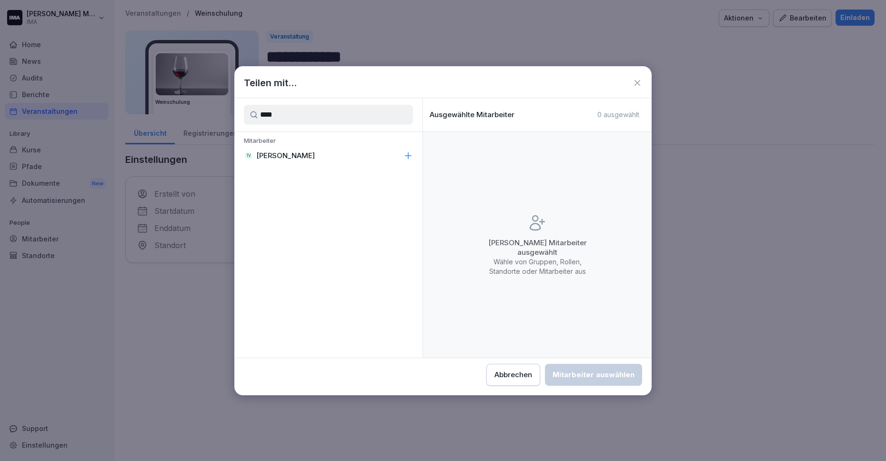
click at [317, 151] on div "TV Tassilo Vanhöfen" at bounding box center [328, 155] width 188 height 17
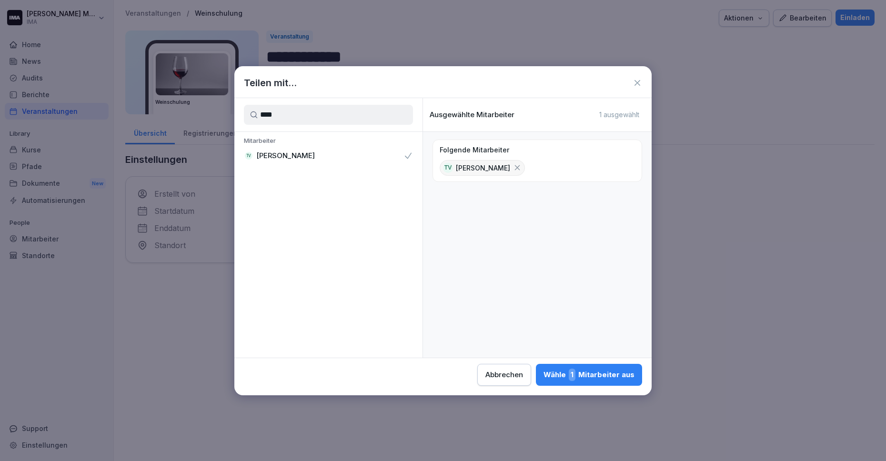
click at [319, 119] on input "****" at bounding box center [328, 115] width 169 height 20
click at [311, 158] on div "DH Dominic Herdt" at bounding box center [328, 155] width 188 height 17
click at [335, 114] on input "*****" at bounding box center [328, 115] width 169 height 20
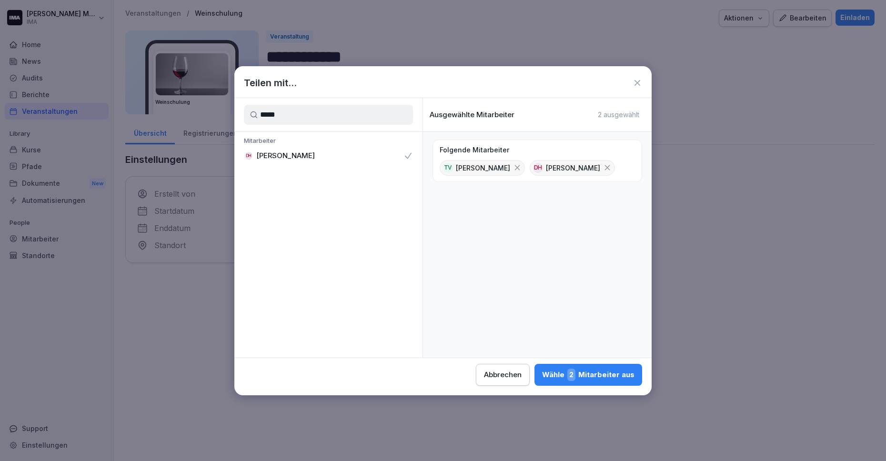
click at [335, 114] on input "*****" at bounding box center [328, 115] width 169 height 20
click at [320, 154] on div "MM Mungie Möller" at bounding box center [328, 155] width 188 height 17
click at [328, 112] on input "***" at bounding box center [328, 115] width 169 height 20
click at [318, 152] on div "HS Hanan Shahi" at bounding box center [328, 155] width 188 height 17
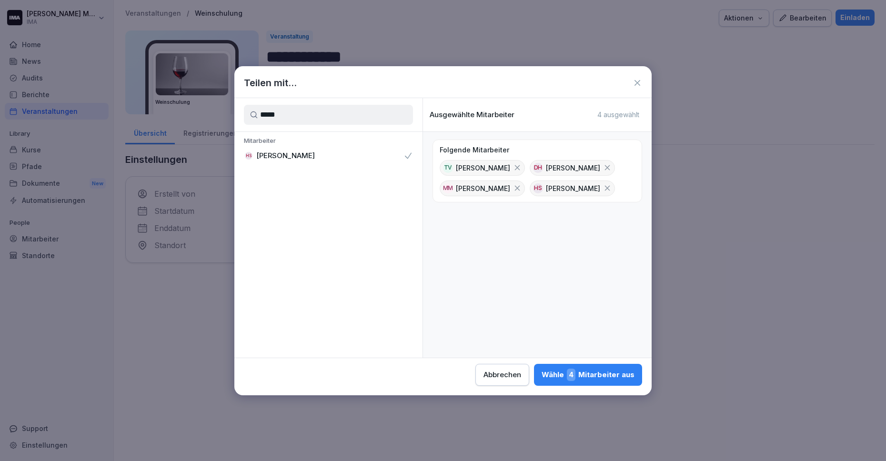
click at [319, 117] on input "*****" at bounding box center [328, 115] width 169 height 20
click at [317, 156] on div "VT Vari Thind" at bounding box center [328, 155] width 188 height 17
click at [312, 118] on input "****" at bounding box center [328, 115] width 169 height 20
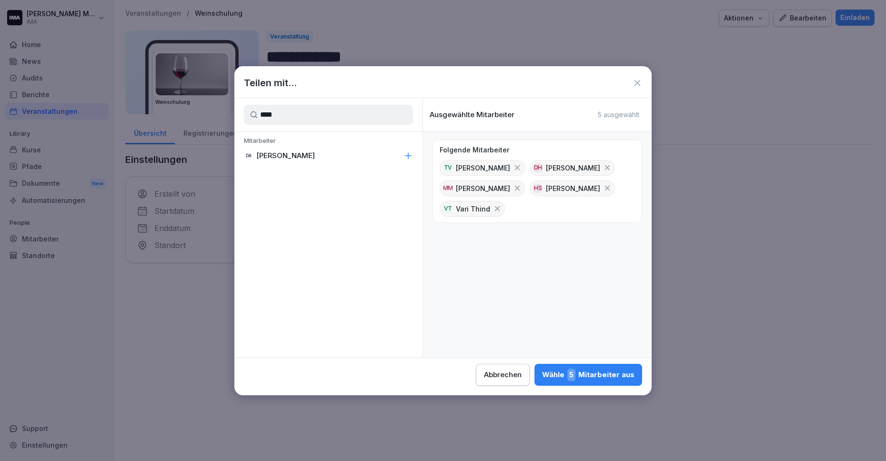
click at [307, 151] on div "DA Dean Ardinast" at bounding box center [328, 155] width 188 height 17
click at [318, 114] on input "****" at bounding box center [328, 115] width 169 height 20
click at [310, 157] on p "[PERSON_NAME]" at bounding box center [285, 156] width 59 height 10
click at [319, 115] on input "****" at bounding box center [328, 115] width 169 height 20
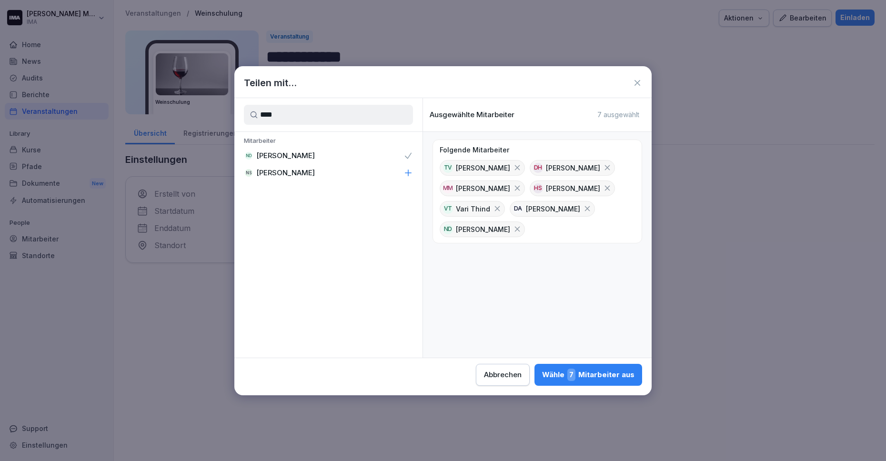
click at [319, 115] on input "****" at bounding box center [328, 115] width 169 height 20
click at [318, 157] on div "CG Chiara Geraci" at bounding box center [328, 155] width 188 height 17
click at [327, 110] on input "****" at bounding box center [328, 115] width 169 height 20
click at [316, 158] on div "SG Sarah Goebel" at bounding box center [328, 155] width 188 height 17
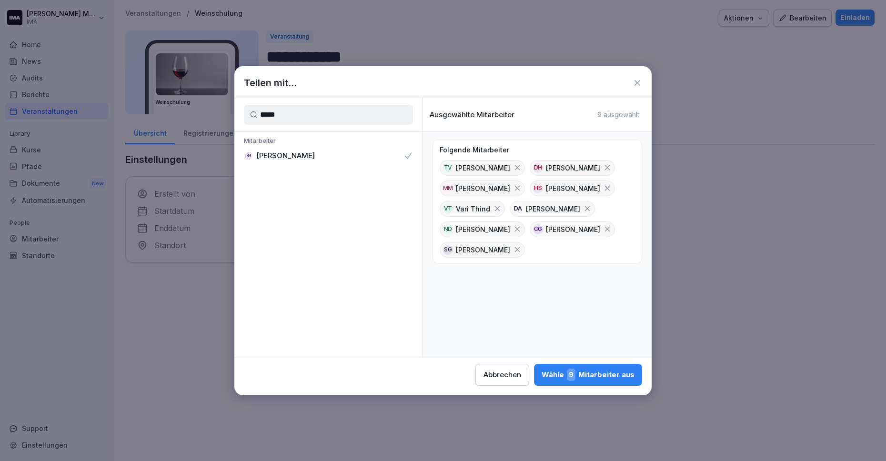
click at [318, 121] on input "*****" at bounding box center [328, 115] width 169 height 20
click at [300, 155] on div "ET Emily Tatari" at bounding box center [328, 155] width 188 height 17
click at [301, 112] on input "****" at bounding box center [328, 115] width 169 height 20
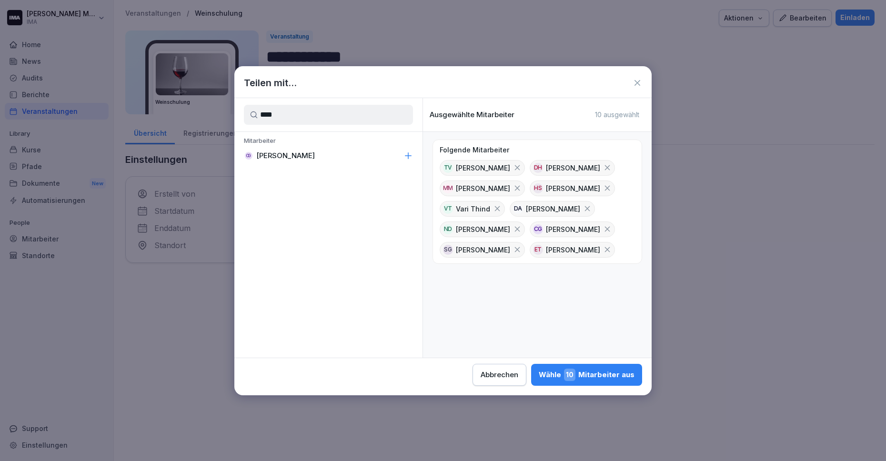
type input "****"
click at [299, 156] on p "[PERSON_NAME]" at bounding box center [285, 156] width 59 height 10
click at [587, 379] on div "Wähle 11 Mitarbeiter aus" at bounding box center [587, 375] width 94 height 12
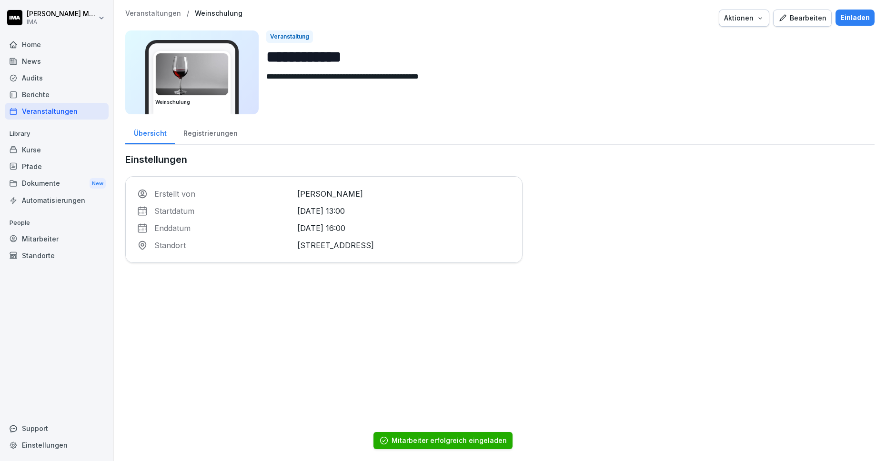
click at [52, 44] on div "Home" at bounding box center [57, 44] width 104 height 17
